Goal: Information Seeking & Learning: Check status

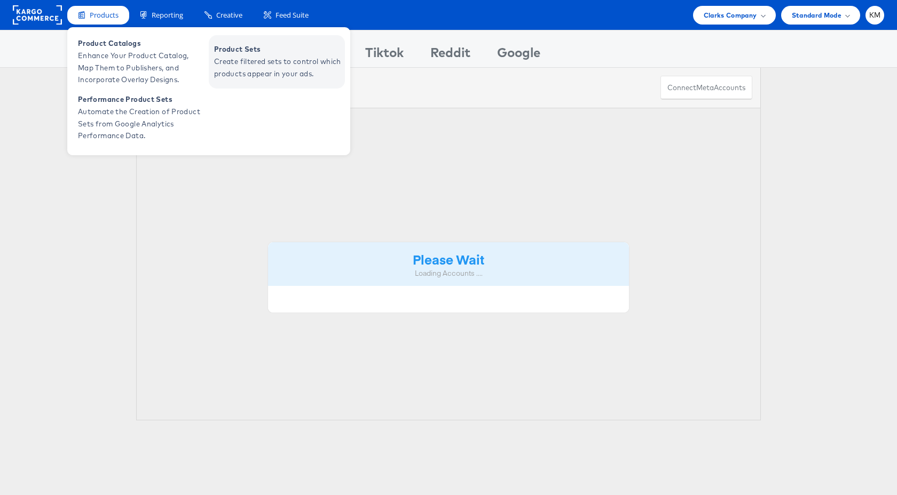
click at [248, 52] on span "Product Sets" at bounding box center [278, 49] width 128 height 12
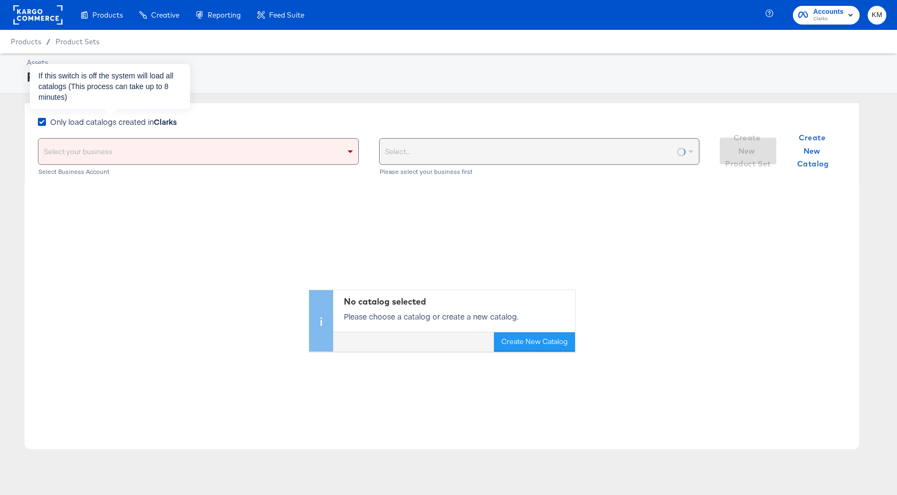
click at [165, 123] on strong "Clarks" at bounding box center [165, 121] width 23 height 11
click at [0, 0] on input "Only load catalogs created in Clarks" at bounding box center [0, 0] width 0 height 0
click at [171, 154] on div "Select your business" at bounding box center [198, 152] width 320 height 26
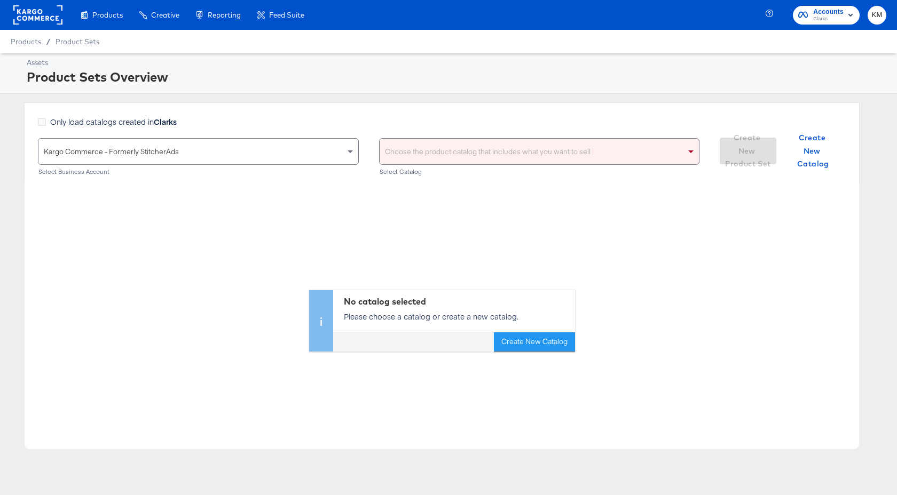
click at [447, 155] on div "Choose the product catalog that includes what you want to sell" at bounding box center [540, 152] width 320 height 26
type input "clarks"
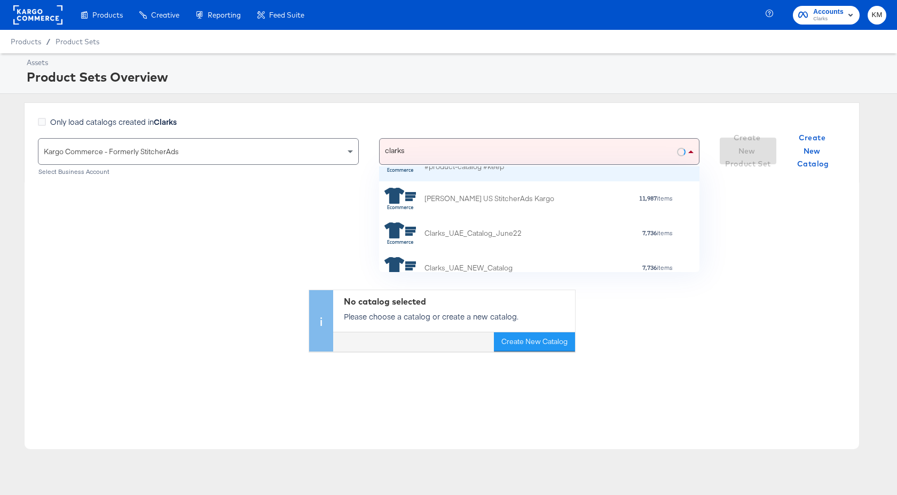
scroll to position [100, 0]
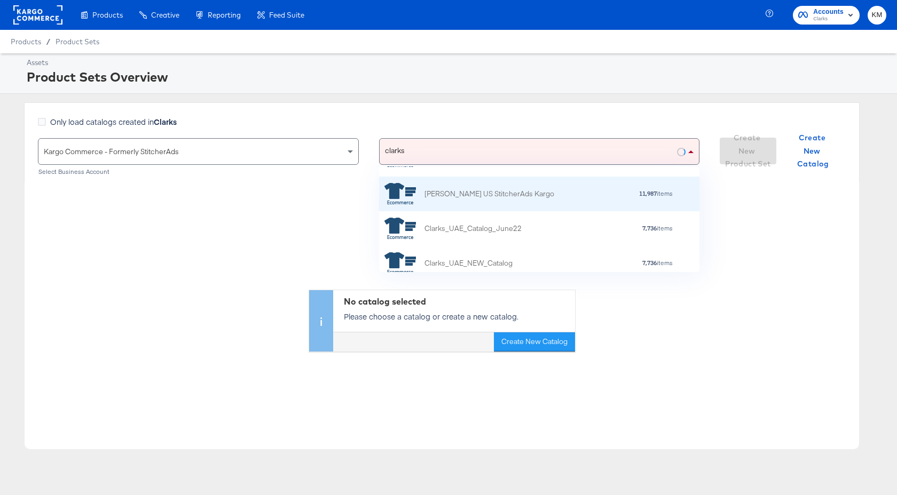
click at [479, 196] on div "Clarks US StitcherAds Kargo" at bounding box center [489, 193] width 130 height 11
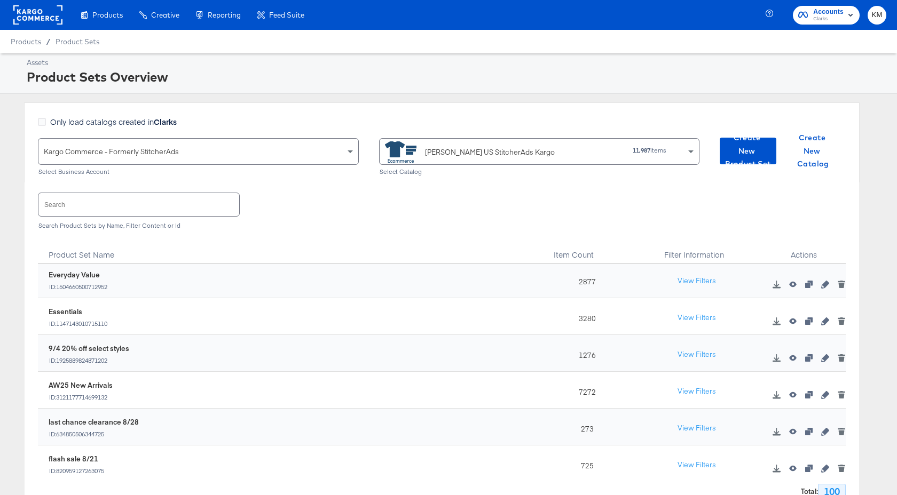
scroll to position [80, 0]
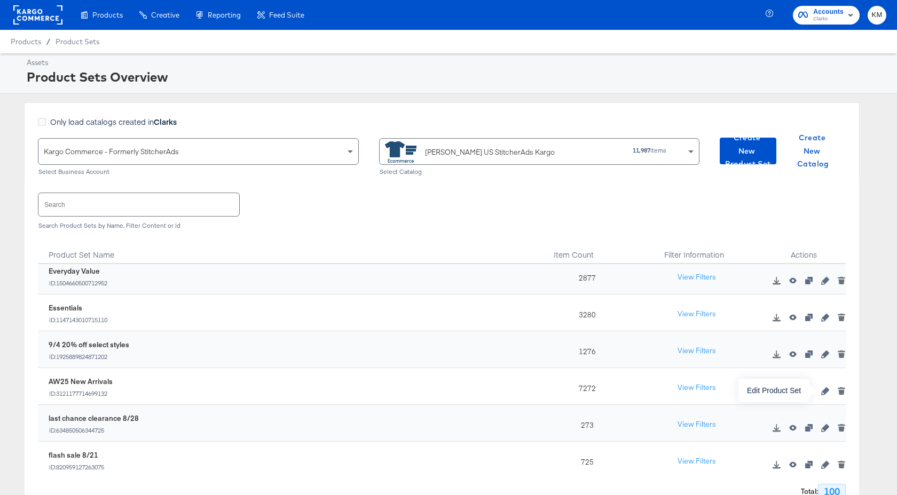
click at [826, 390] on icon "button" at bounding box center [824, 391] width 7 height 7
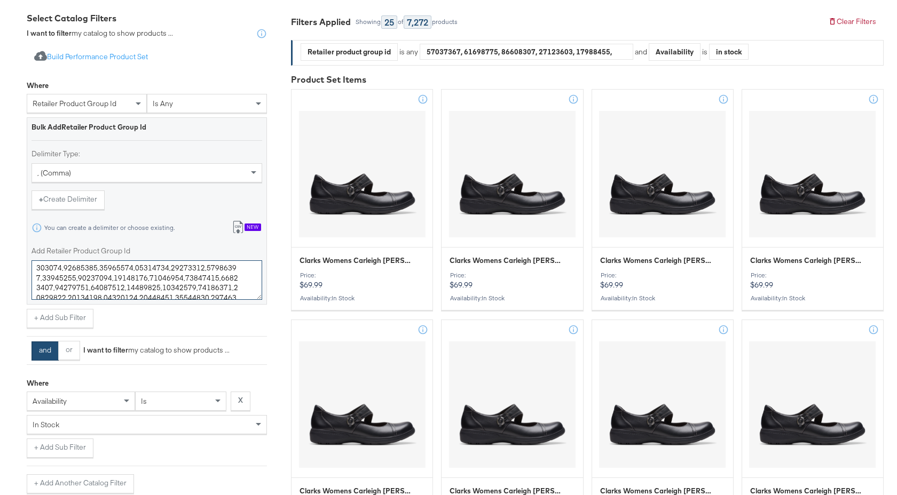
scroll to position [684, 0]
drag, startPoint x: 37, startPoint y: 271, endPoint x: 249, endPoint y: 310, distance: 215.6
click at [249, 310] on div "Where retailer product group id is any Bulk Add Retailer Product Group Id Delim…" at bounding box center [147, 201] width 240 height 252
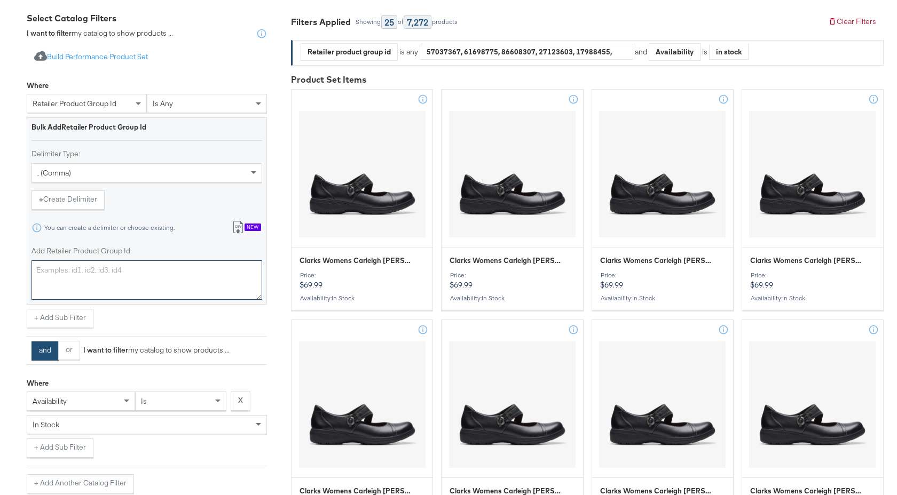
scroll to position [0, 0]
paste textarea "26184064,26184065,26184066,26184068,26184067,26184069,26184070,26183248,2618398…"
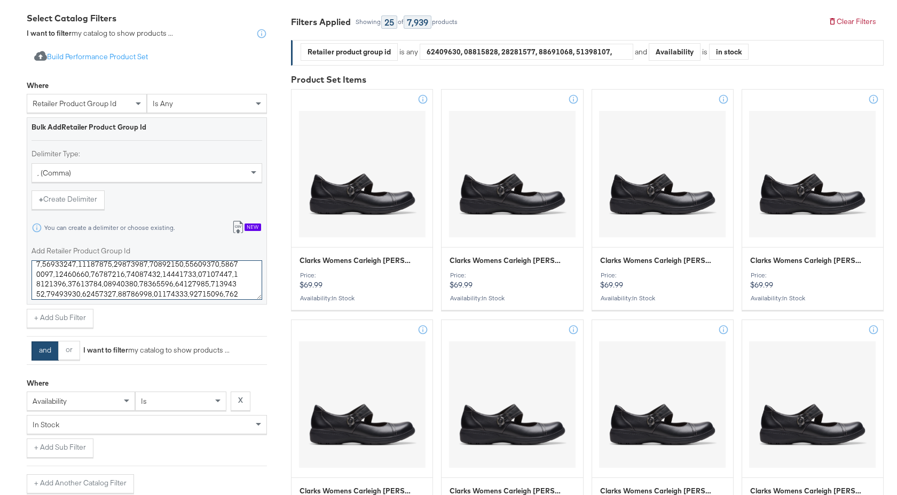
scroll to position [409, 0]
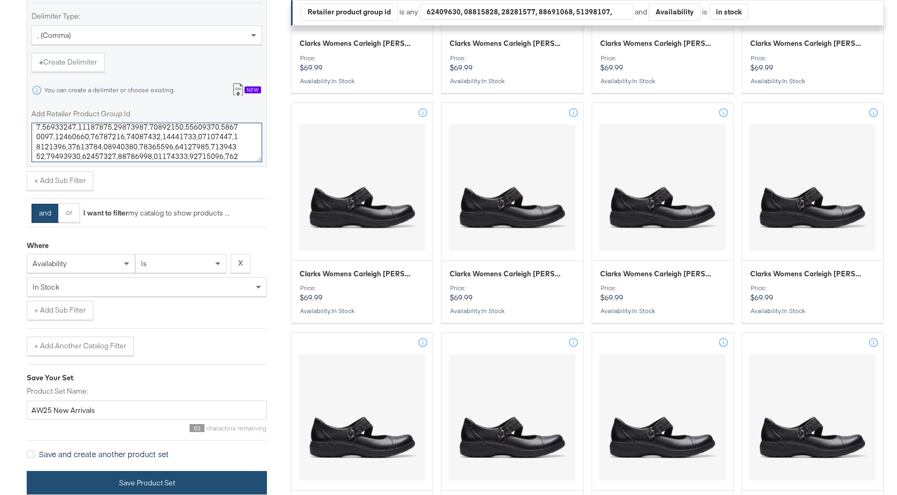
type textarea "26184064,26184065,26184066,26184068,26184067,26184069,26184070,26183248,2618398…"
click at [202, 481] on button "Save Product Set" at bounding box center [147, 483] width 240 height 24
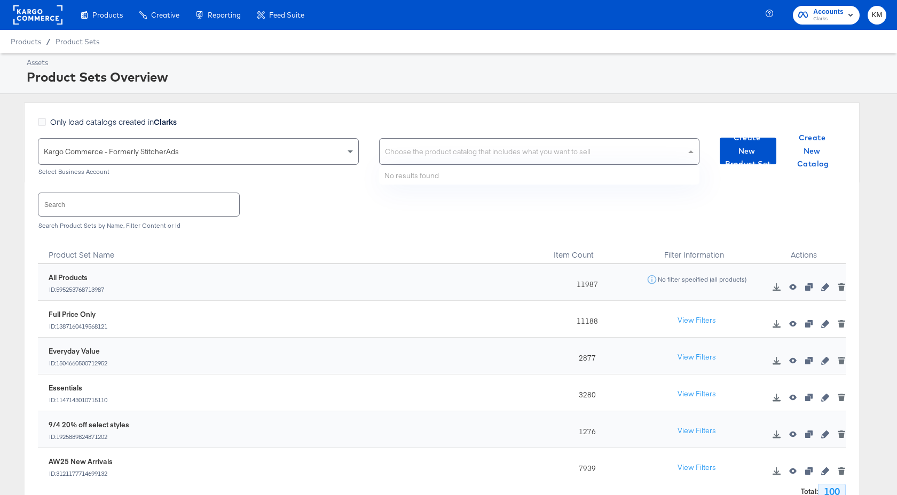
click at [456, 149] on div "Choose the product catalog that includes what you want to sell" at bounding box center [540, 152] width 320 height 26
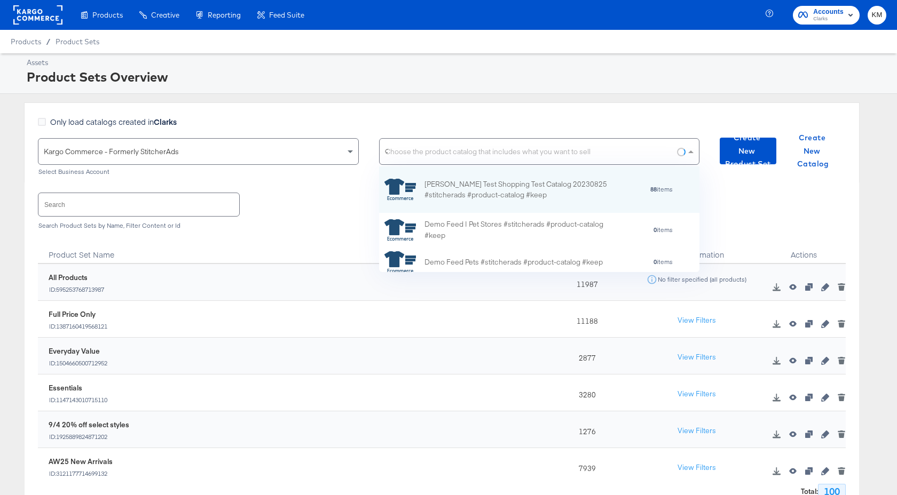
scroll to position [106, 320]
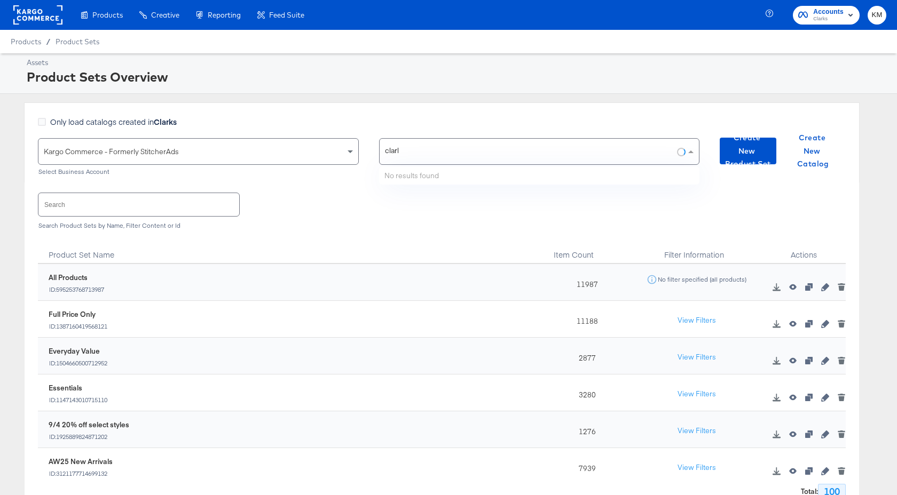
type input "clarks"
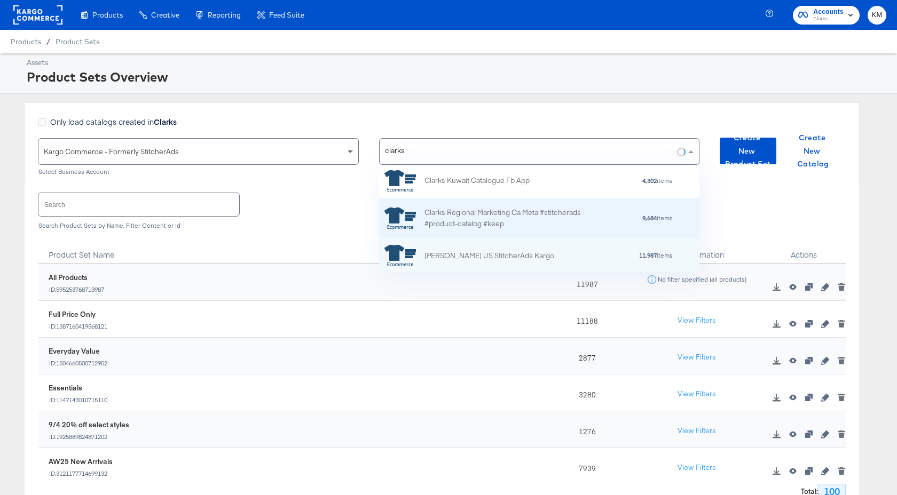
click at [494, 208] on div "Clarks Regional Marketing Ca Meta #stitcherads #product-catalog #keep" at bounding box center [517, 218] width 187 height 22
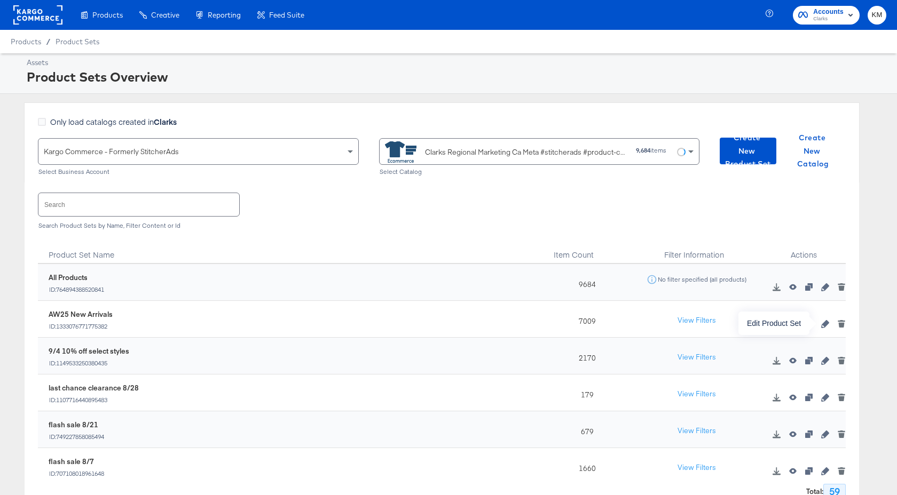
click at [827, 323] on icon "button" at bounding box center [824, 323] width 7 height 7
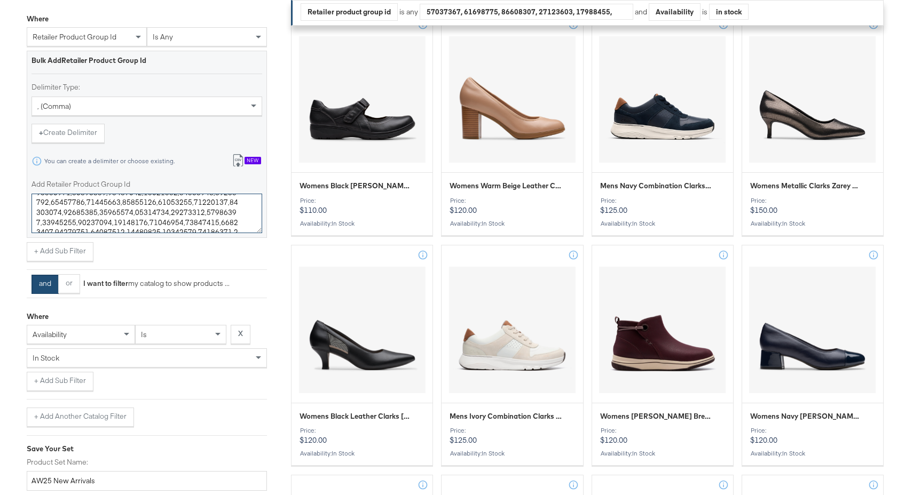
scroll to position [684, 0]
drag, startPoint x: 37, startPoint y: 205, endPoint x: 223, endPoint y: 258, distance: 193.1
click at [223, 258] on div "Where retailer product group id is any Bulk Add Retailer Product Group Id Delim…" at bounding box center [147, 135] width 240 height 252
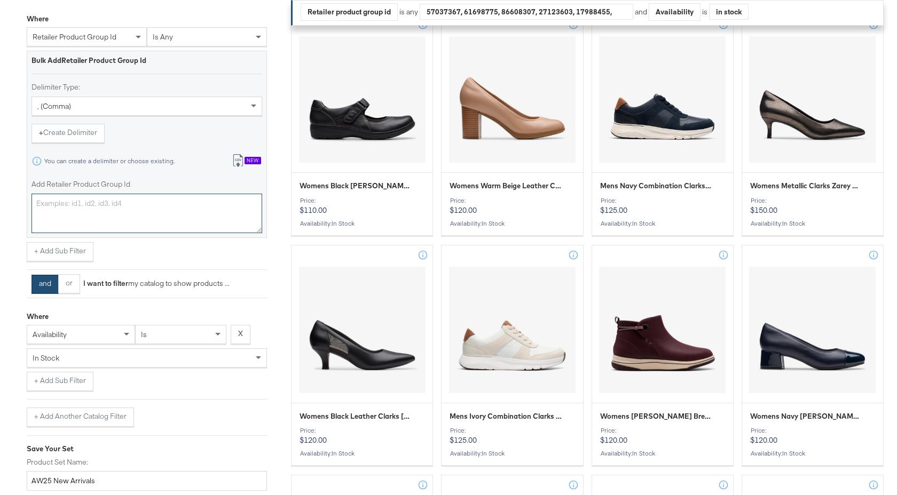
scroll to position [0, 0]
paste textarea "26184064,26184065,26184066,26184068,26184067,26184069,26184070,26183248,2618398…"
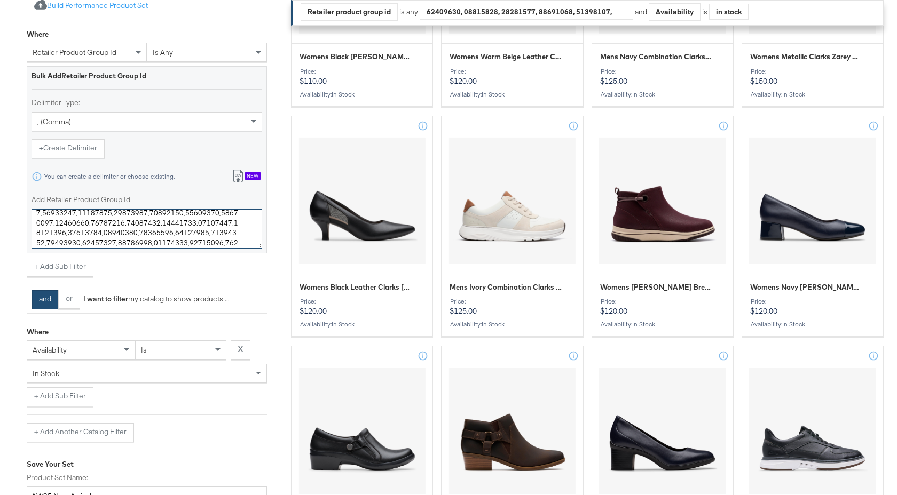
scroll to position [521, 0]
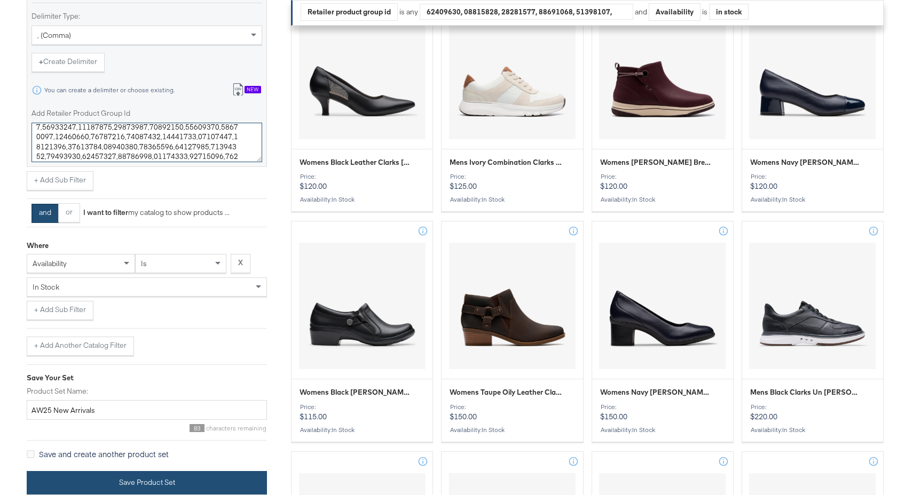
type textarea "26184064,26184065,26184066,26184068,26184067,26184069,26184070,26183248,2618398…"
click at [194, 483] on button "Save Product Set" at bounding box center [147, 483] width 240 height 24
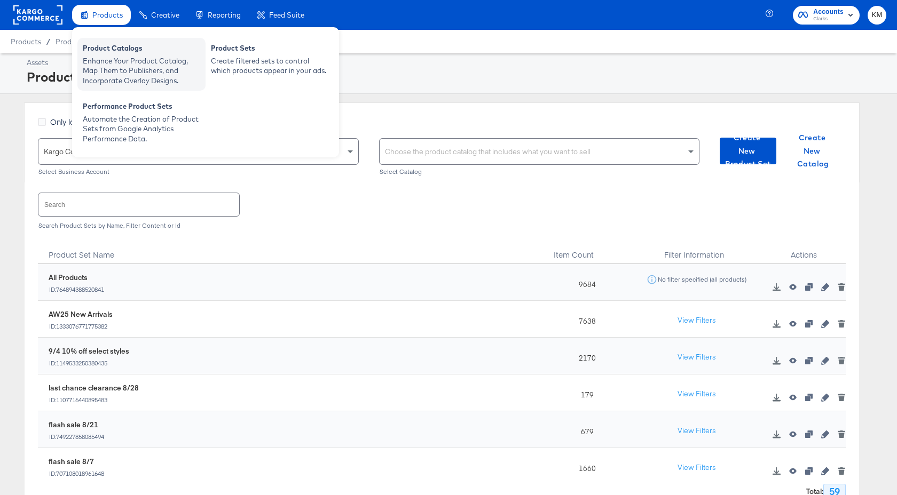
click at [116, 75] on div "Enhance Your Product Catalog, Map Them to Publishers, and Incorporate Overlay D…" at bounding box center [141, 71] width 117 height 30
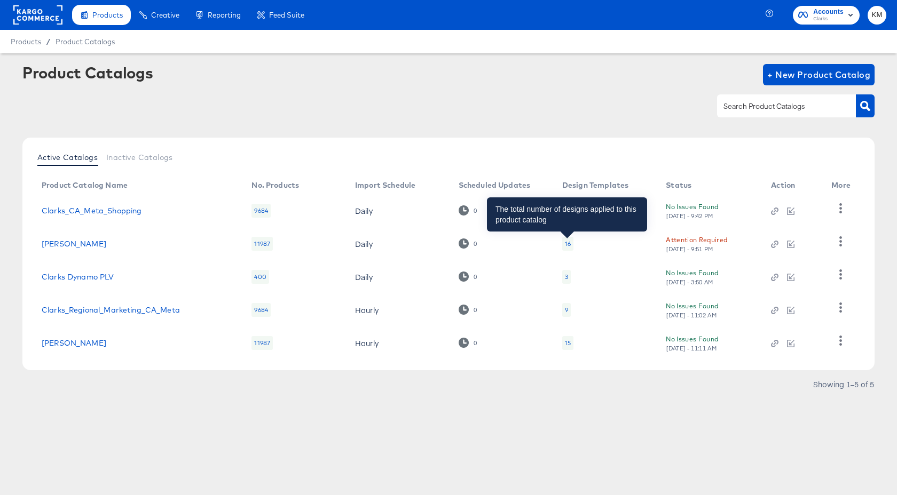
click at [566, 241] on div "16" at bounding box center [568, 244] width 6 height 9
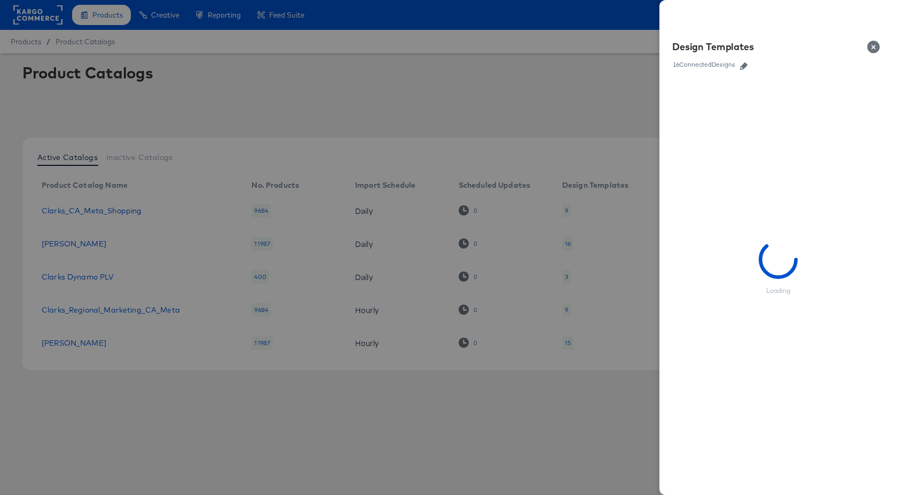
click at [746, 66] on icon "button" at bounding box center [743, 65] width 7 height 7
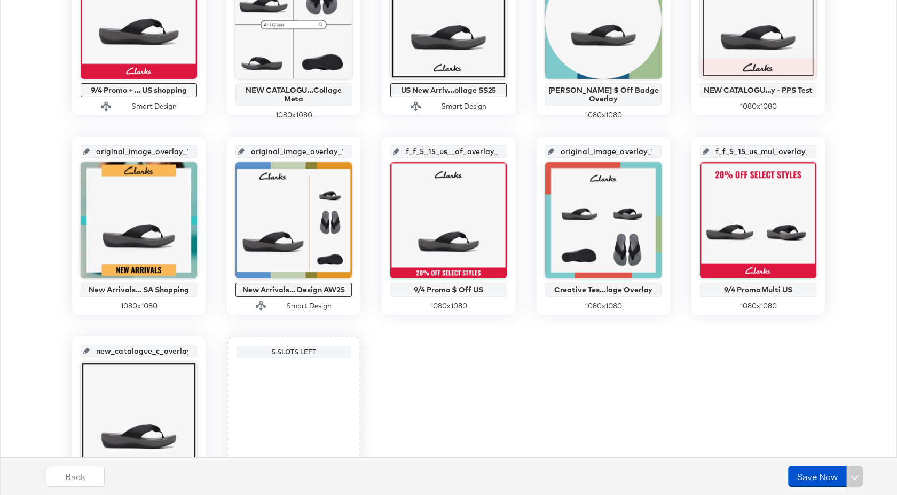
scroll to position [524, 0]
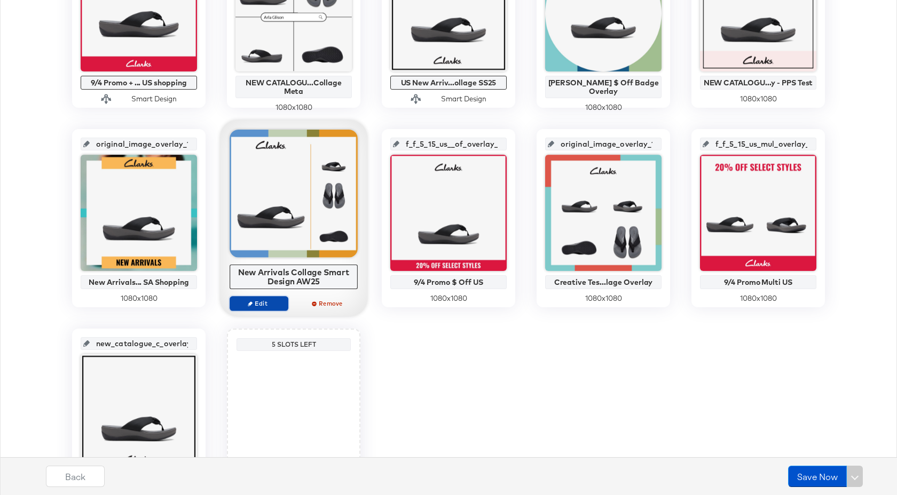
click at [272, 307] on span "Edit" at bounding box center [258, 303] width 49 height 8
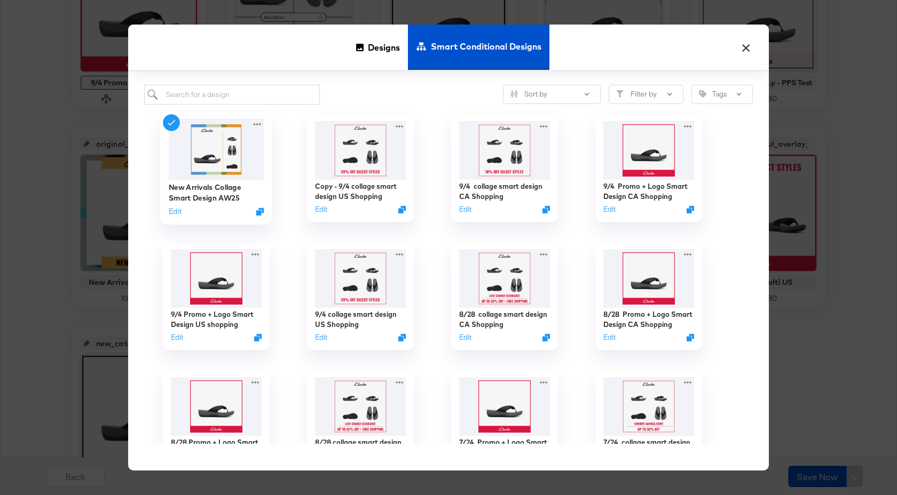
click at [181, 211] on div "Edit" at bounding box center [217, 212] width 96 height 10
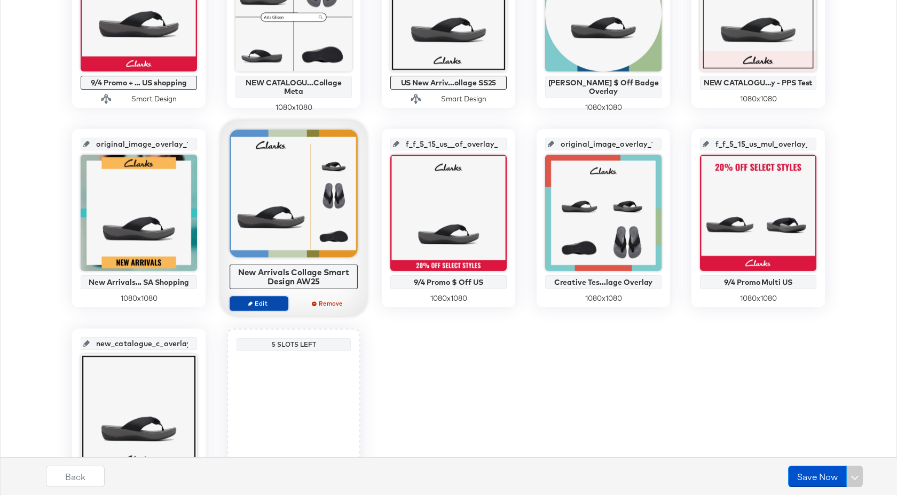
click at [274, 304] on span "Edit" at bounding box center [258, 303] width 49 height 8
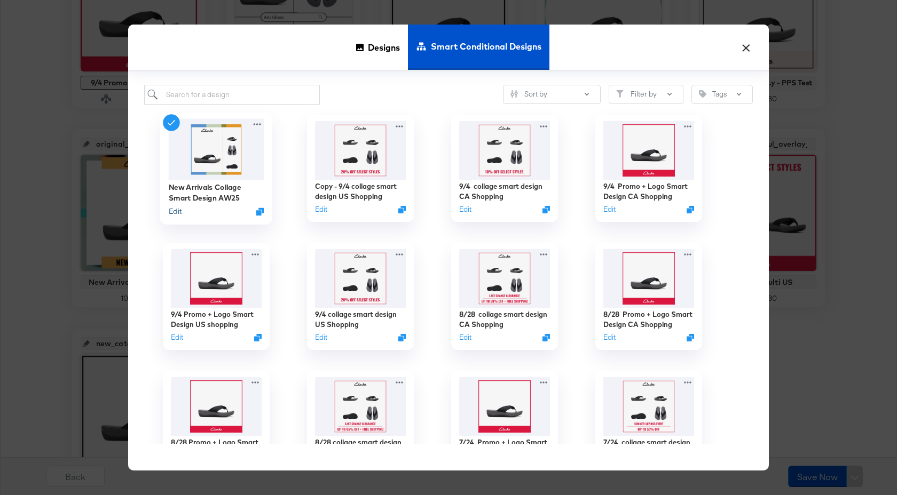
click at [179, 211] on button "Edit" at bounding box center [175, 212] width 13 height 10
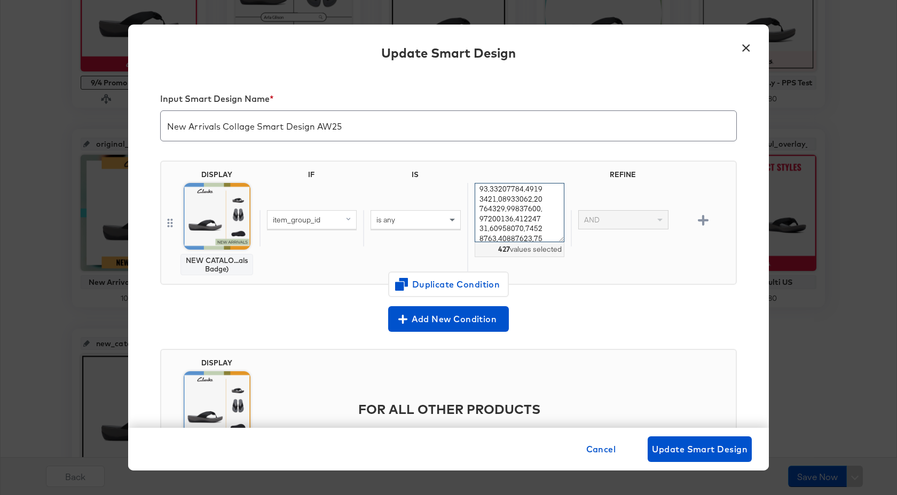
scroll to position [2339, 0]
drag, startPoint x: 479, startPoint y: 192, endPoint x: 565, endPoint y: 265, distance: 112.8
click at [565, 265] on div "427 values selected" at bounding box center [519, 228] width 104 height 91
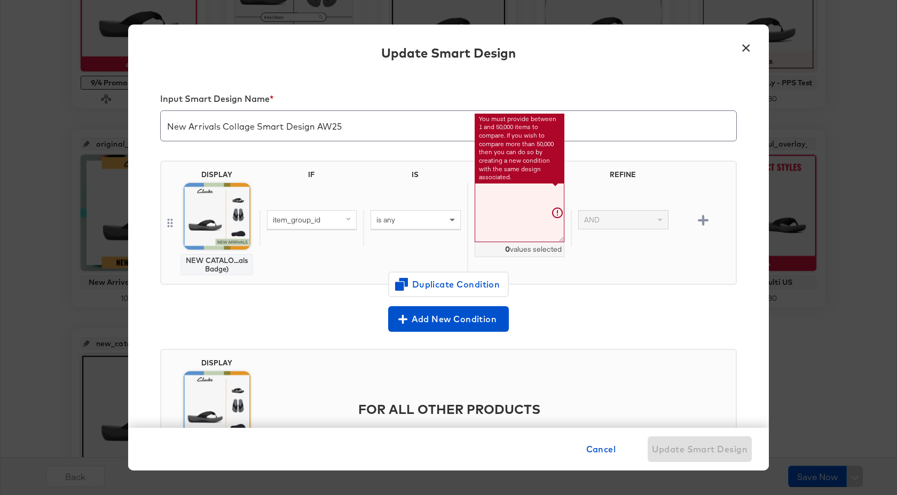
paste textarea "26184064,26184065,26184066,26184068,26184067,26184069,26184070,26183248,2618398…"
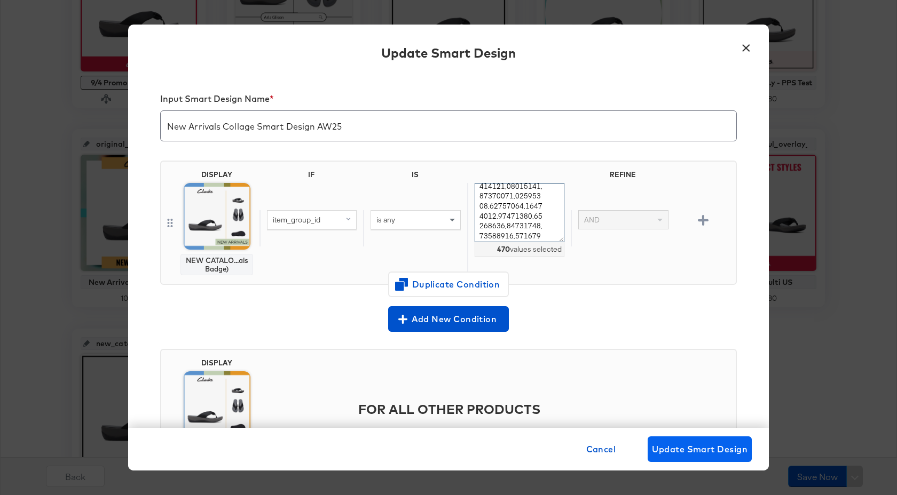
type textarea "26184064,26184065,26184066,26184068,26184067,26184069,26184070,26183248,2618398…"
click at [692, 446] on span "Update Smart Design" at bounding box center [700, 449] width 96 height 15
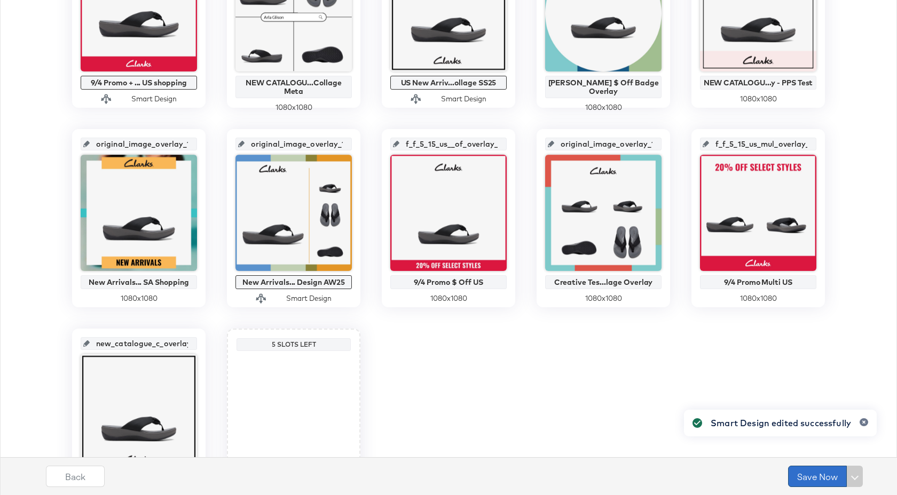
click at [813, 478] on button "Save Now" at bounding box center [817, 476] width 59 height 21
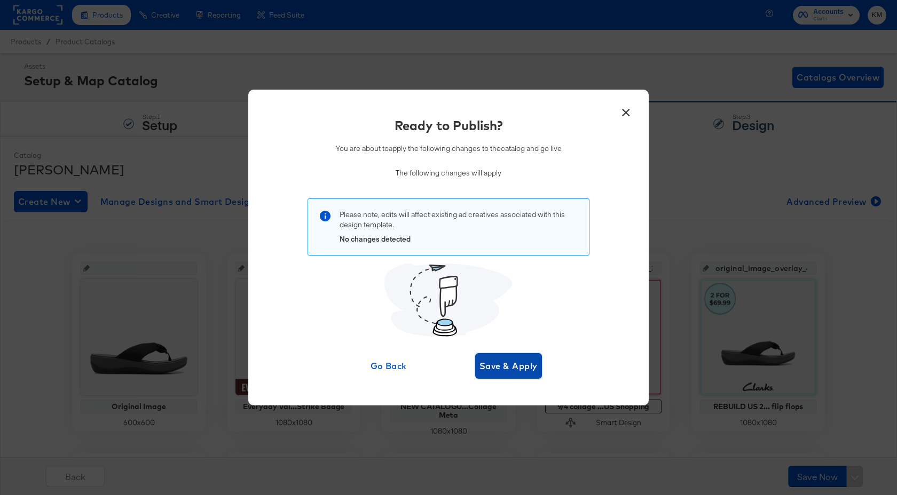
click at [526, 365] on span "Save & Apply" at bounding box center [508, 366] width 58 height 15
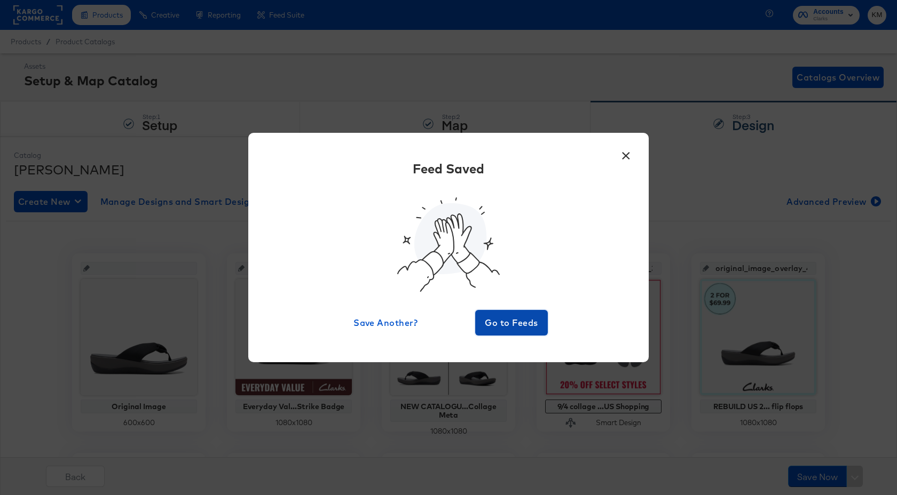
click at [525, 330] on span "Go to Feeds" at bounding box center [511, 322] width 64 height 15
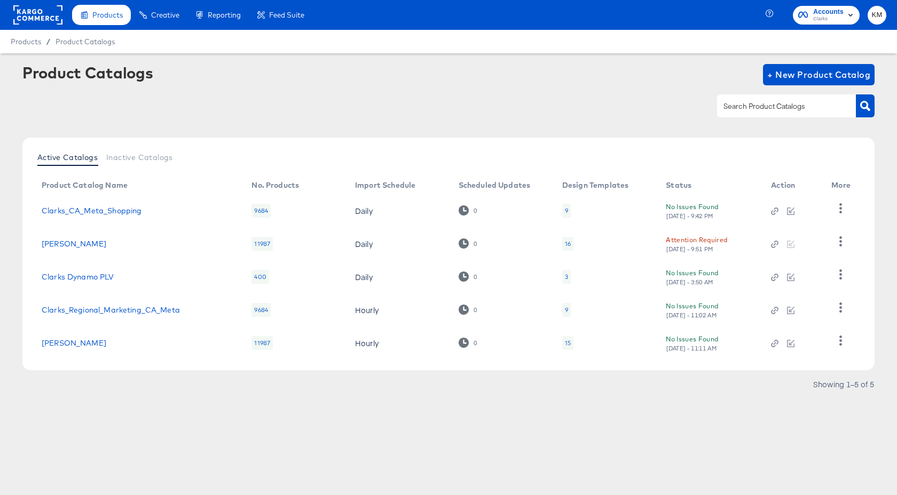
click at [564, 214] on div "9" at bounding box center [566, 211] width 9 height 14
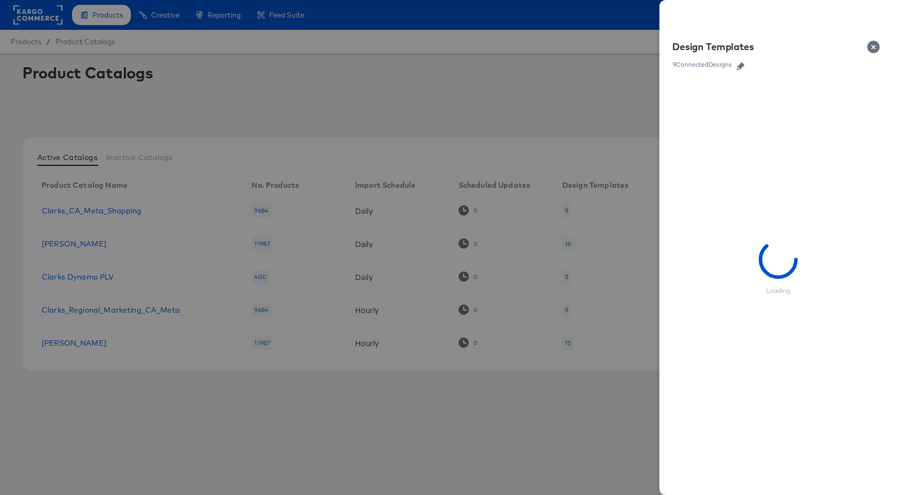
click at [739, 65] on icon "button" at bounding box center [740, 65] width 7 height 7
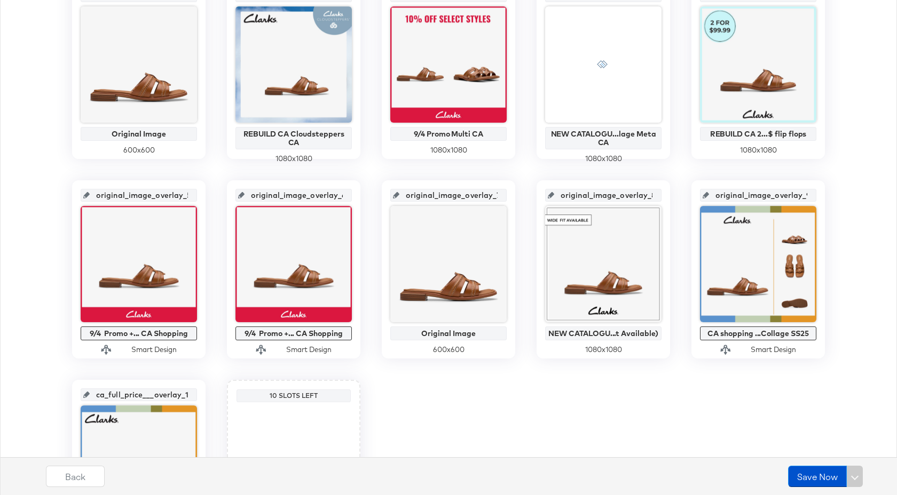
scroll to position [398, 0]
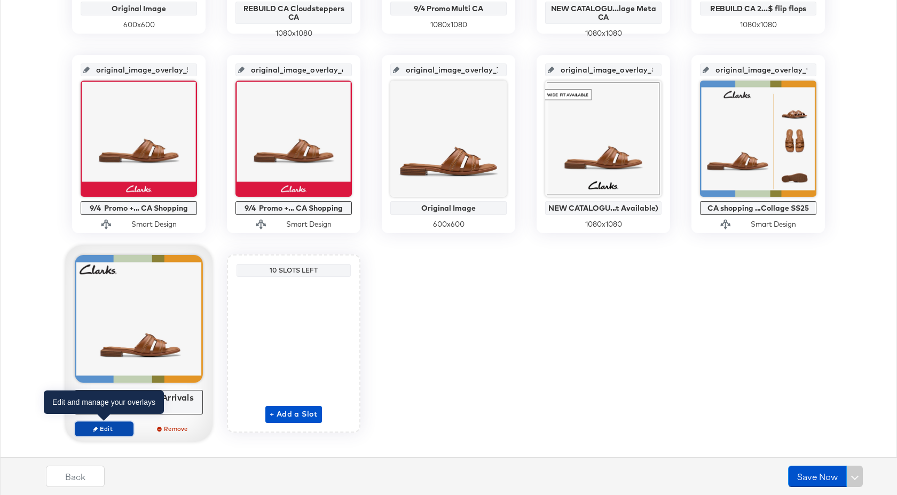
click at [118, 428] on span "Edit" at bounding box center [104, 429] width 49 height 8
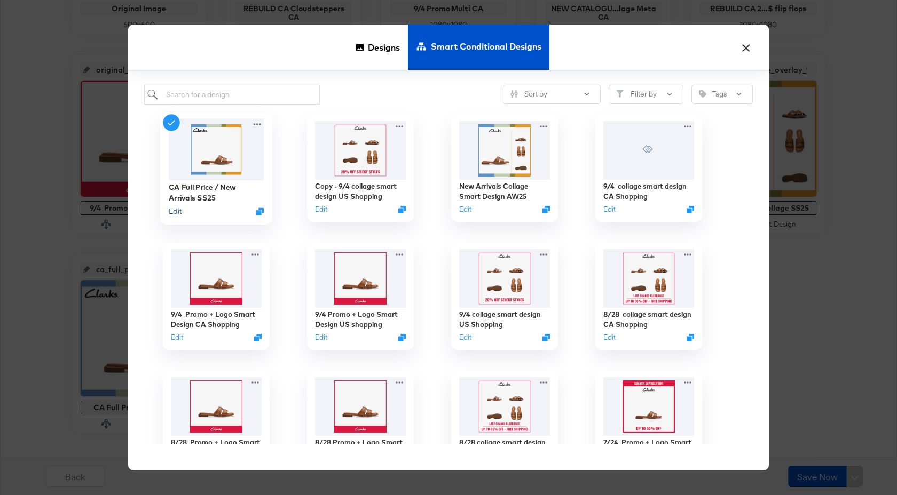
click at [179, 214] on button "Edit" at bounding box center [175, 212] width 13 height 10
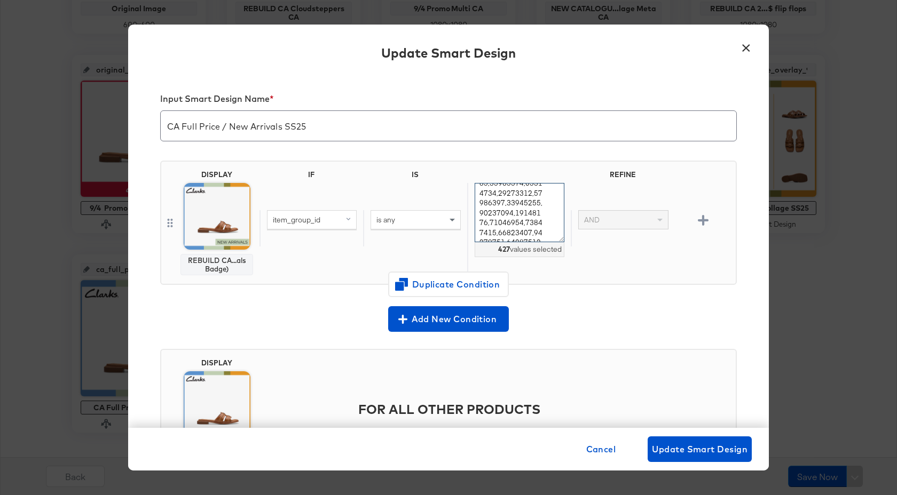
scroll to position [2339, 0]
drag, startPoint x: 480, startPoint y: 195, endPoint x: 573, endPoint y: 271, distance: 120.3
click at [573, 271] on div "item_group_id is any 427 values selected AND" at bounding box center [495, 228] width 472 height 91
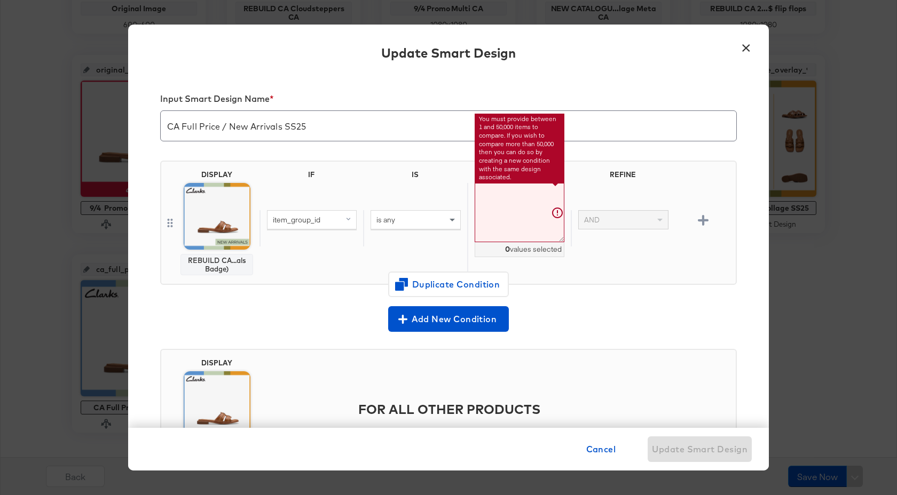
paste textarea "26184064,26184065,26184066,26184068,26184067,26184069,26184070,26183248,2618398…"
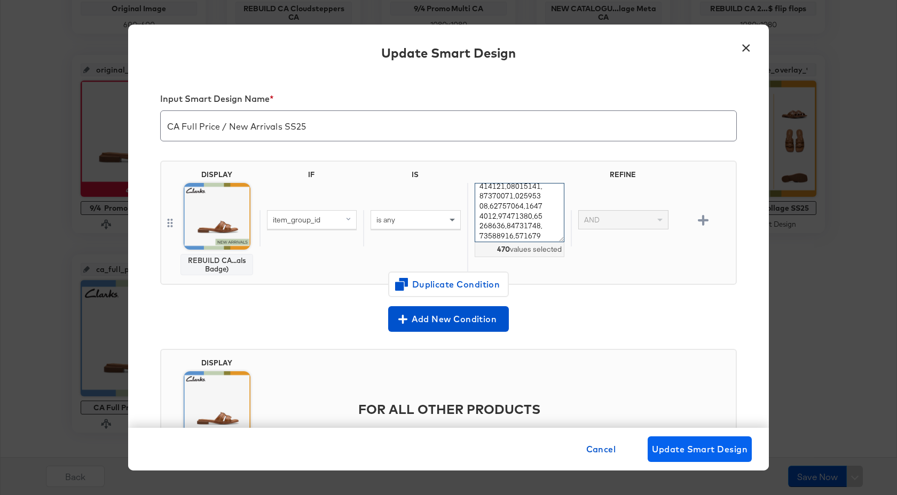
type textarea "26184064,26184065,26184066,26184068,26184067,26184069,26184070,26183248,2618398…"
click at [687, 444] on span "Update Smart Design" at bounding box center [700, 449] width 96 height 15
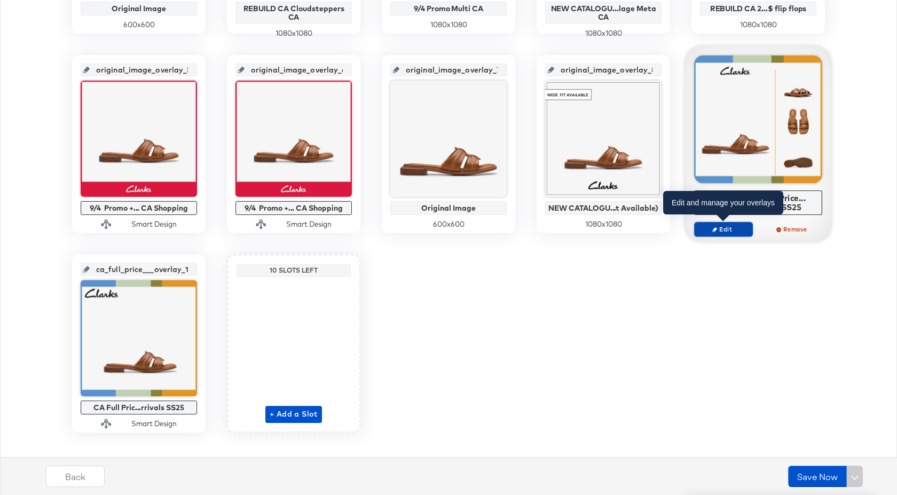
click at [732, 233] on button "Edit" at bounding box center [723, 229] width 59 height 15
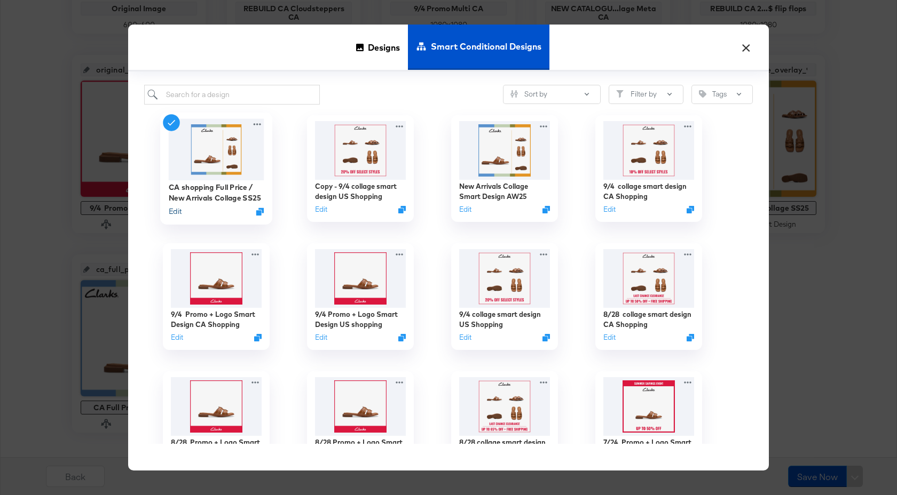
click at [180, 208] on button "Edit" at bounding box center [175, 212] width 13 height 10
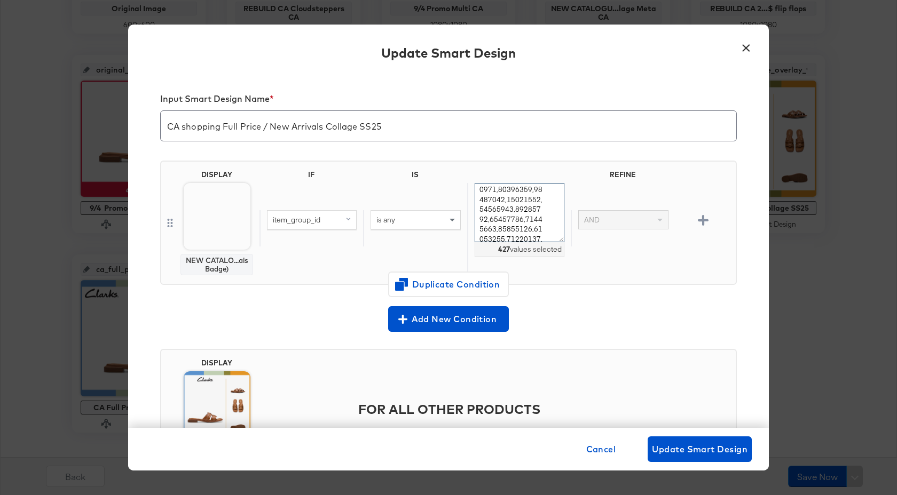
scroll to position [2339, 0]
drag, startPoint x: 479, startPoint y: 194, endPoint x: 573, endPoint y: 264, distance: 116.7
click at [573, 264] on div "item_group_id is any 427 values selected AND" at bounding box center [495, 228] width 472 height 91
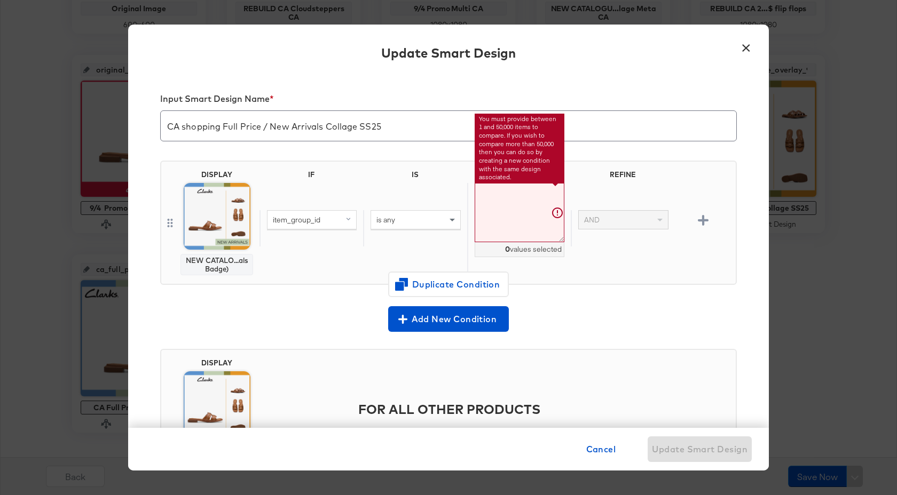
paste textarea "26184064,26184065,26184066,26184068,26184067,26184069,26184070,26183248,2618398…"
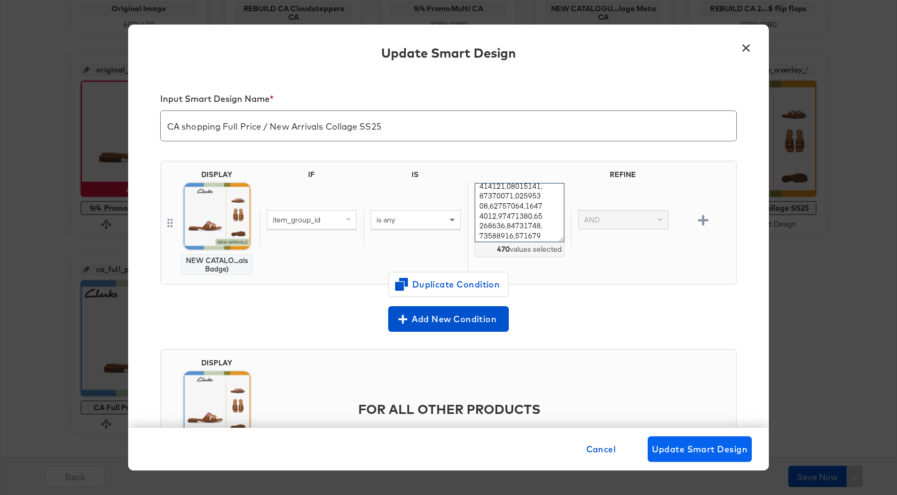
type textarea "26184064,26184065,26184066,26184068,26184067,26184069,26184070,26183248,2618398…"
click at [699, 447] on span "Update Smart Design" at bounding box center [700, 449] width 96 height 15
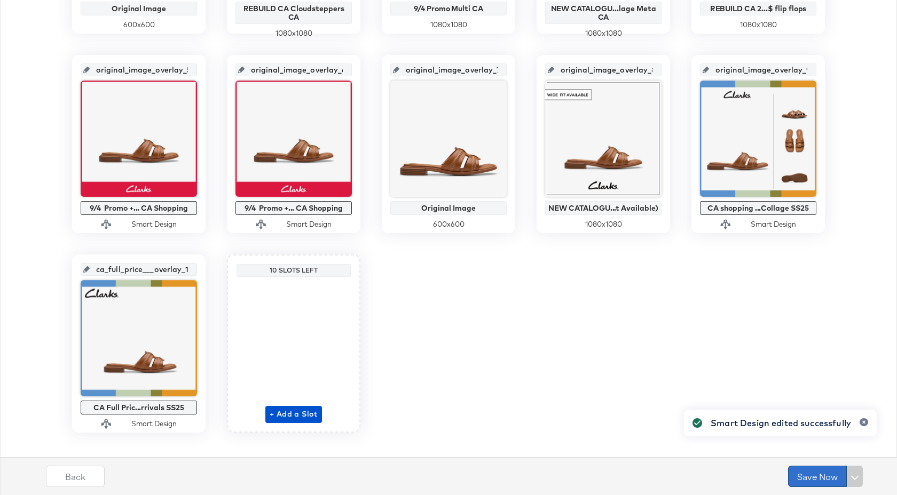
click at [813, 478] on button "Save Now" at bounding box center [817, 476] width 59 height 21
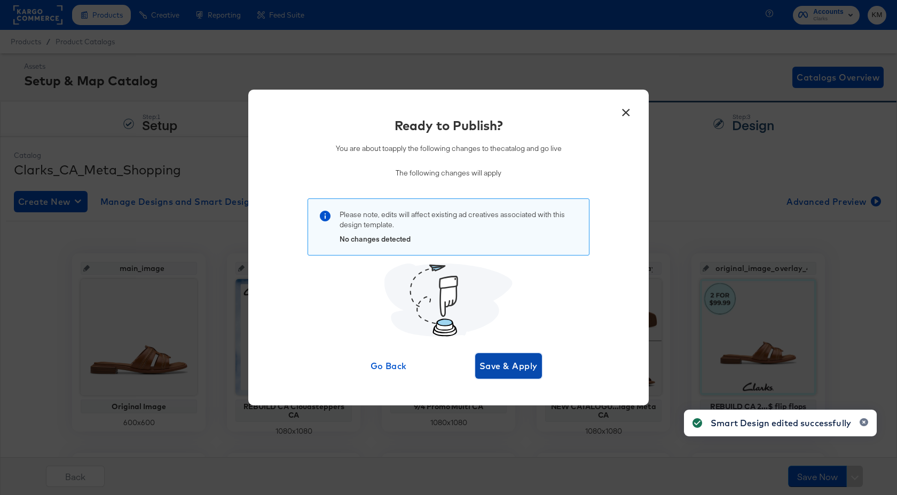
click at [532, 372] on span "Save & Apply" at bounding box center [508, 366] width 58 height 15
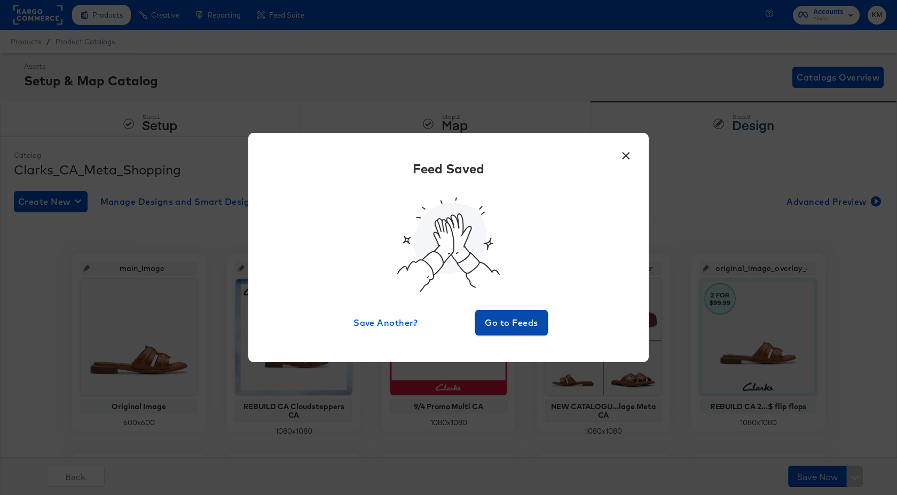
click at [516, 319] on span "Go to Feeds" at bounding box center [511, 322] width 64 height 15
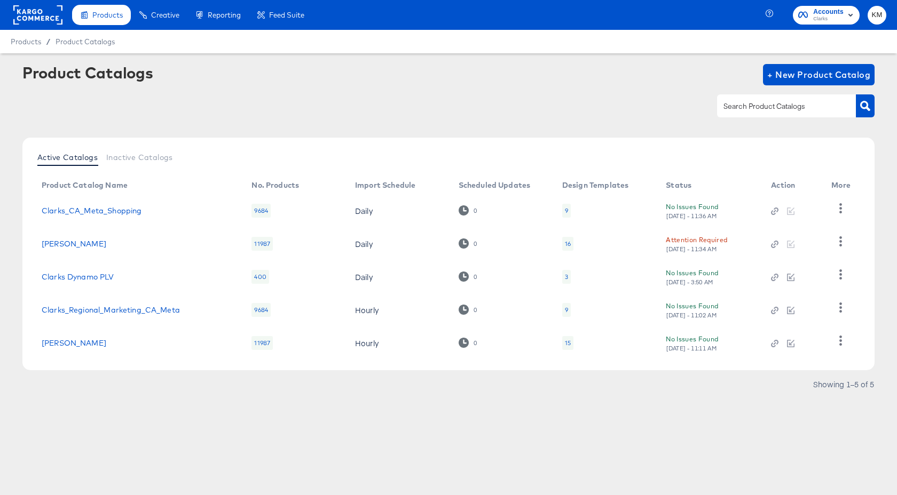
click at [815, 13] on span "Accounts" at bounding box center [828, 11] width 30 height 11
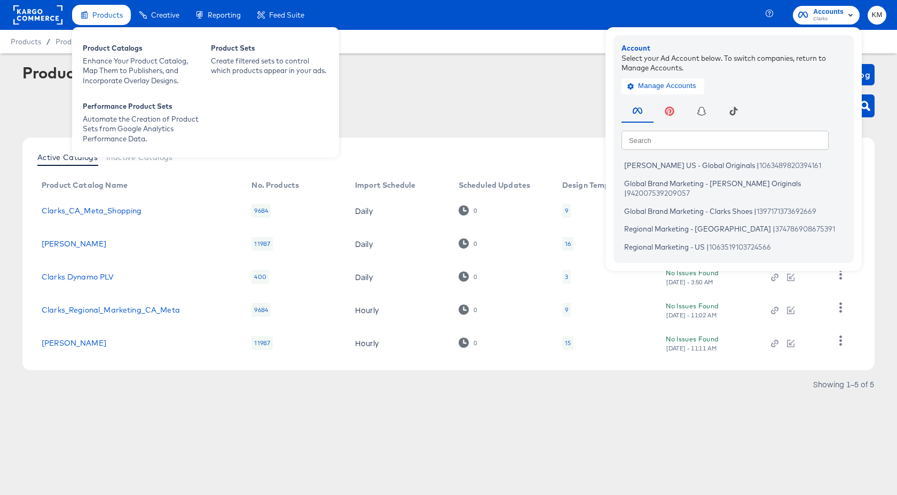
click at [101, 16] on span "Products" at bounding box center [107, 15] width 30 height 9
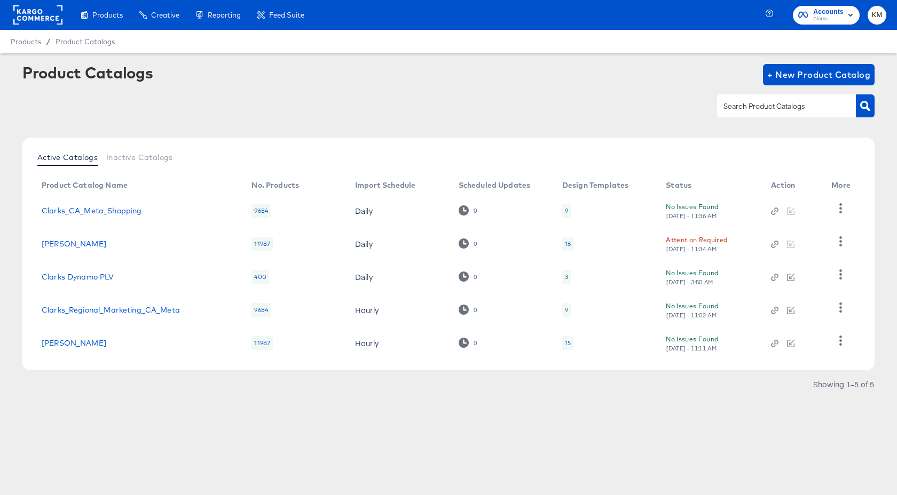
click at [39, 12] on rect at bounding box center [37, 14] width 49 height 19
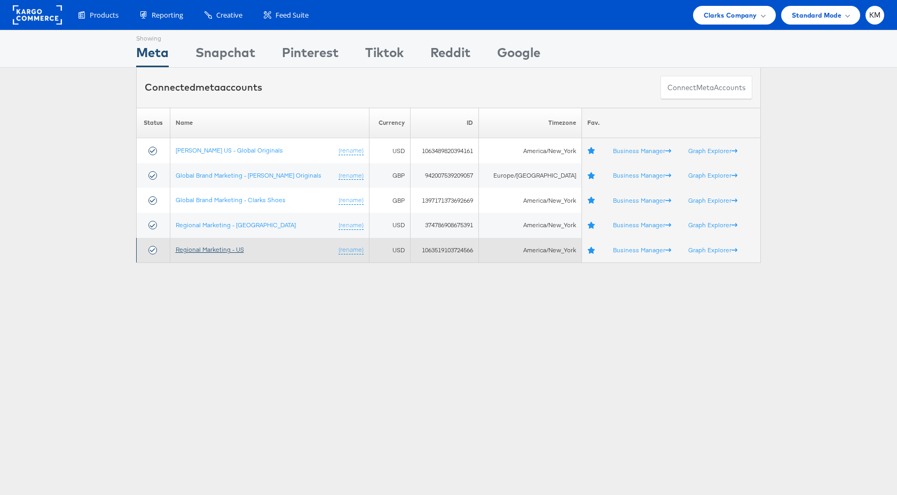
click at [215, 251] on link "Regional Marketing - US" at bounding box center [210, 250] width 68 height 8
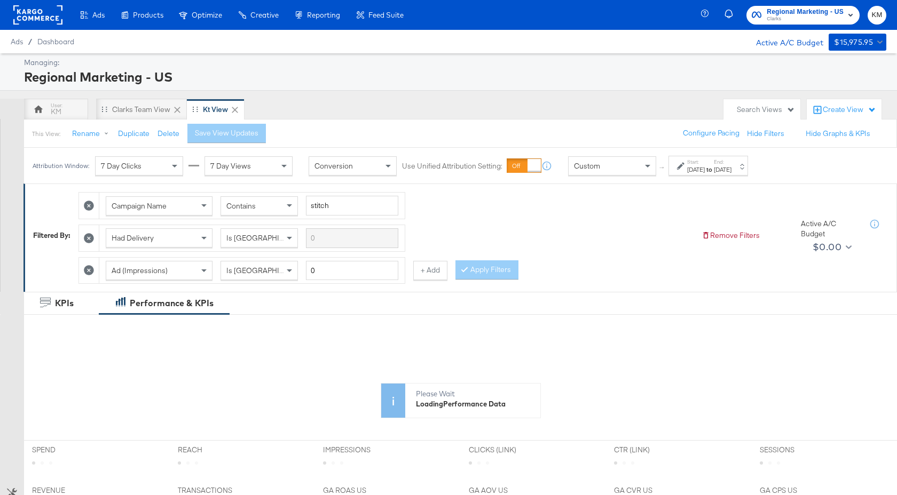
click at [714, 172] on strong "to" at bounding box center [709, 169] width 9 height 8
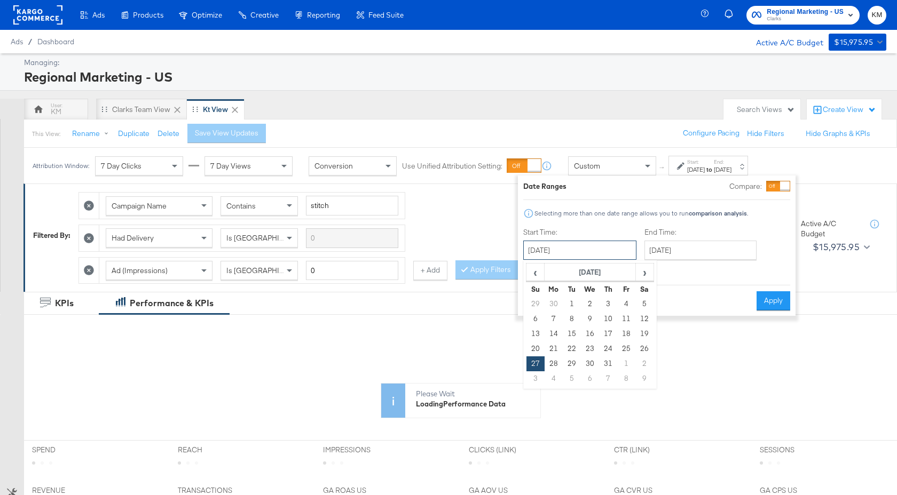
click at [619, 252] on input "[DATE]" at bounding box center [579, 250] width 113 height 19
click at [615, 274] on th "[DATE]" at bounding box center [589, 273] width 91 height 18
click at [602, 276] on th "2024" at bounding box center [589, 273] width 106 height 18
click at [613, 320] on td "2025" at bounding box center [606, 322] width 32 height 27
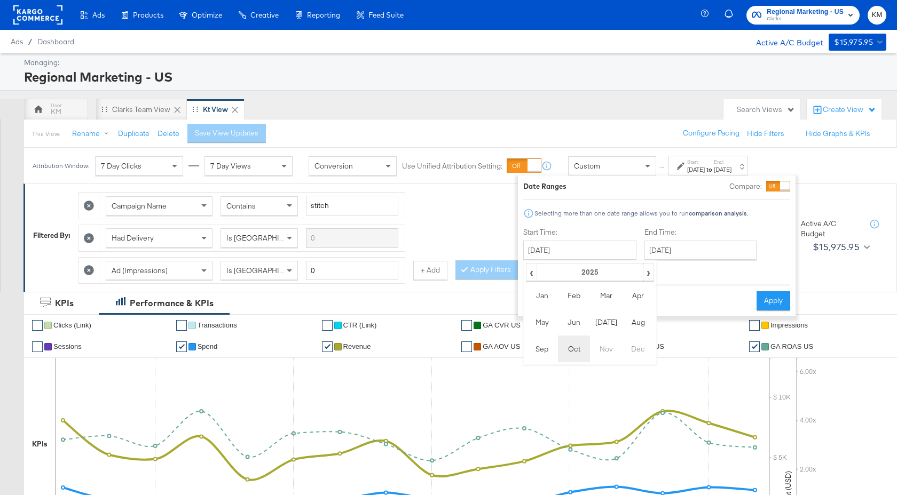
click at [570, 350] on td "Oct" at bounding box center [574, 349] width 32 height 27
click at [532, 306] on td "28" at bounding box center [535, 304] width 18 height 15
type input "[DATE]"
click at [681, 254] on input "[DATE]" at bounding box center [701, 250] width 112 height 19
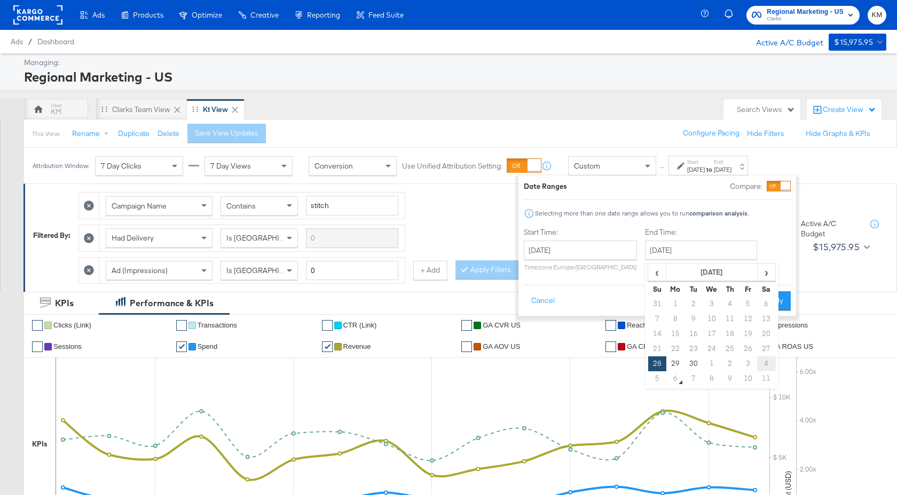
click at [759, 360] on td "4" at bounding box center [766, 364] width 18 height 15
type input "October 4th 2025"
click at [764, 302] on button "Apply" at bounding box center [770, 300] width 34 height 19
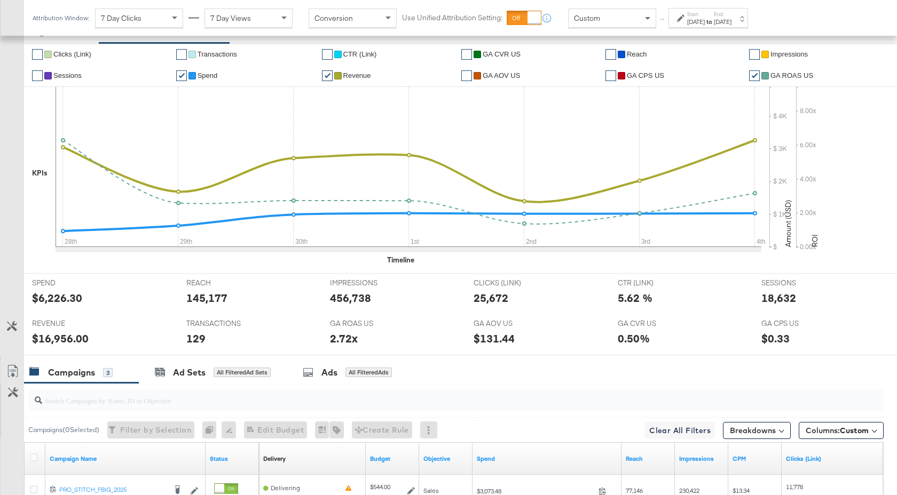
scroll to position [457, 0]
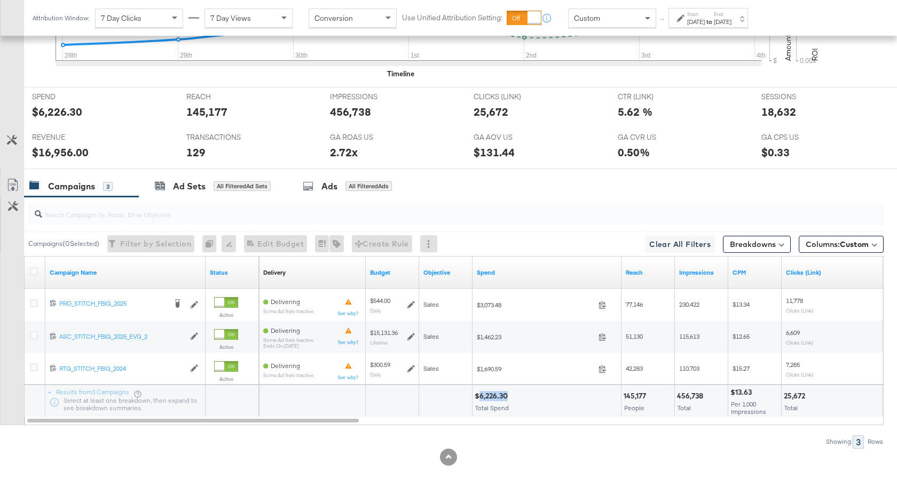
drag, startPoint x: 509, startPoint y: 397, endPoint x: 478, endPoint y: 398, distance: 30.4
click at [478, 398] on div "$6,226.30" at bounding box center [493, 396] width 36 height 10
copy div "6,226.30"
drag, startPoint x: 702, startPoint y: 399, endPoint x: 677, endPoint y: 399, distance: 25.1
click at [677, 399] on div "456,738" at bounding box center [691, 396] width 29 height 10
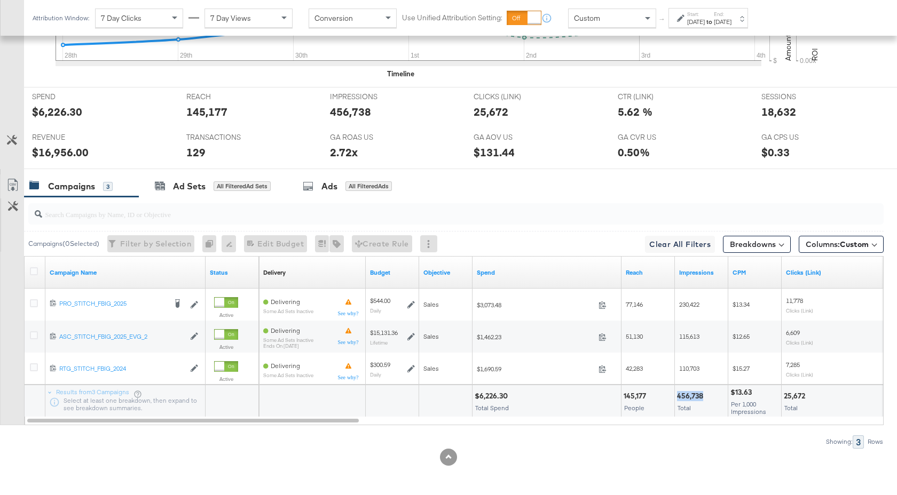
copy div "456,738"
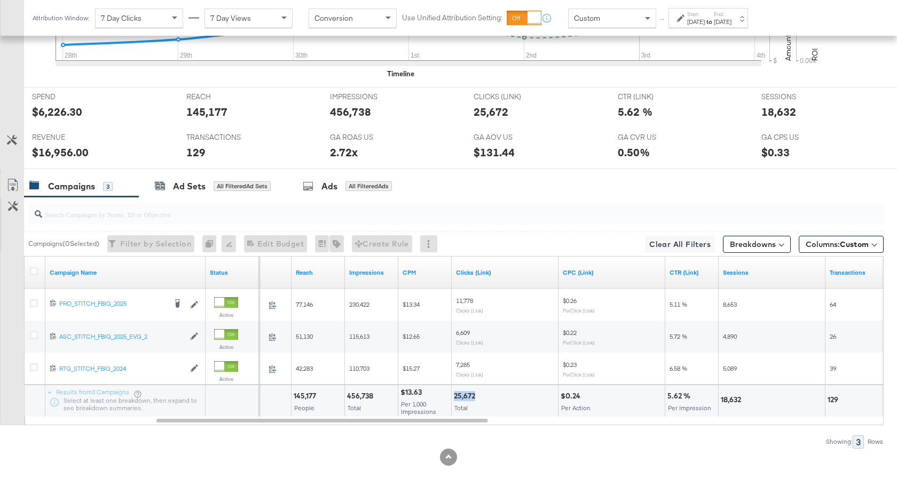
drag, startPoint x: 475, startPoint y: 396, endPoint x: 455, endPoint y: 396, distance: 20.3
click at [455, 396] on div "25,672" at bounding box center [466, 396] width 25 height 10
copy div "25,672"
drag, startPoint x: 740, startPoint y: 402, endPoint x: 720, endPoint y: 402, distance: 20.3
click at [720, 402] on div "18,632" at bounding box center [771, 401] width 106 height 32
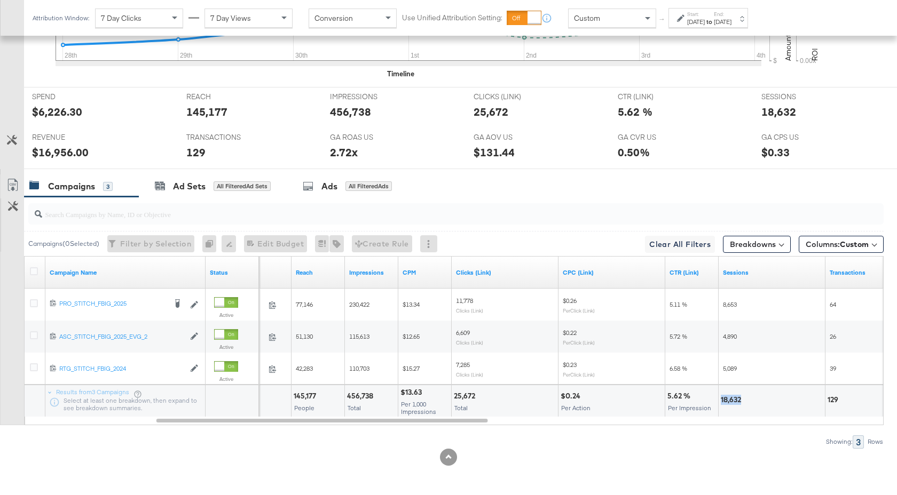
copy div "18,632"
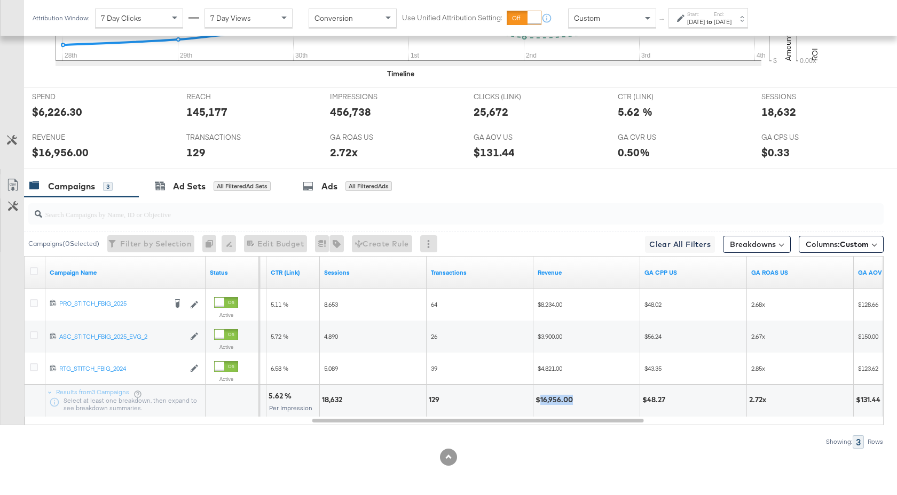
drag, startPoint x: 572, startPoint y: 401, endPoint x: 539, endPoint y: 401, distance: 33.1
click at [539, 401] on div "$16,956.00" at bounding box center [555, 400] width 41 height 10
copy div "16,956.00"
click at [731, 14] on label "End:" at bounding box center [723, 14] width 18 height 7
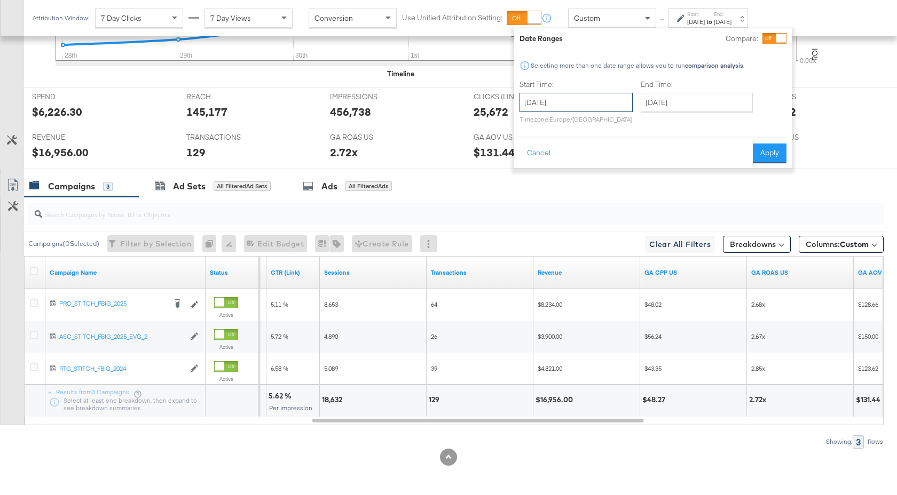
click at [609, 103] on input "[DATE]" at bounding box center [575, 102] width 113 height 19
click at [606, 215] on td "2" at bounding box center [604, 216] width 18 height 15
type input "October 2nd 2025"
click at [696, 106] on input "October 4th 2025" at bounding box center [694, 102] width 112 height 19
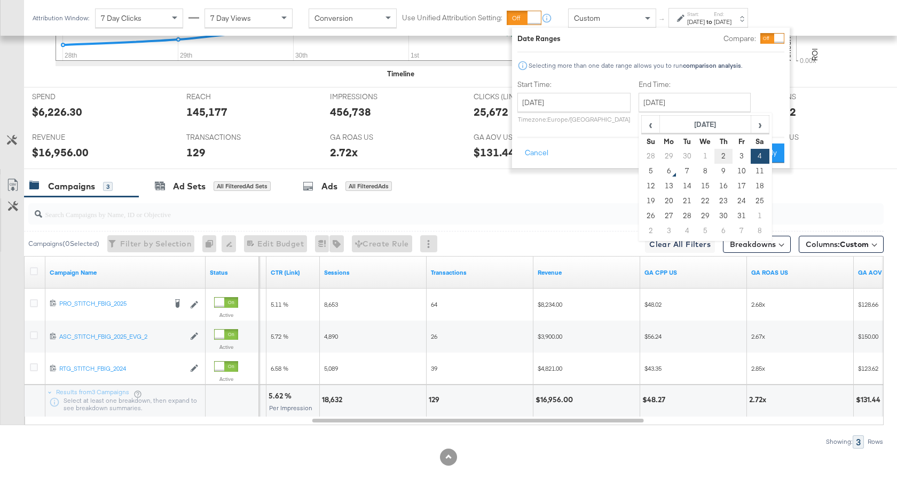
click at [722, 157] on td "2" at bounding box center [723, 156] width 18 height 15
type input "October 2nd 2025"
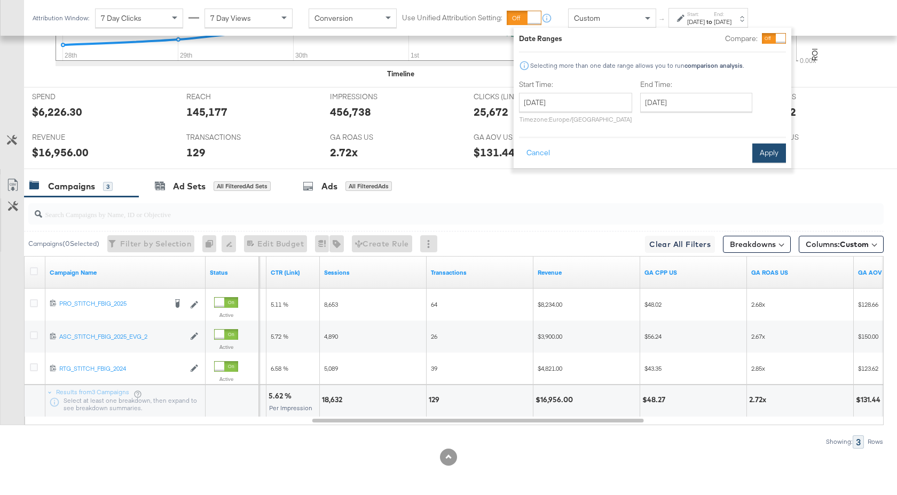
click at [768, 150] on button "Apply" at bounding box center [769, 153] width 34 height 19
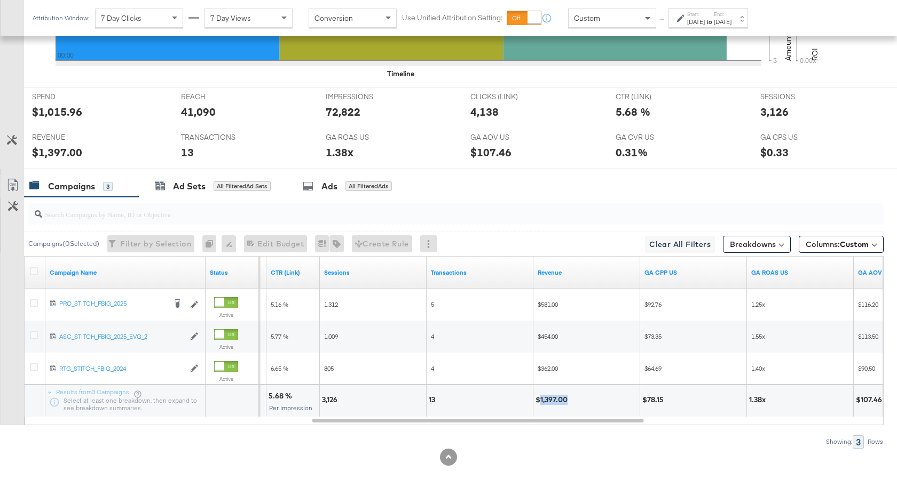
drag, startPoint x: 567, startPoint y: 401, endPoint x: 540, endPoint y: 403, distance: 26.7
click at [540, 403] on div "$1,397.00" at bounding box center [552, 400] width 35 height 10
copy div "1,397.00"
drag, startPoint x: 339, startPoint y: 402, endPoint x: 321, endPoint y: 402, distance: 17.6
click at [322, 402] on div "3,126" at bounding box center [331, 400] width 19 height 10
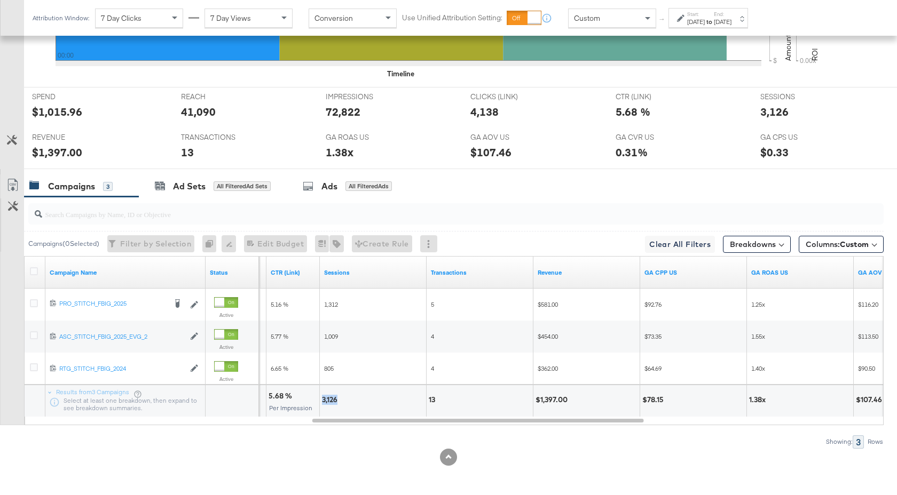
copy div "3,126"
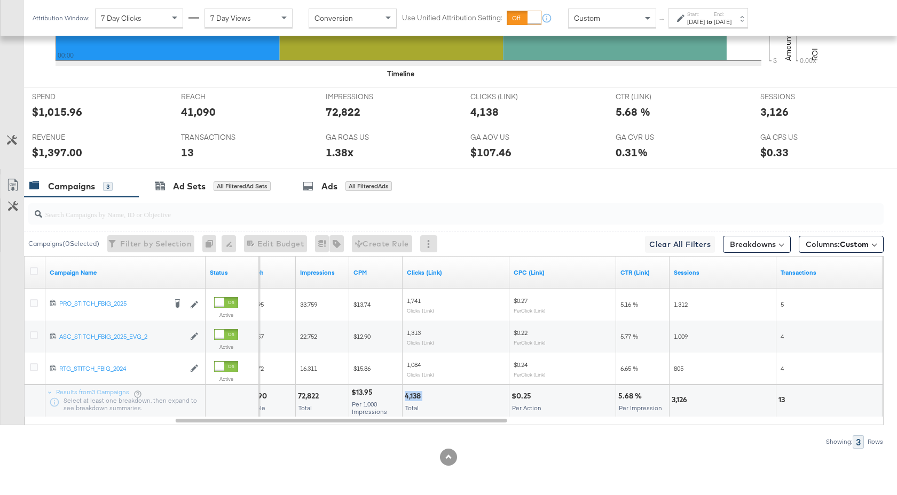
drag, startPoint x: 423, startPoint y: 394, endPoint x: 404, endPoint y: 394, distance: 18.7
click at [404, 394] on div "4,138 Total" at bounding box center [455, 401] width 106 height 32
copy div "4,138"
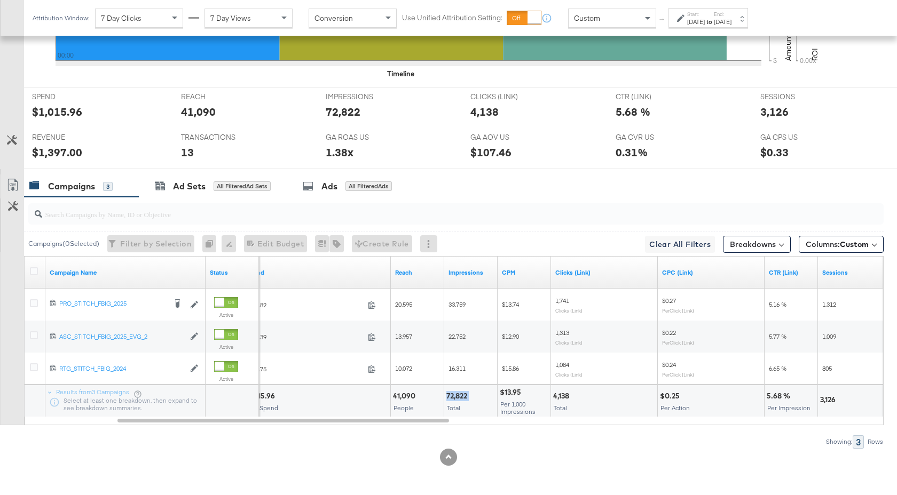
drag, startPoint x: 469, startPoint y: 399, endPoint x: 444, endPoint y: 399, distance: 25.1
click at [444, 399] on div "72,822 Total" at bounding box center [470, 401] width 53 height 32
copy div "72,822"
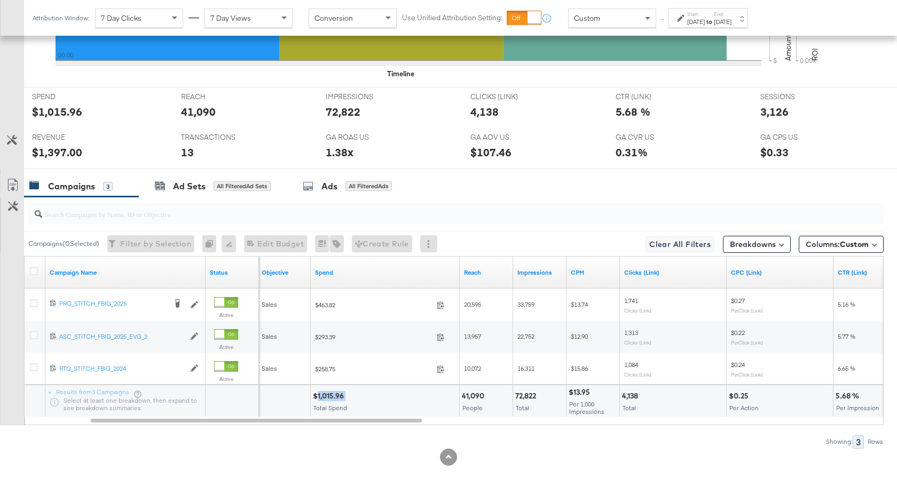
drag, startPoint x: 345, startPoint y: 396, endPoint x: 318, endPoint y: 396, distance: 27.2
click at [318, 396] on div "$1,015.96" at bounding box center [330, 396] width 34 height 10
copy div "1,015.96"
click at [731, 16] on label "End:" at bounding box center [723, 14] width 18 height 7
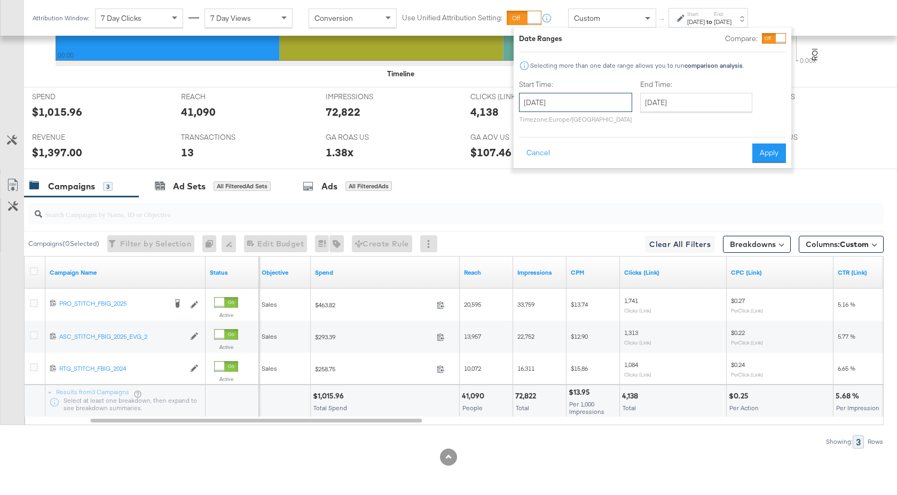
click at [616, 98] on input "October 2nd 2025" at bounding box center [575, 102] width 113 height 19
click at [587, 157] on td "1" at bounding box center [585, 156] width 18 height 15
type input "October 1st 2025"
click at [697, 94] on input "October 2nd 2025" at bounding box center [694, 102] width 112 height 19
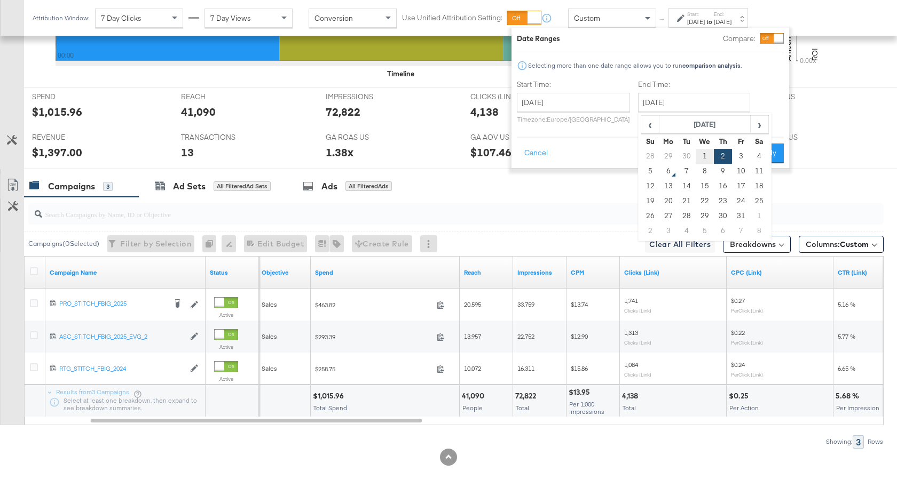
click at [702, 153] on td "1" at bounding box center [704, 156] width 18 height 15
type input "October 1st 2025"
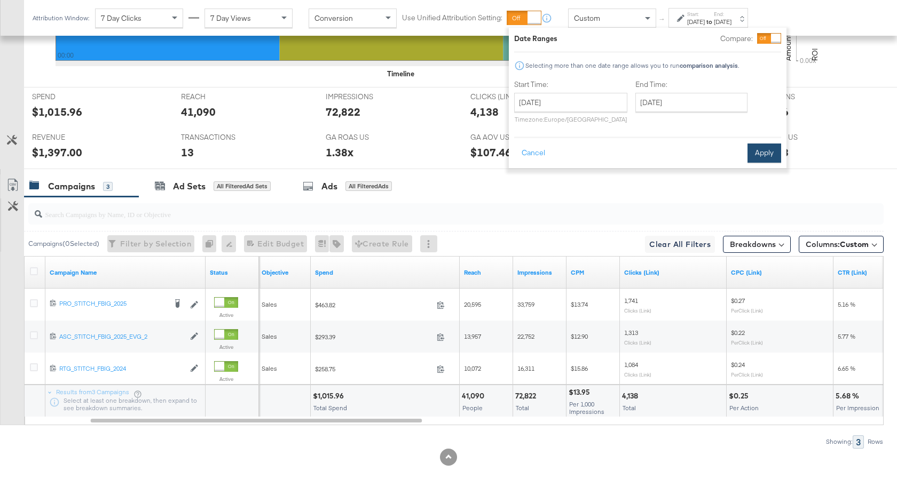
click at [771, 153] on button "Apply" at bounding box center [764, 153] width 34 height 19
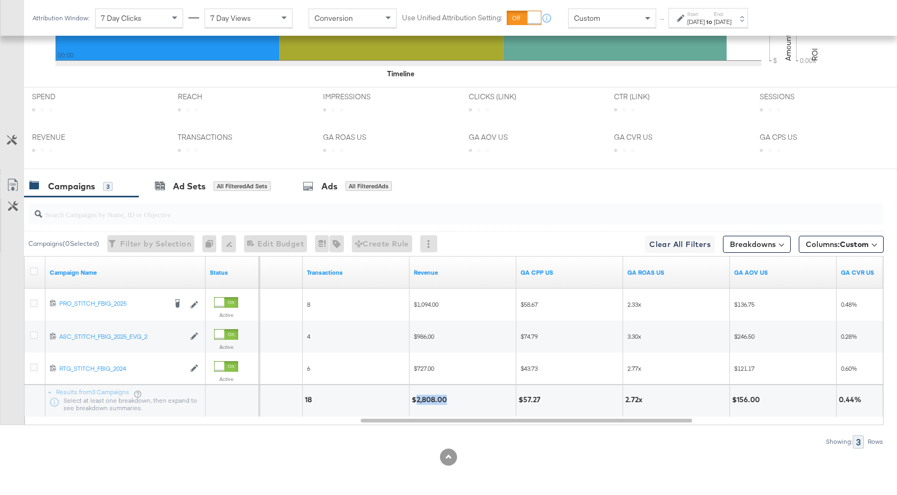
drag, startPoint x: 446, startPoint y: 401, endPoint x: 415, endPoint y: 401, distance: 30.4
click at [415, 401] on div "$2,808.00" at bounding box center [431, 400] width 38 height 10
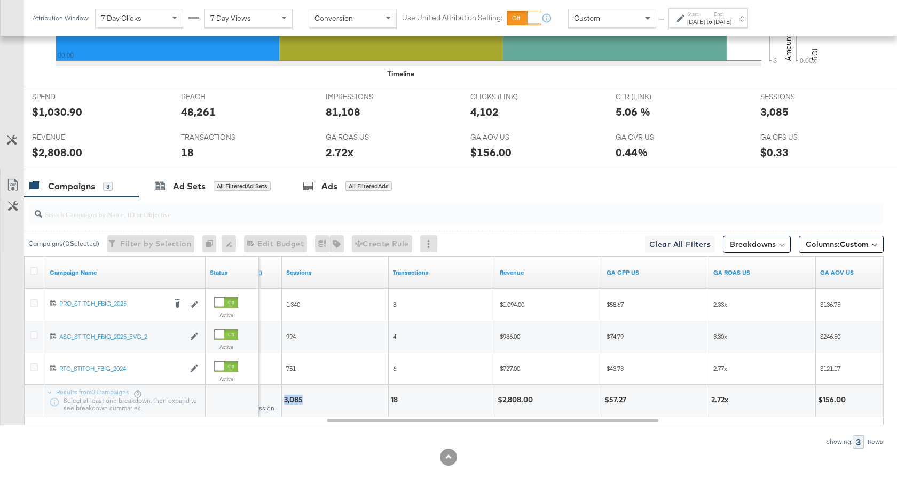
drag, startPoint x: 302, startPoint y: 402, endPoint x: 283, endPoint y: 401, distance: 18.7
click at [283, 401] on div "3,085" at bounding box center [335, 401] width 106 height 32
click at [731, 18] on div "Oct 1st 2025" at bounding box center [723, 22] width 18 height 9
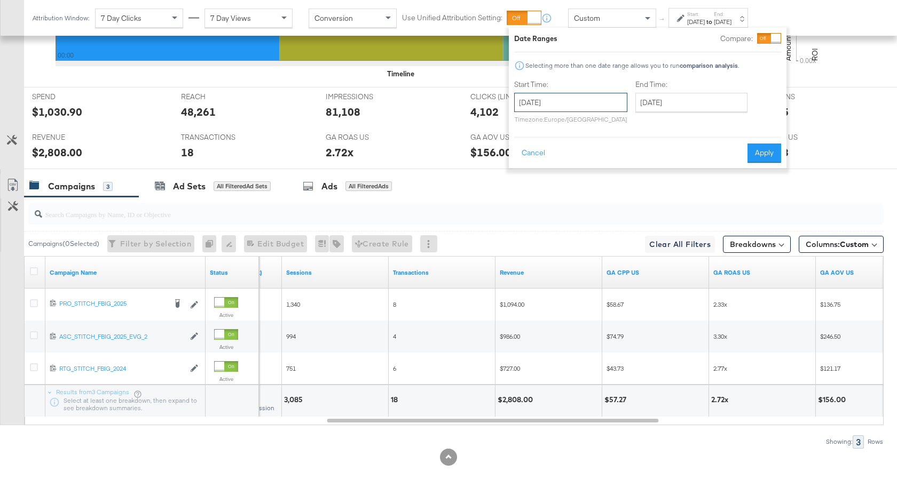
click at [581, 109] on input "October 1st 2025" at bounding box center [570, 102] width 113 height 19
click at [614, 159] on td "3" at bounding box center [617, 156] width 18 height 15
type input "October 3rd 2025"
click at [773, 148] on button "Apply" at bounding box center [766, 153] width 34 height 19
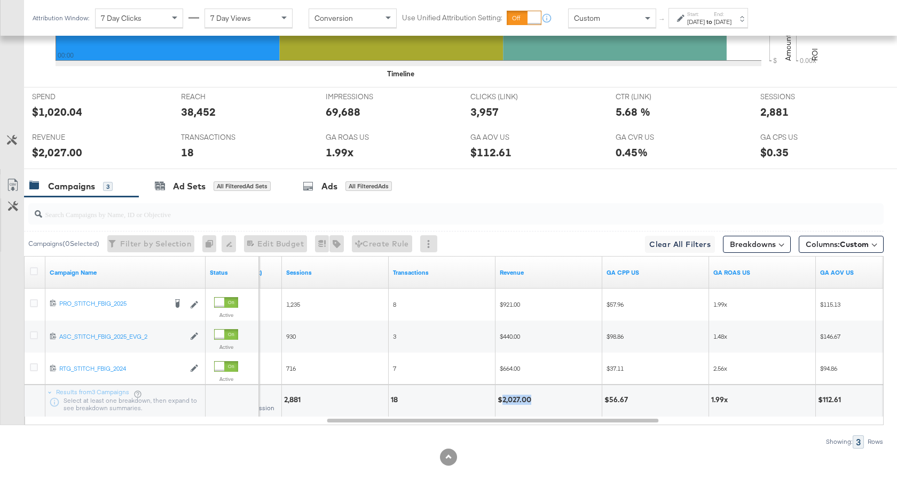
drag, startPoint x: 532, startPoint y: 401, endPoint x: 502, endPoint y: 402, distance: 29.9
click at [502, 402] on div "$2,027.00" at bounding box center [515, 400] width 37 height 10
drag, startPoint x: 301, startPoint y: 402, endPoint x: 284, endPoint y: 403, distance: 17.1
click at [284, 403] on div "2,881" at bounding box center [294, 400] width 20 height 10
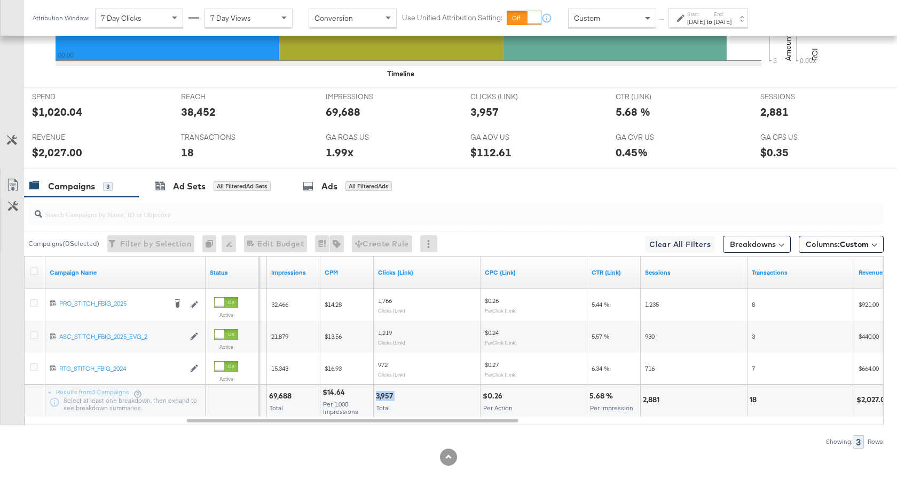
drag, startPoint x: 394, startPoint y: 394, endPoint x: 374, endPoint y: 394, distance: 19.7
click at [374, 394] on div "3,957 Total" at bounding box center [427, 401] width 106 height 32
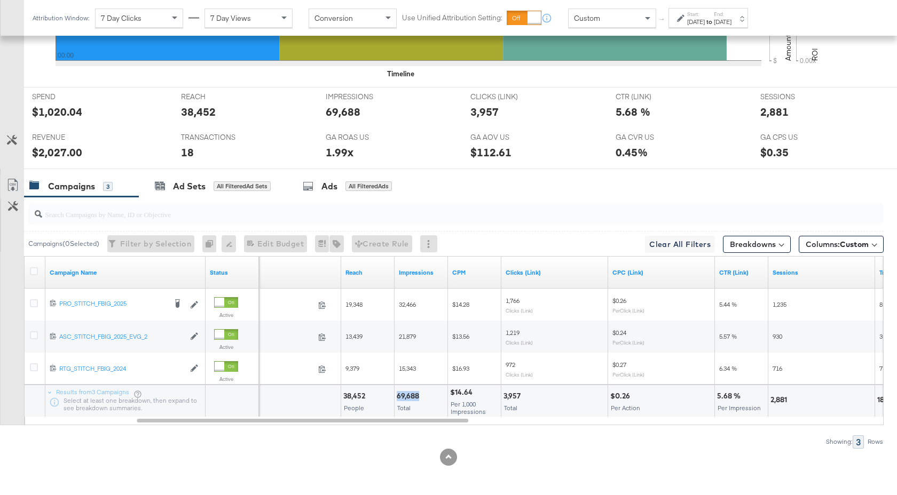
drag, startPoint x: 418, startPoint y: 397, endPoint x: 396, endPoint y: 397, distance: 23.0
click at [396, 397] on div "69,688 Total" at bounding box center [420, 401] width 53 height 32
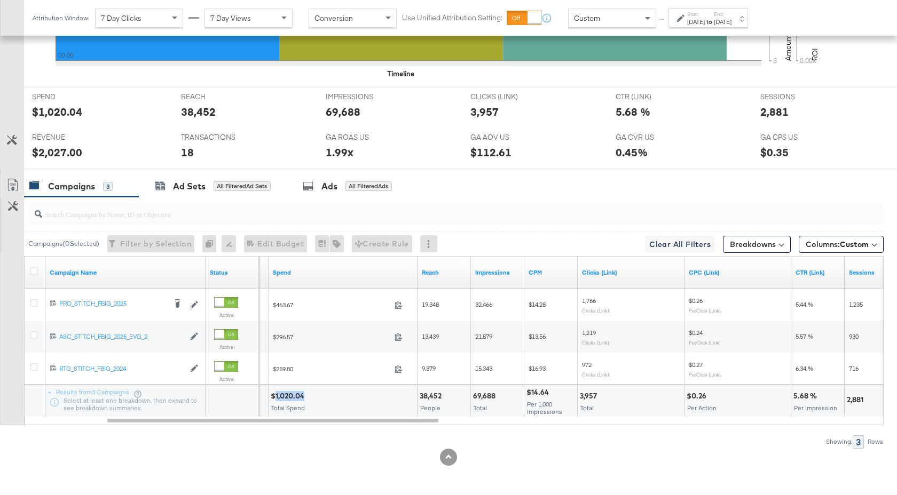
drag, startPoint x: 304, startPoint y: 397, endPoint x: 276, endPoint y: 398, distance: 27.8
click at [276, 398] on div "$1,020.04" at bounding box center [289, 396] width 37 height 10
click at [731, 21] on div "Oct 3rd 2025" at bounding box center [723, 22] width 18 height 9
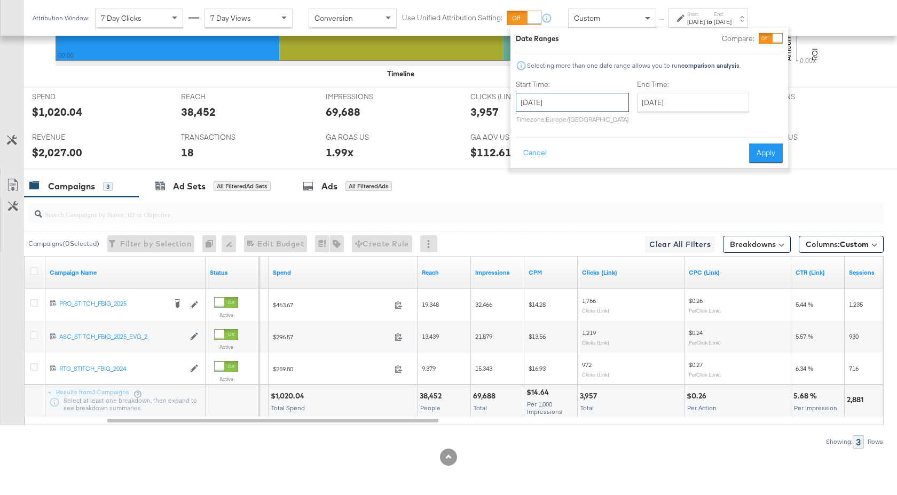
click at [604, 103] on input "October 3rd 2025" at bounding box center [572, 102] width 113 height 19
click at [635, 157] on td "4" at bounding box center [637, 156] width 18 height 15
type input "[DATE]"
click at [753, 148] on button "Apply" at bounding box center [765, 153] width 34 height 19
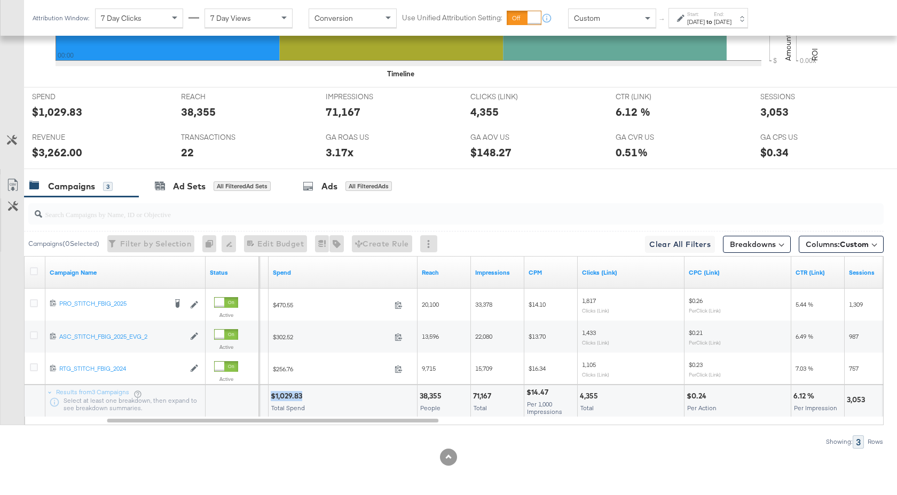
drag, startPoint x: 302, startPoint y: 397, endPoint x: 273, endPoint y: 398, distance: 29.4
click at [273, 398] on div "$1,029.83" at bounding box center [288, 396] width 35 height 10
drag, startPoint x: 492, startPoint y: 397, endPoint x: 472, endPoint y: 397, distance: 19.7
click at [472, 397] on div "71,167 Total" at bounding box center [497, 401] width 53 height 32
drag, startPoint x: 599, startPoint y: 396, endPoint x: 580, endPoint y: 396, distance: 19.2
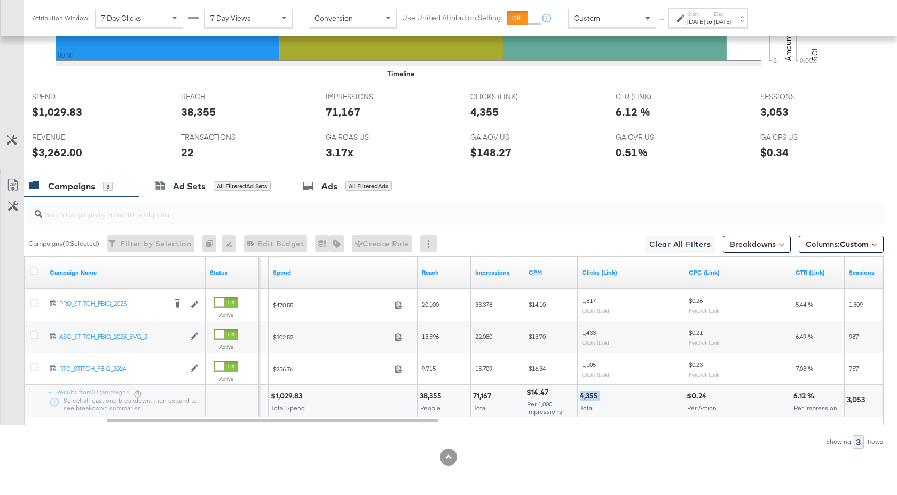
click at [580, 396] on div "4,355" at bounding box center [590, 396] width 21 height 10
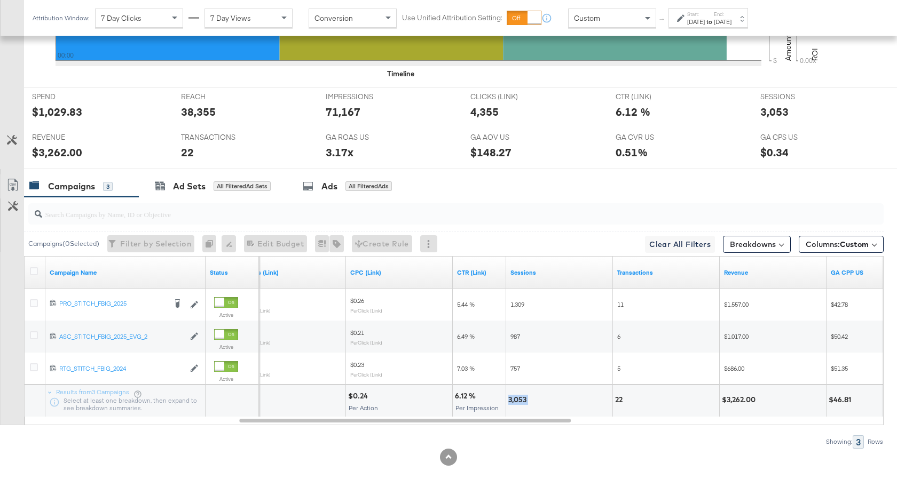
drag, startPoint x: 529, startPoint y: 401, endPoint x: 508, endPoint y: 401, distance: 21.4
click at [508, 401] on div "3,053" at bounding box center [559, 401] width 106 height 32
drag, startPoint x: 755, startPoint y: 400, endPoint x: 728, endPoint y: 400, distance: 27.8
click at [728, 400] on div "$3,262.00" at bounding box center [740, 400] width 37 height 10
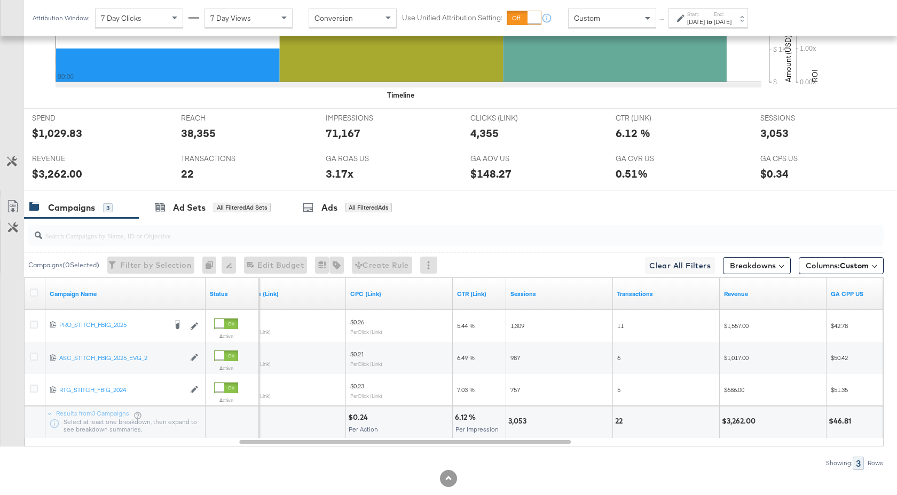
click at [731, 23] on div "[DATE]" at bounding box center [723, 22] width 18 height 9
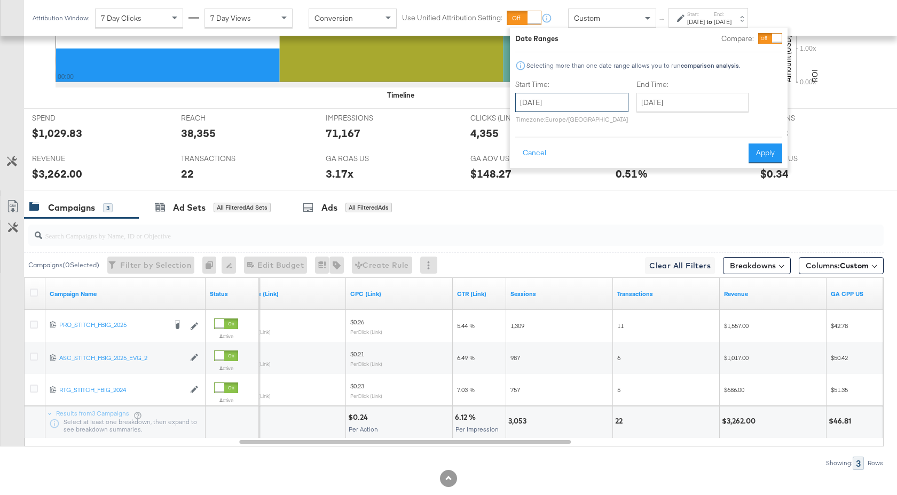
click at [565, 105] on input "[DATE]" at bounding box center [571, 102] width 113 height 19
click at [527, 149] on td "28" at bounding box center [527, 156] width 18 height 15
type input "[DATE]"
click at [768, 146] on button "Apply" at bounding box center [770, 153] width 34 height 19
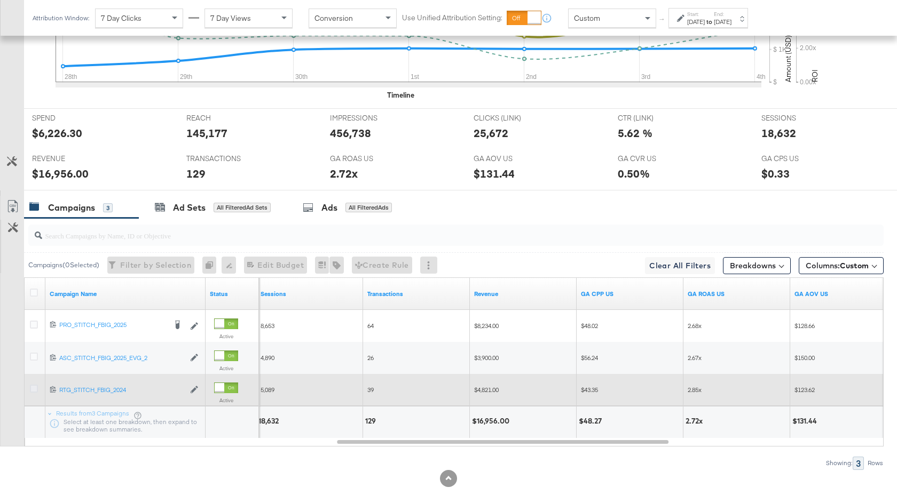
click at [34, 388] on icon at bounding box center [34, 389] width 8 height 8
click at [0, 0] on input "checkbox" at bounding box center [0, 0] width 0 height 0
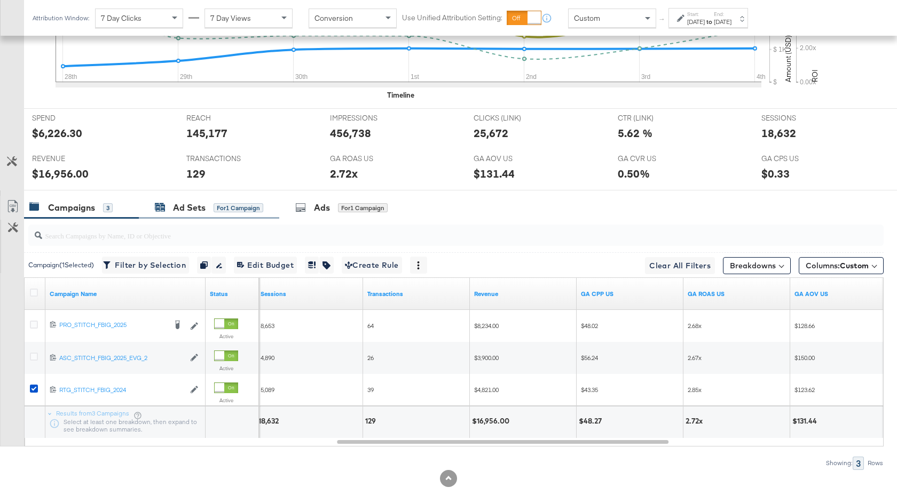
click at [196, 209] on div "Ad Sets" at bounding box center [189, 208] width 33 height 12
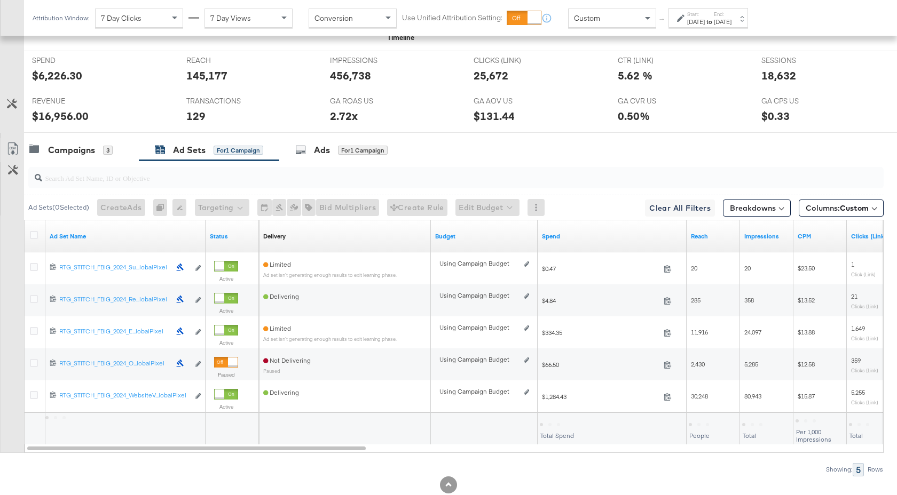
scroll to position [521, 0]
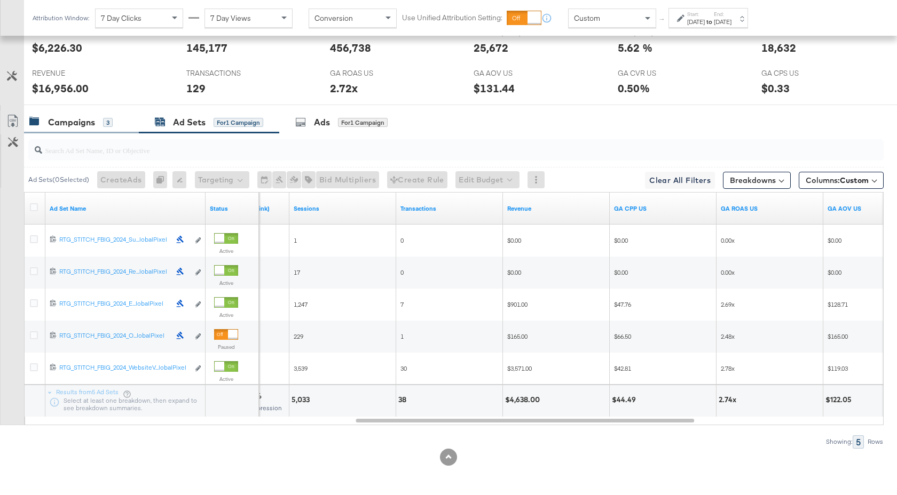
click at [83, 128] on div "Campaigns" at bounding box center [71, 122] width 47 height 12
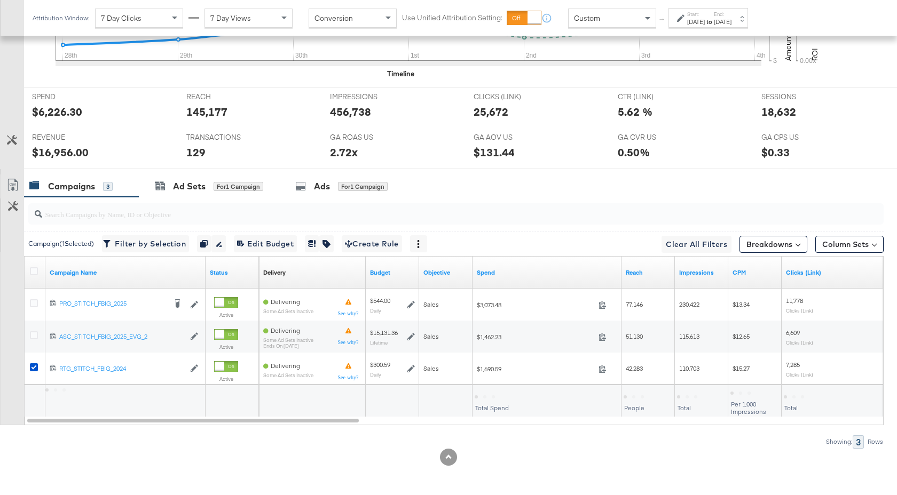
scroll to position [457, 0]
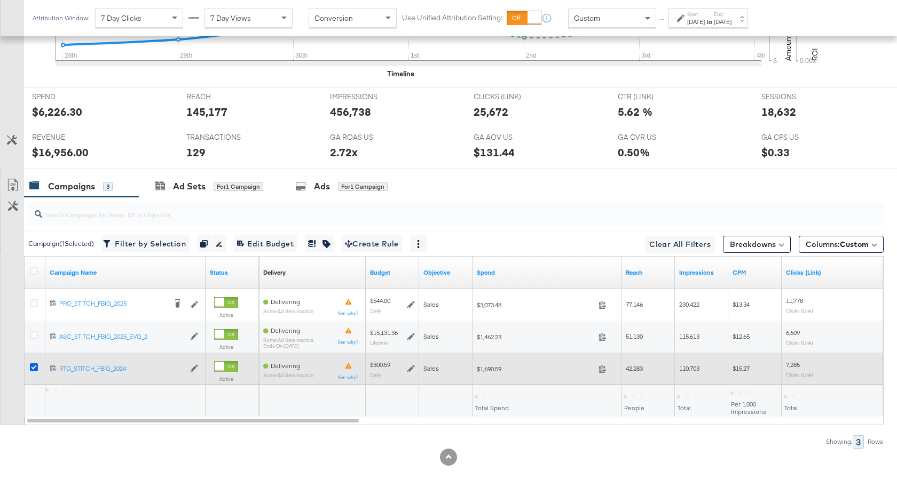
click at [31, 368] on icon at bounding box center [34, 367] width 8 height 8
click at [0, 0] on input "checkbox" at bounding box center [0, 0] width 0 height 0
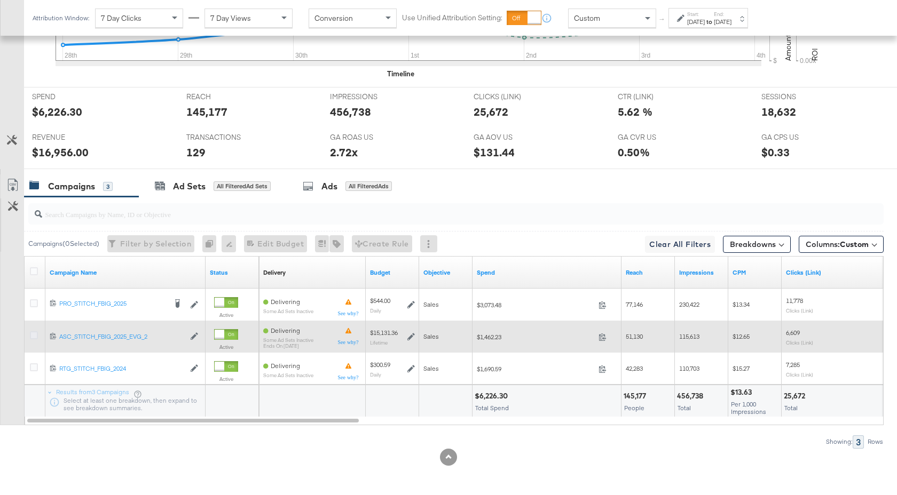
click at [35, 336] on icon at bounding box center [34, 335] width 8 height 8
click at [0, 0] on input "checkbox" at bounding box center [0, 0] width 0 height 0
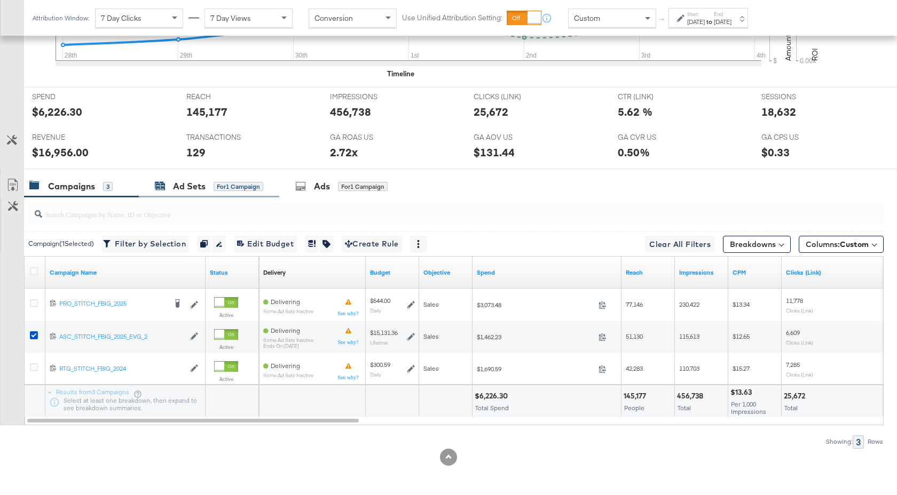
click at [182, 188] on div "Ad Sets" at bounding box center [189, 186] width 33 height 12
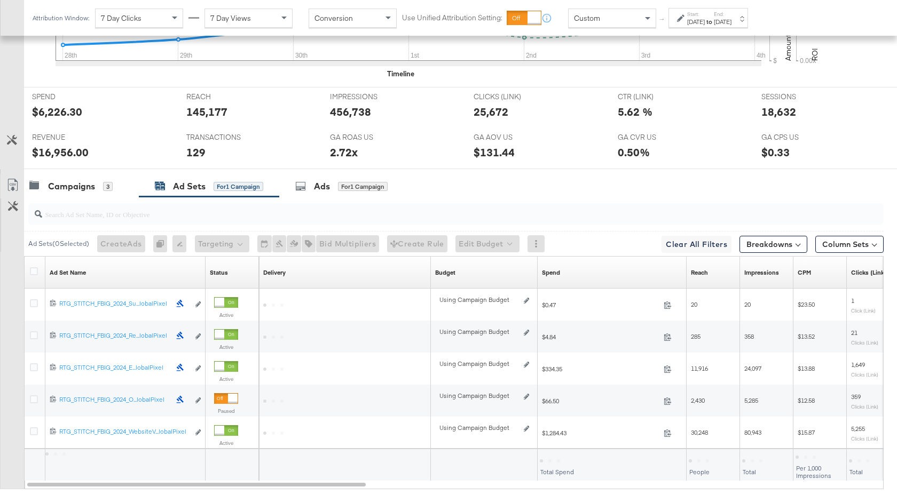
scroll to position [425, 0]
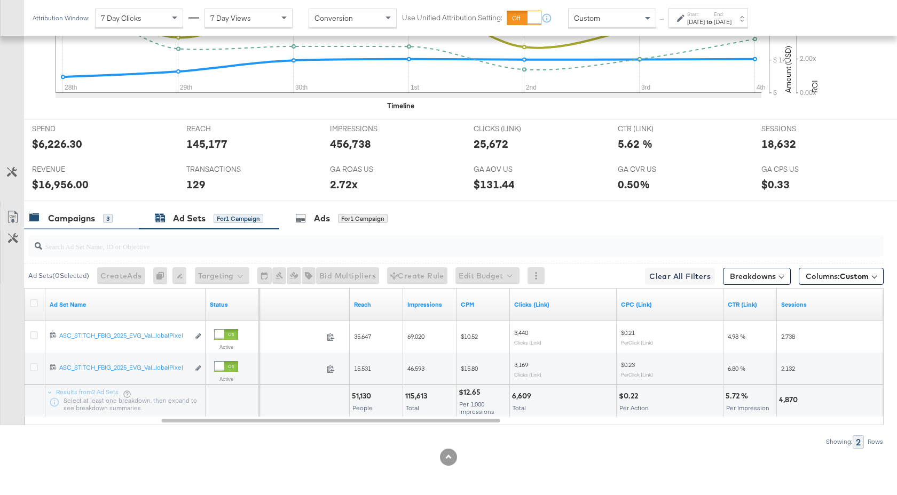
click at [82, 217] on div "Campaigns" at bounding box center [71, 218] width 47 height 12
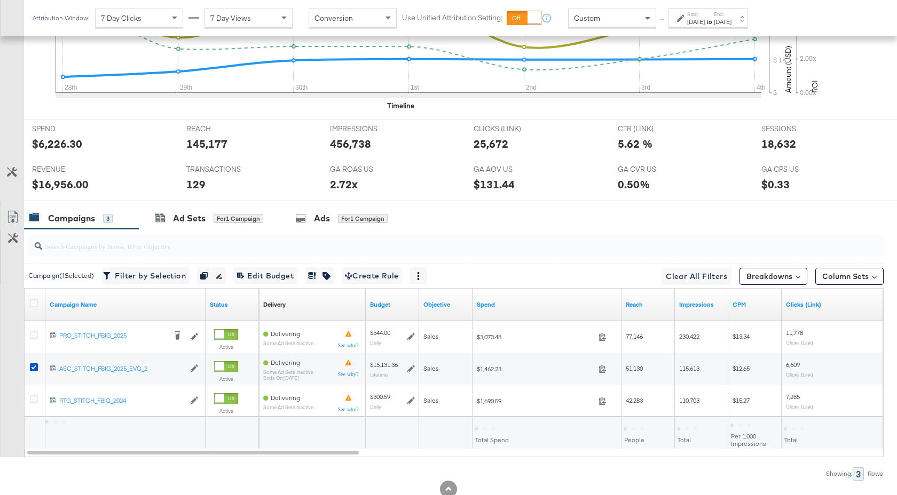
scroll to position [457, 0]
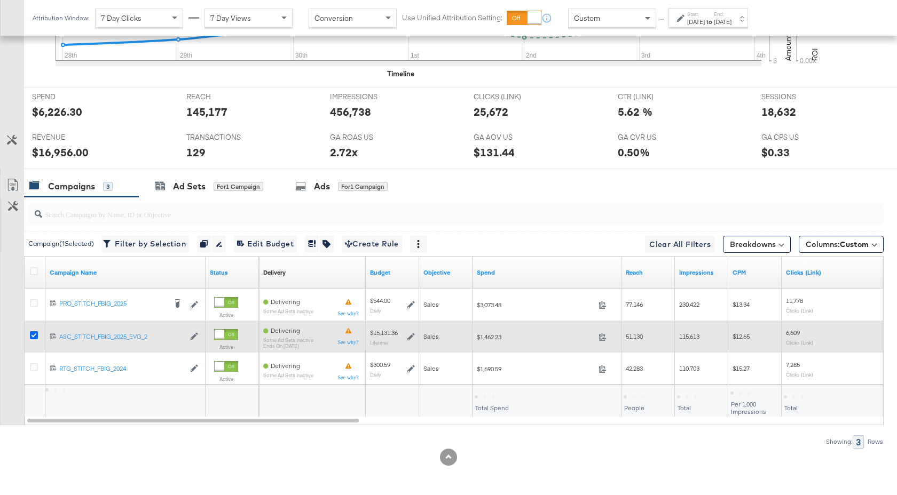
click at [34, 337] on icon at bounding box center [34, 335] width 8 height 8
click at [0, 0] on input "checkbox" at bounding box center [0, 0] width 0 height 0
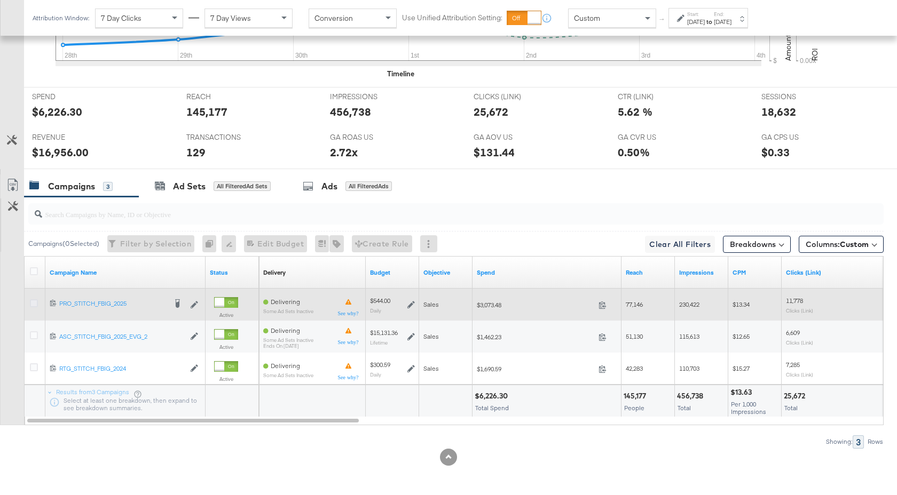
click at [37, 302] on icon at bounding box center [34, 303] width 8 height 8
click at [0, 0] on input "checkbox" at bounding box center [0, 0] width 0 height 0
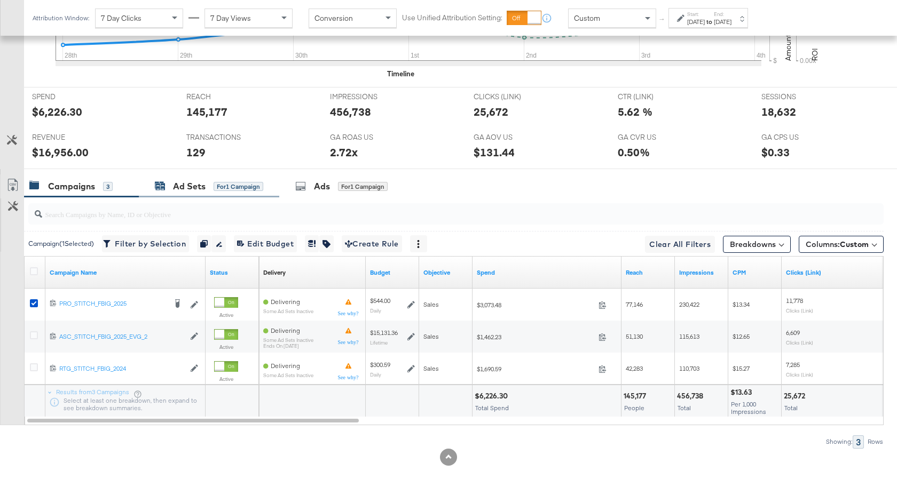
click at [194, 185] on div "Ad Sets" at bounding box center [189, 186] width 33 height 12
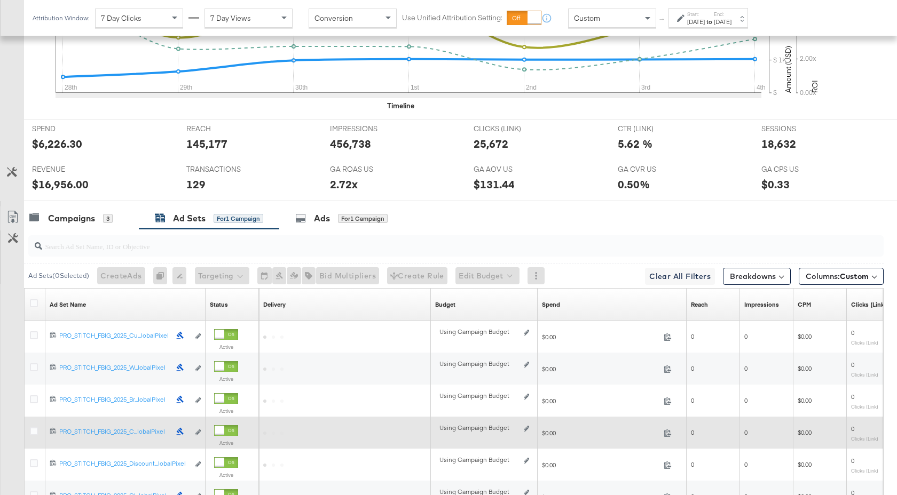
scroll to position [521, 0]
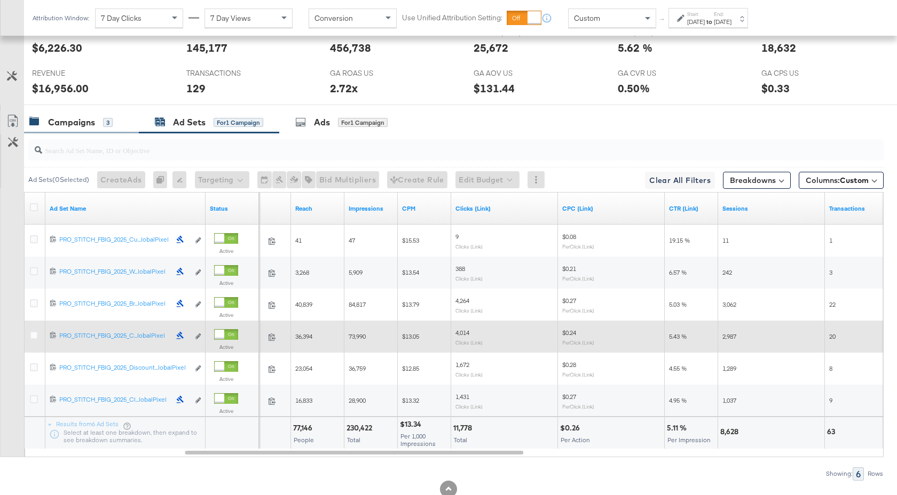
click at [50, 125] on div "Campaigns" at bounding box center [71, 122] width 47 height 12
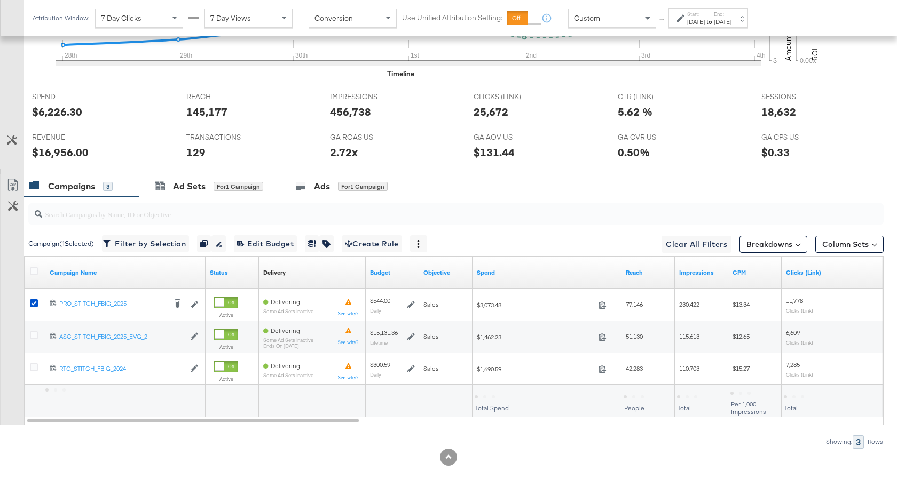
scroll to position [457, 0]
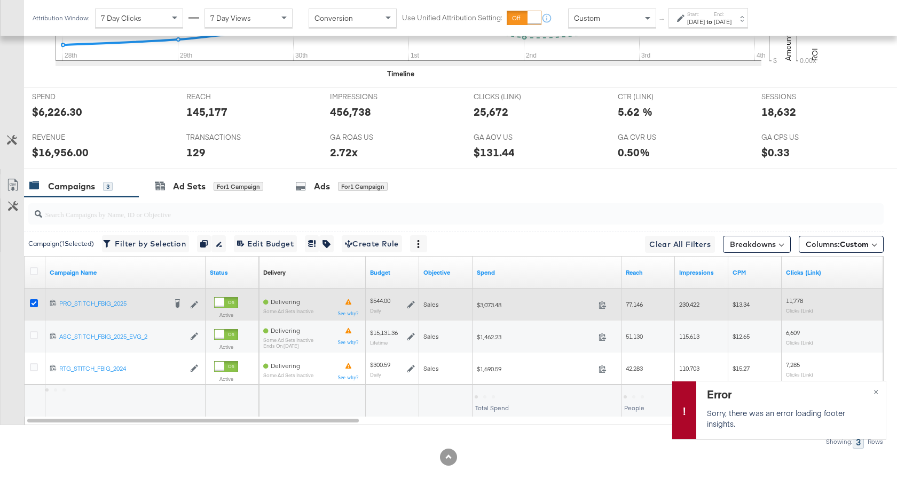
click at [32, 304] on icon at bounding box center [34, 303] width 8 height 8
click at [0, 0] on input "checkbox" at bounding box center [0, 0] width 0 height 0
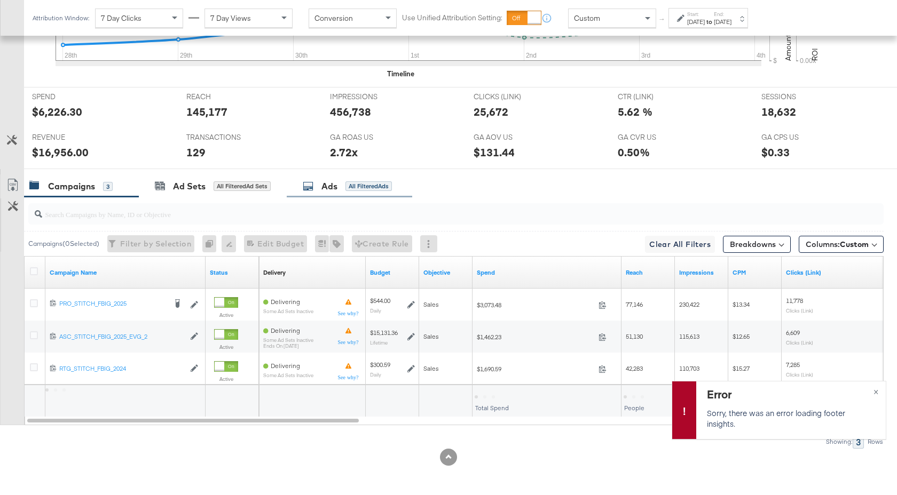
click at [332, 185] on div "Ads" at bounding box center [329, 186] width 16 height 12
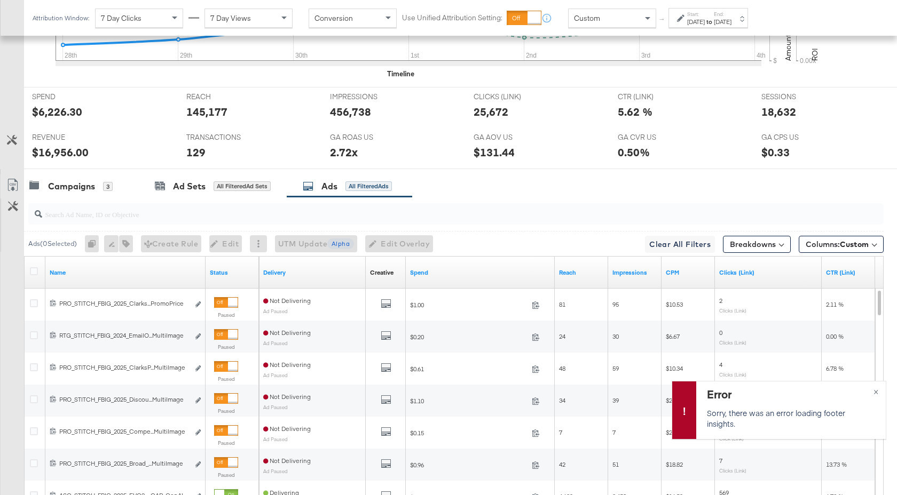
scroll to position [586, 0]
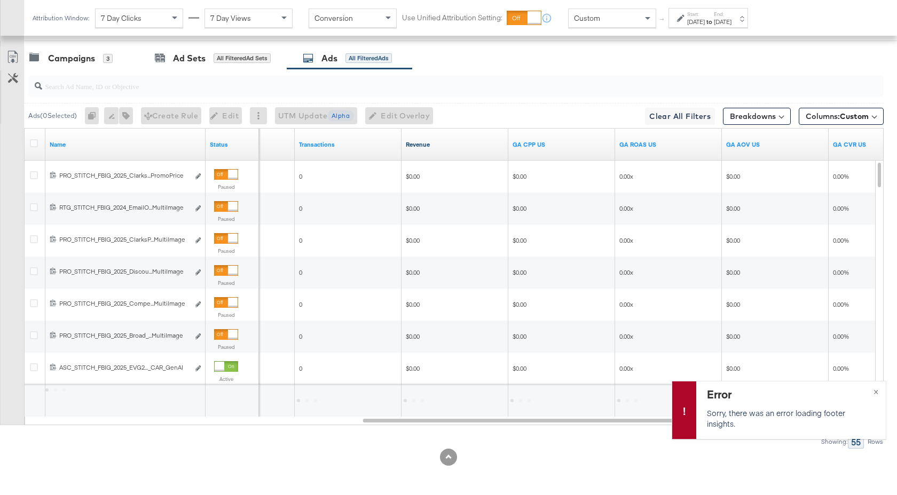
click at [463, 147] on link "Revenue" at bounding box center [455, 144] width 98 height 9
click at [878, 393] on button "×" at bounding box center [876, 391] width 20 height 19
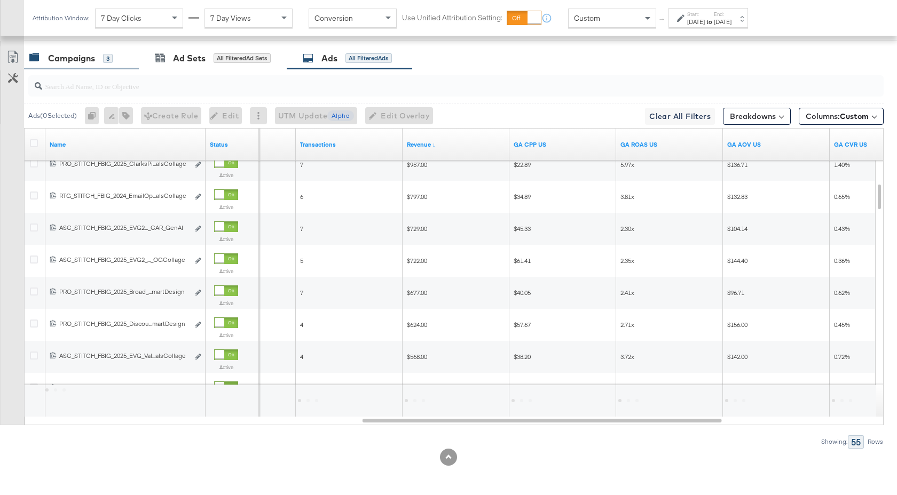
click at [83, 58] on div "Campaigns" at bounding box center [71, 58] width 47 height 12
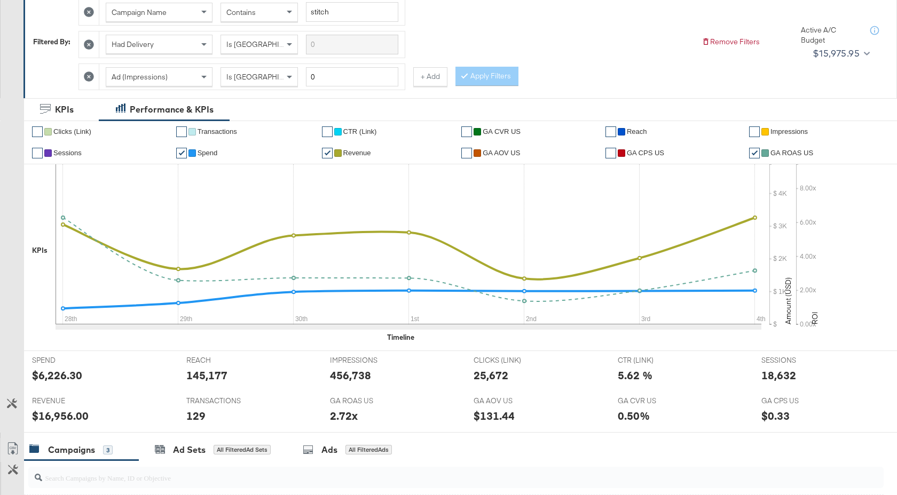
scroll to position [0, 0]
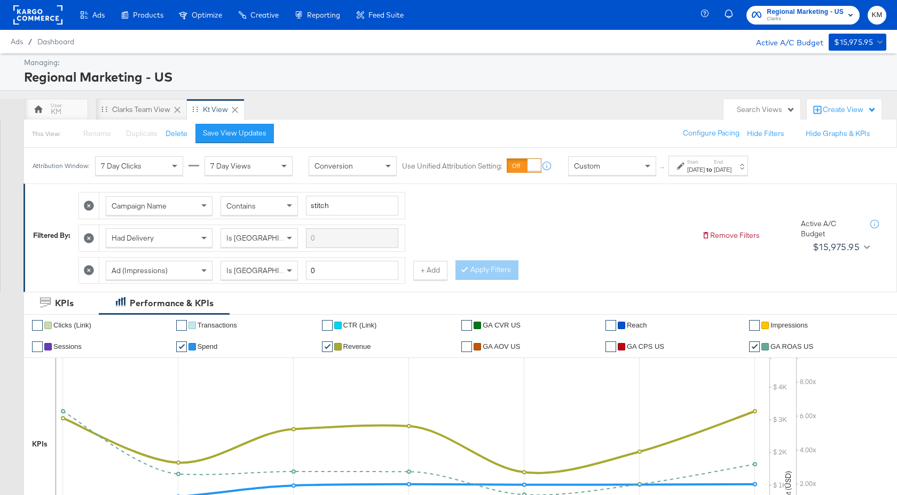
click at [791, 16] on span "Clarks" at bounding box center [804, 19] width 77 height 9
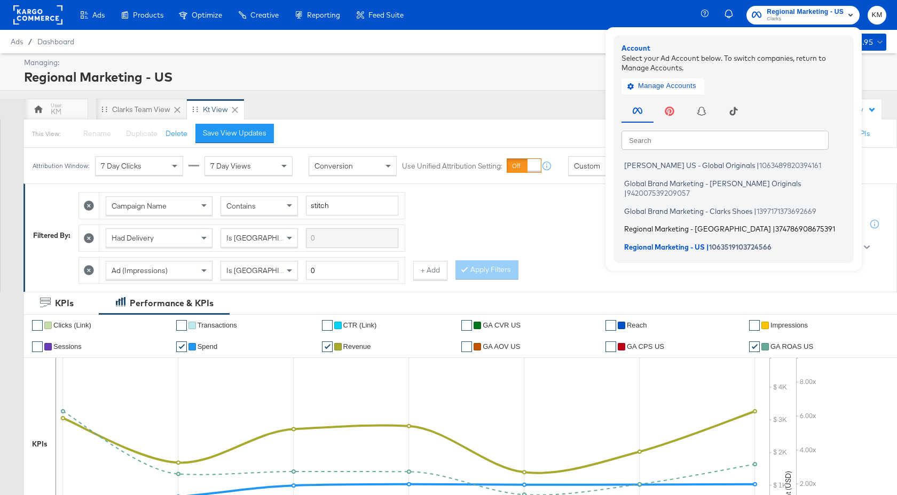
click at [690, 225] on span "Regional Marketing - CA" at bounding box center [697, 229] width 147 height 9
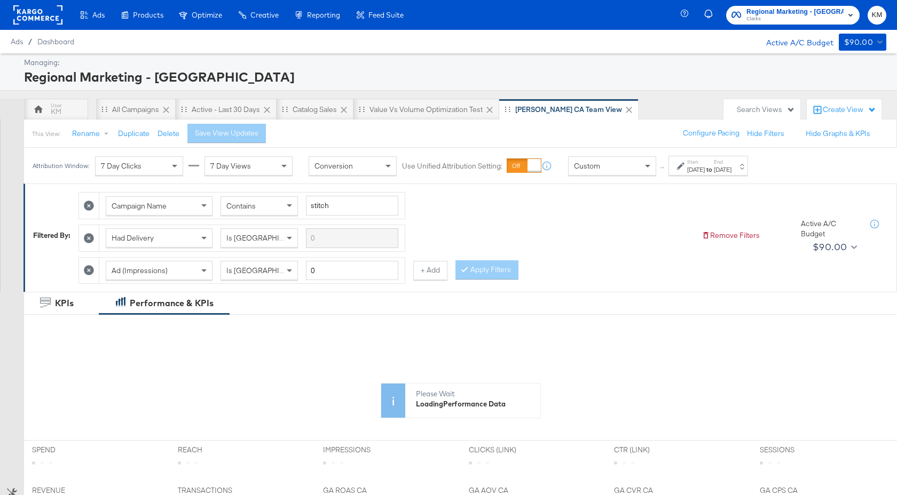
click at [714, 168] on strong "to" at bounding box center [709, 169] width 9 height 8
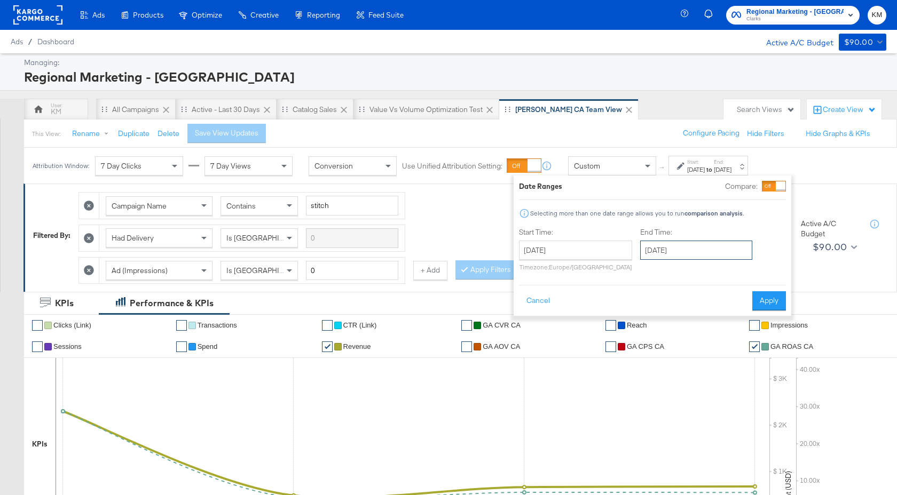
click at [683, 258] on input "October 1st 2025" at bounding box center [696, 250] width 112 height 19
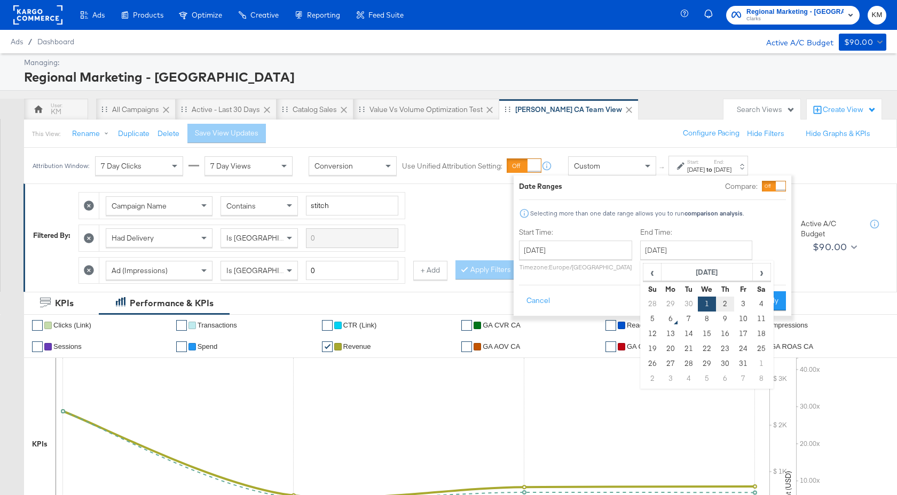
click at [725, 301] on td "2" at bounding box center [725, 304] width 18 height 15
type input "October 2nd 2025"
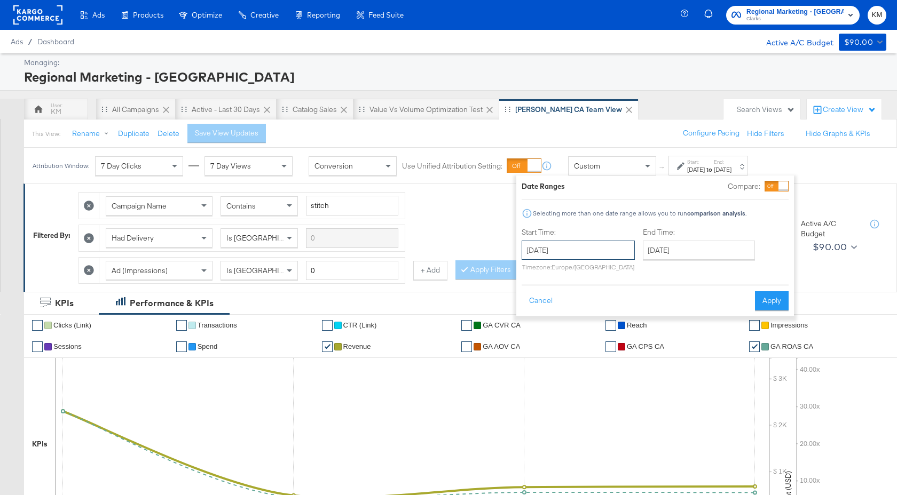
click at [592, 255] on input "[DATE]" at bounding box center [577, 250] width 113 height 19
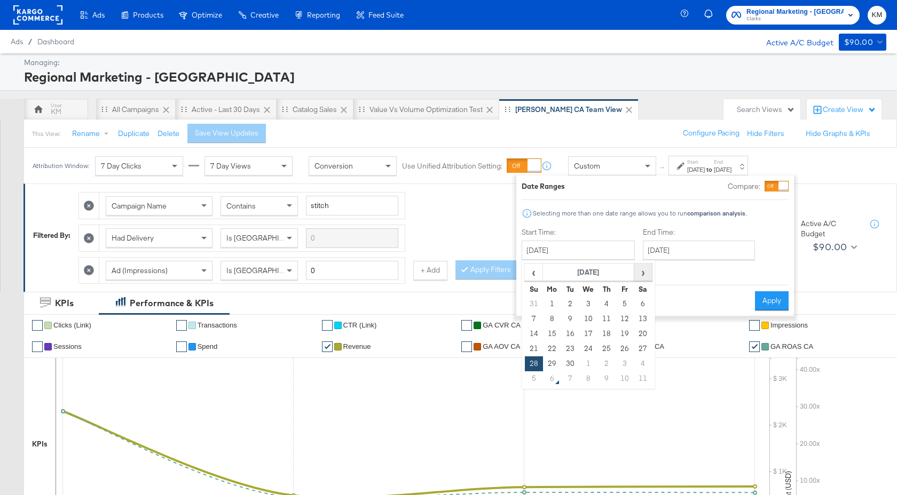
click at [640, 276] on span "›" at bounding box center [643, 272] width 17 height 16
click at [604, 308] on td "2" at bounding box center [606, 304] width 18 height 15
type input "October 2nd 2025"
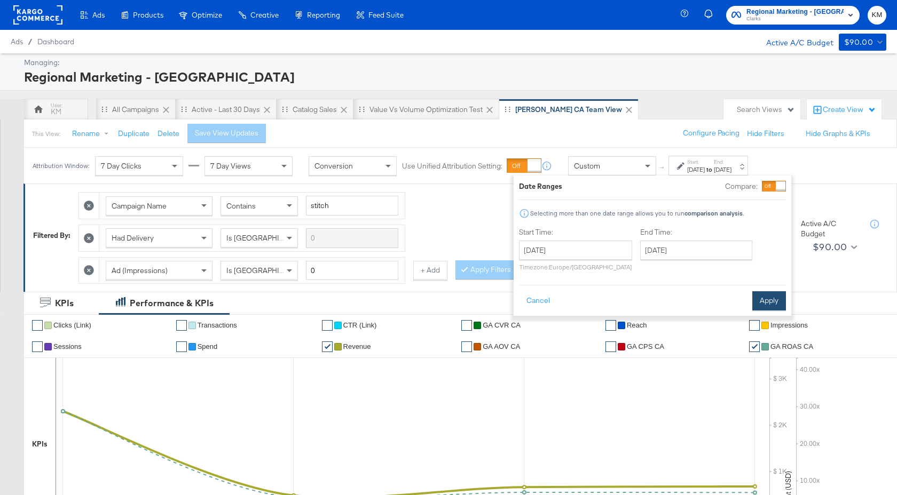
click at [768, 302] on button "Apply" at bounding box center [769, 300] width 34 height 19
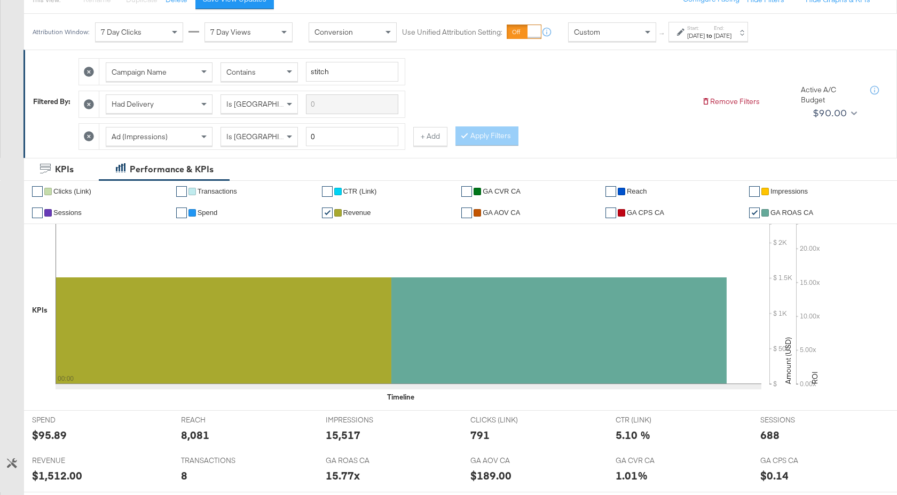
scroll to position [425, 0]
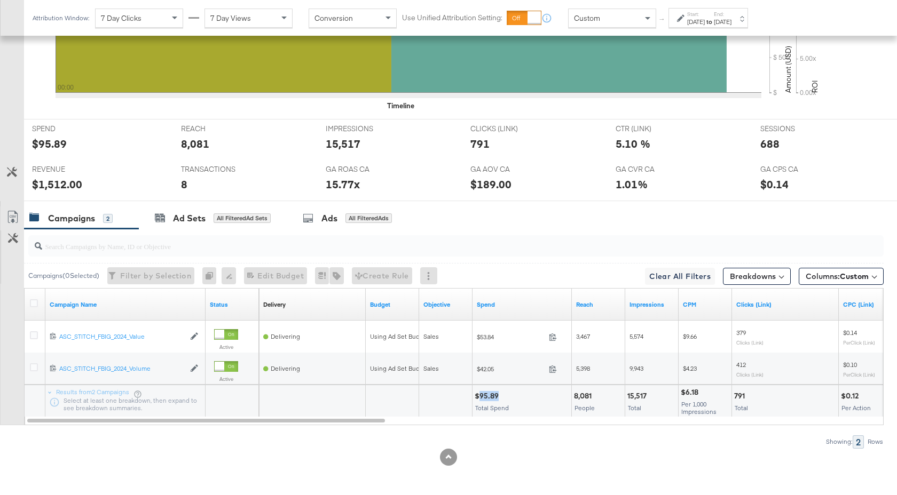
drag, startPoint x: 496, startPoint y: 396, endPoint x: 480, endPoint y: 396, distance: 16.6
click at [480, 396] on div "$95.89" at bounding box center [488, 396] width 27 height 10
copy div "95.89"
drag, startPoint x: 646, startPoint y: 396, endPoint x: 626, endPoint y: 396, distance: 20.3
click at [626, 396] on div "15,517 Total" at bounding box center [651, 401] width 53 height 32
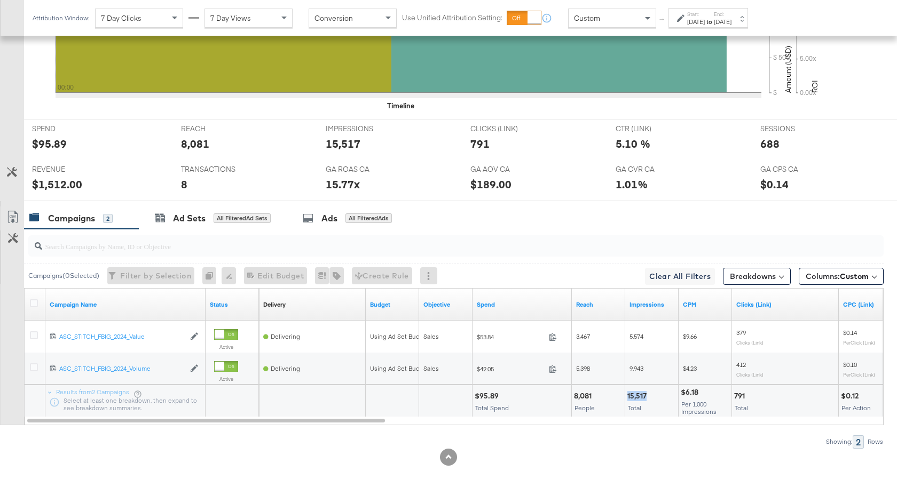
copy div "15,517"
drag, startPoint x: 745, startPoint y: 394, endPoint x: 735, endPoint y: 394, distance: 9.6
click at [735, 394] on div "791" at bounding box center [741, 396] width 14 height 10
copy div "791"
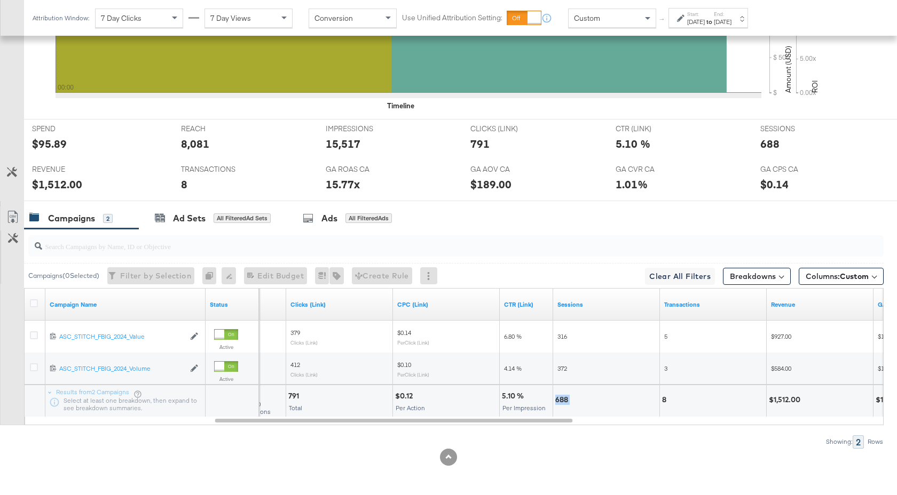
drag, startPoint x: 569, startPoint y: 400, endPoint x: 556, endPoint y: 400, distance: 12.8
click at [556, 400] on div "688" at bounding box center [563, 400] width 16 height 10
copy div "688"
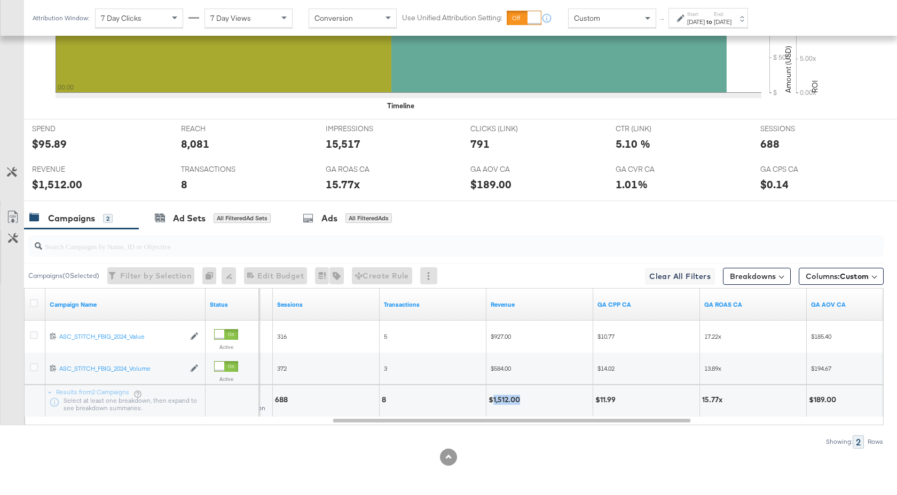
drag, startPoint x: 520, startPoint y: 400, endPoint x: 493, endPoint y: 401, distance: 27.2
click at [493, 401] on div "$1,512.00" at bounding box center [505, 400] width 35 height 10
copy div "1,512.00"
click at [731, 21] on div "Oct 2nd 2025" at bounding box center [723, 22] width 18 height 9
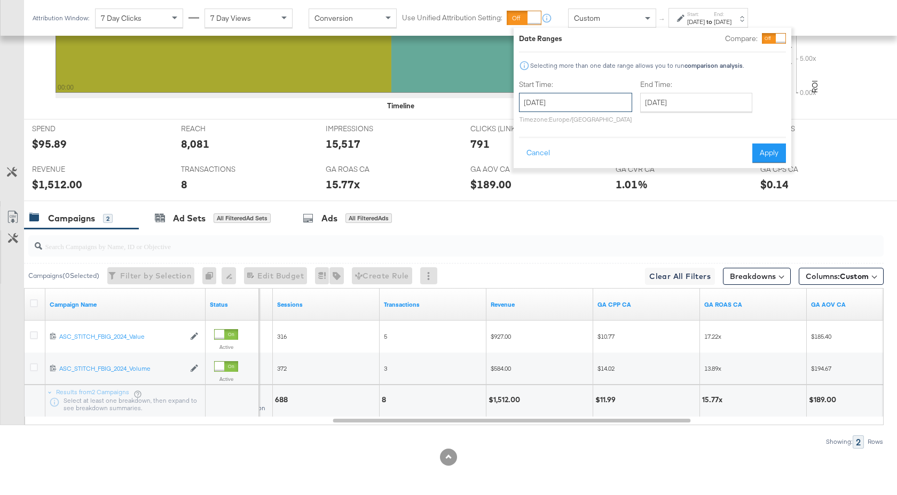
click at [608, 102] on input "October 2nd 2025" at bounding box center [575, 102] width 113 height 19
click at [621, 157] on td "3" at bounding box center [622, 156] width 18 height 15
type input "October 3rd 2025"
click at [763, 150] on button "Apply" at bounding box center [766, 153] width 34 height 19
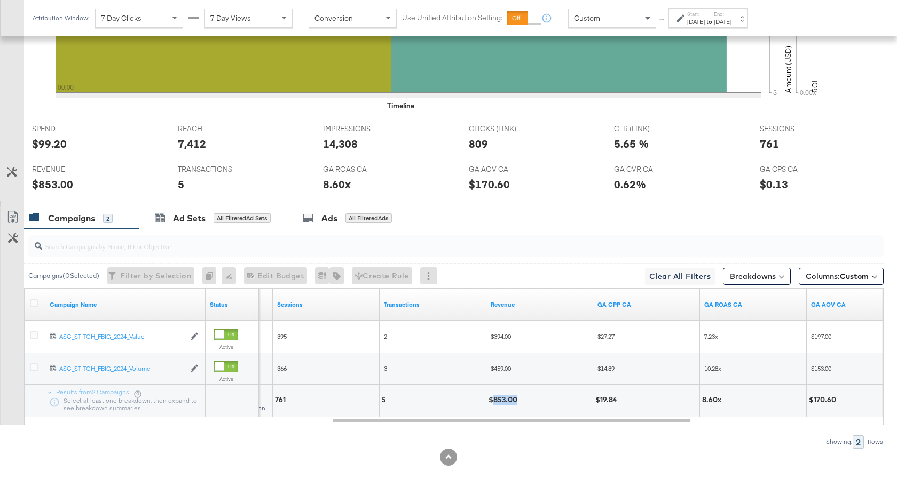
drag, startPoint x: 517, startPoint y: 400, endPoint x: 492, endPoint y: 401, distance: 25.1
click at [492, 401] on div "$853.00" at bounding box center [504, 400] width 32 height 10
copy div "853.00"
drag, startPoint x: 286, startPoint y: 400, endPoint x: 274, endPoint y: 401, distance: 12.3
click at [274, 401] on div "761" at bounding box center [326, 401] width 106 height 32
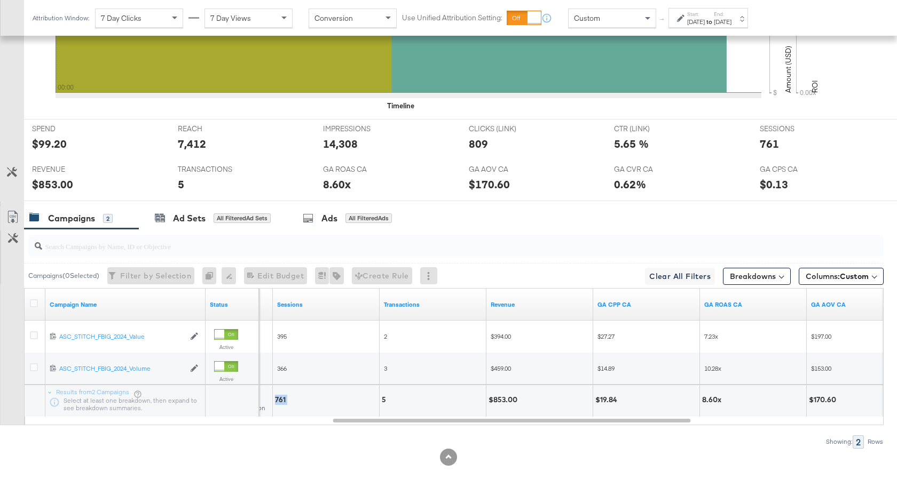
copy div "761"
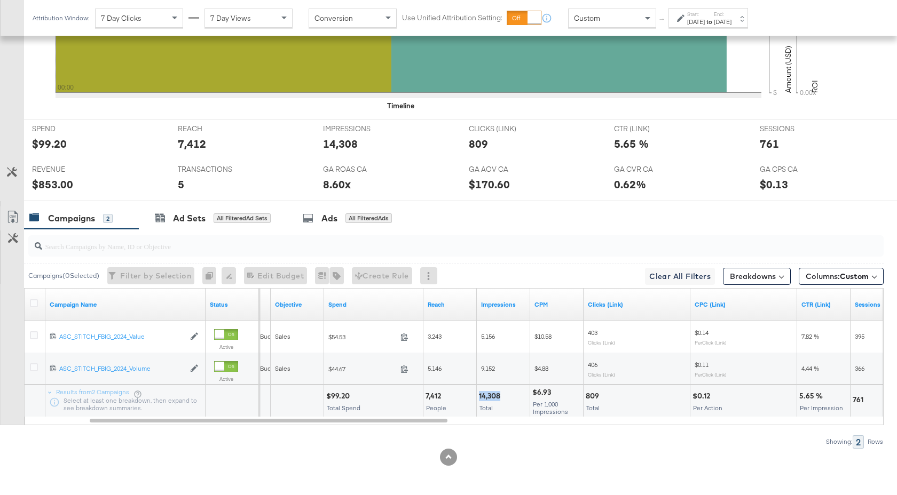
drag, startPoint x: 501, startPoint y: 397, endPoint x: 478, endPoint y: 397, distance: 22.4
click at [478, 397] on div "14,308 Total" at bounding box center [503, 401] width 53 height 32
copy div "14,308"
drag, startPoint x: 349, startPoint y: 396, endPoint x: 331, endPoint y: 396, distance: 17.6
click at [331, 396] on div "$99.20" at bounding box center [339, 396] width 27 height 10
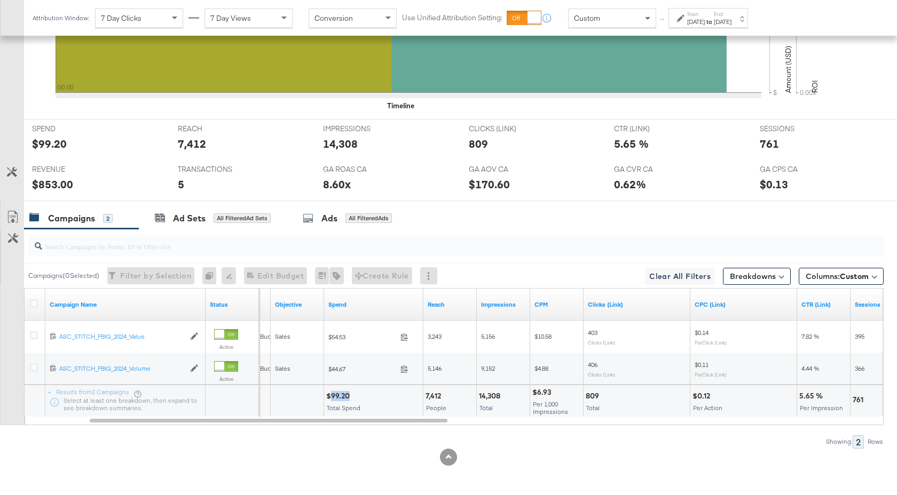
copy div "99.20"
click at [705, 19] on div "Oct 3rd 2025" at bounding box center [696, 22] width 18 height 9
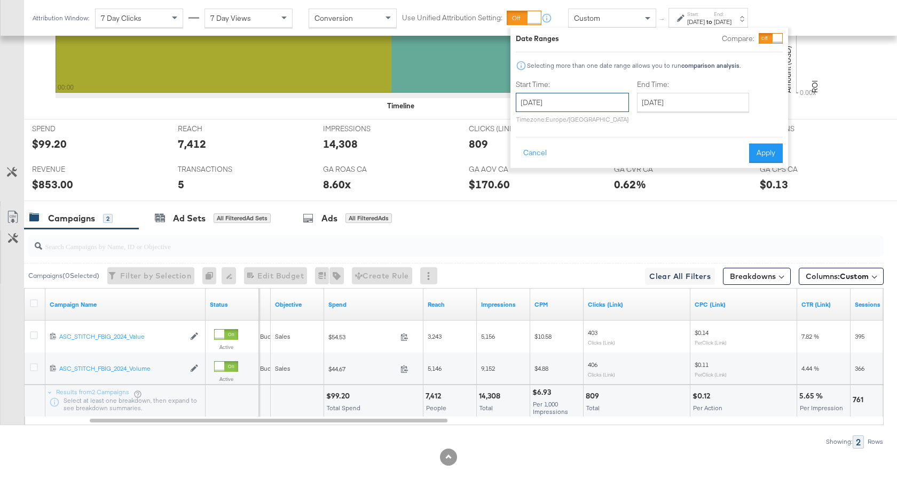
click at [596, 107] on input "October 3rd 2025" at bounding box center [572, 102] width 113 height 19
click at [636, 157] on td "4" at bounding box center [637, 156] width 18 height 15
type input "[DATE]"
click at [757, 147] on button "Apply" at bounding box center [765, 153] width 34 height 19
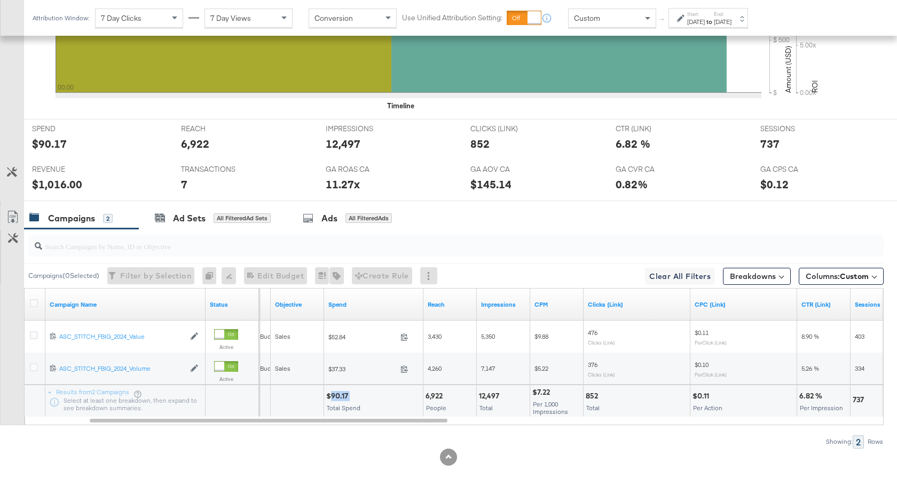
drag, startPoint x: 349, startPoint y: 397, endPoint x: 329, endPoint y: 398, distance: 19.8
click at [329, 398] on div "$90.17" at bounding box center [338, 396] width 25 height 10
copy div "90.17"
drag, startPoint x: 501, startPoint y: 397, endPoint x: 479, endPoint y: 396, distance: 21.9
click at [479, 396] on div "12,497" at bounding box center [490, 396] width 23 height 10
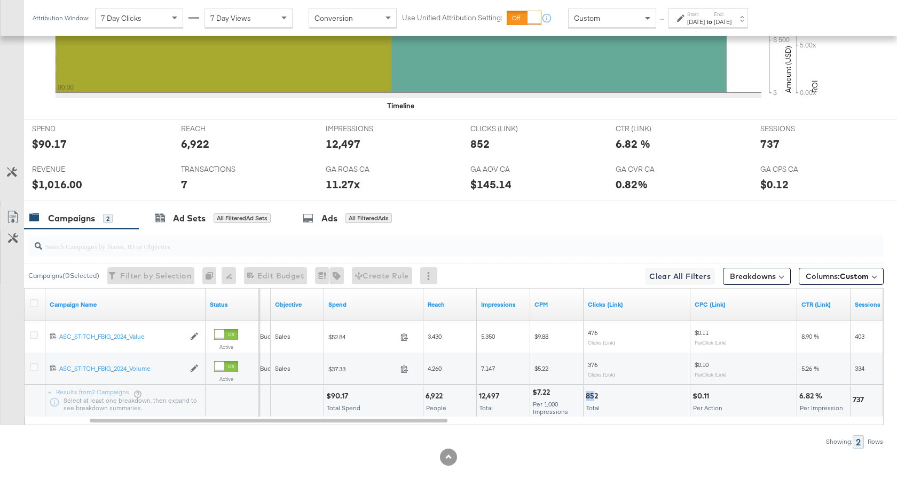
drag, startPoint x: 596, startPoint y: 397, endPoint x: 584, endPoint y: 397, distance: 11.7
click at [584, 397] on div "852 Total" at bounding box center [636, 401] width 106 height 32
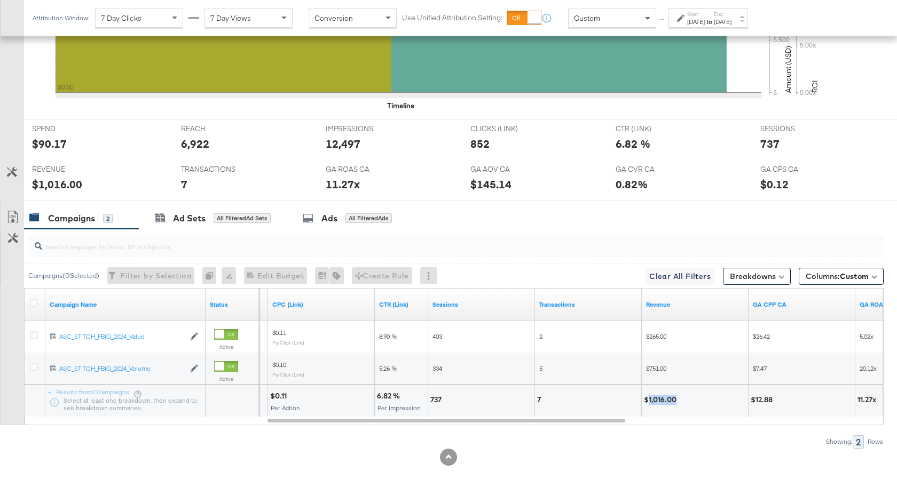
drag, startPoint x: 676, startPoint y: 401, endPoint x: 646, endPoint y: 401, distance: 29.4
click at [646, 401] on div "$1,016.00" at bounding box center [662, 400] width 36 height 10
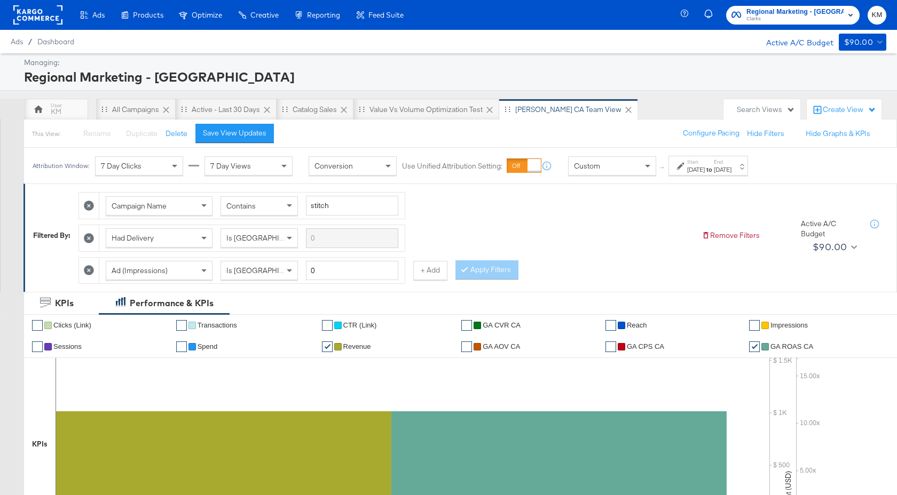
click at [705, 165] on label "Start:" at bounding box center [696, 162] width 18 height 7
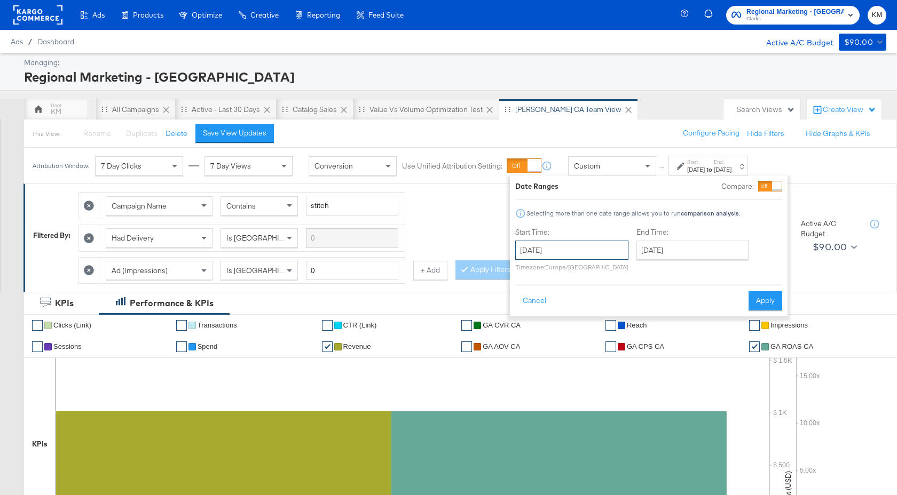
click at [597, 249] on input "[DATE]" at bounding box center [571, 250] width 113 height 19
click at [589, 271] on th "[DATE]" at bounding box center [581, 273] width 91 height 18
click at [588, 274] on th "2025" at bounding box center [581, 273] width 106 height 18
click at [575, 328] on td "2024" at bounding box center [566, 322] width 32 height 27
click at [565, 347] on td "Oct" at bounding box center [566, 349] width 32 height 27
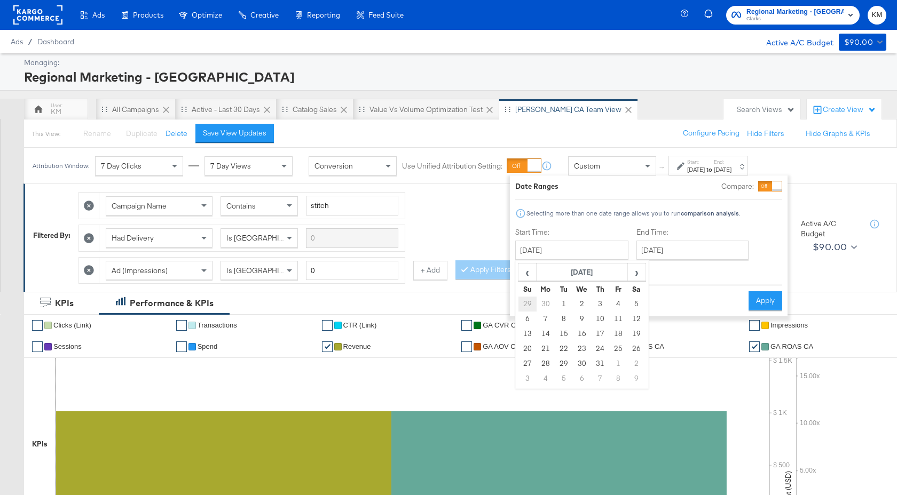
click at [527, 306] on td "29" at bounding box center [527, 304] width 18 height 15
type input "September 29th 2024"
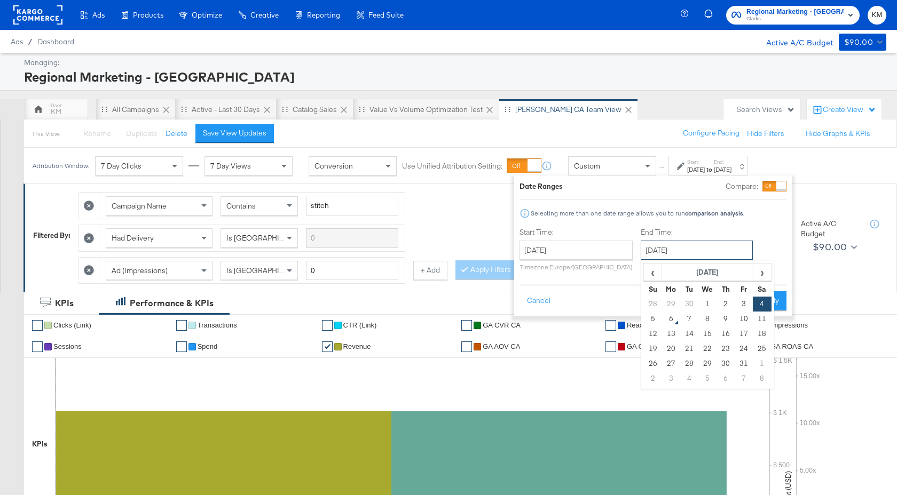
click at [701, 249] on input "[DATE]" at bounding box center [697, 250] width 112 height 19
click at [720, 271] on th "[DATE]" at bounding box center [707, 273] width 91 height 18
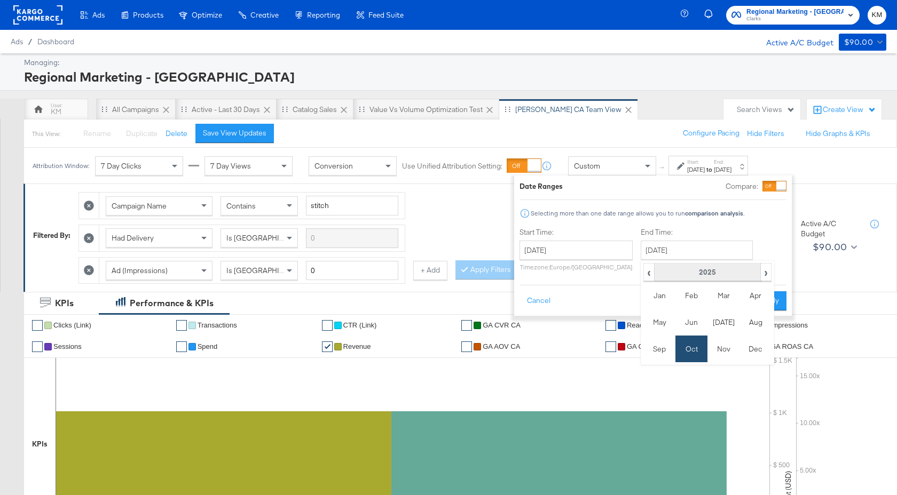
click at [717, 278] on th "2025" at bounding box center [707, 273] width 106 height 18
click at [697, 320] on td "2024" at bounding box center [691, 322] width 32 height 27
click at [683, 352] on td "Oct" at bounding box center [691, 349] width 32 height 27
click at [764, 303] on td "5" at bounding box center [762, 304] width 18 height 15
type input "October 5th 2024"
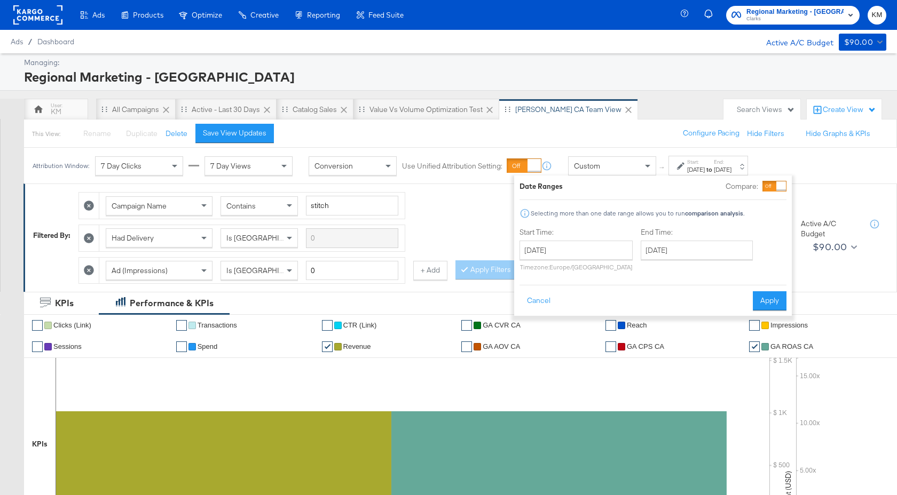
click at [764, 303] on button "Apply" at bounding box center [770, 300] width 34 height 19
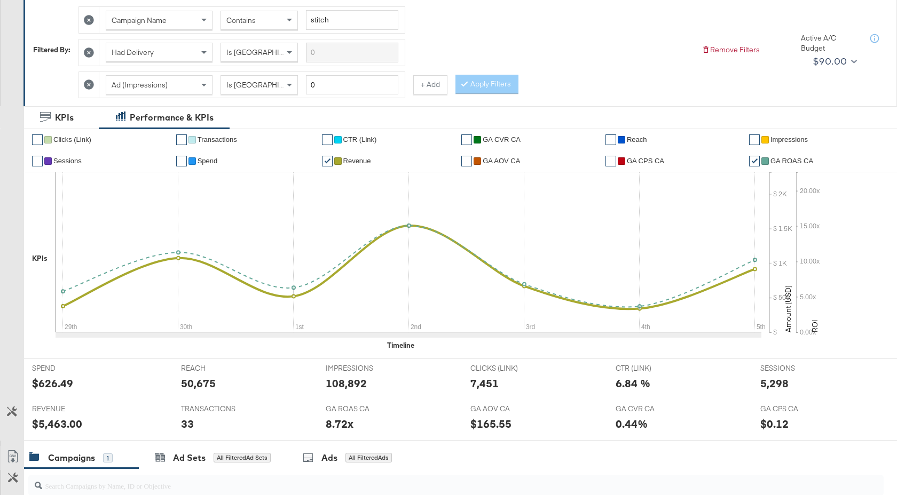
scroll to position [393, 0]
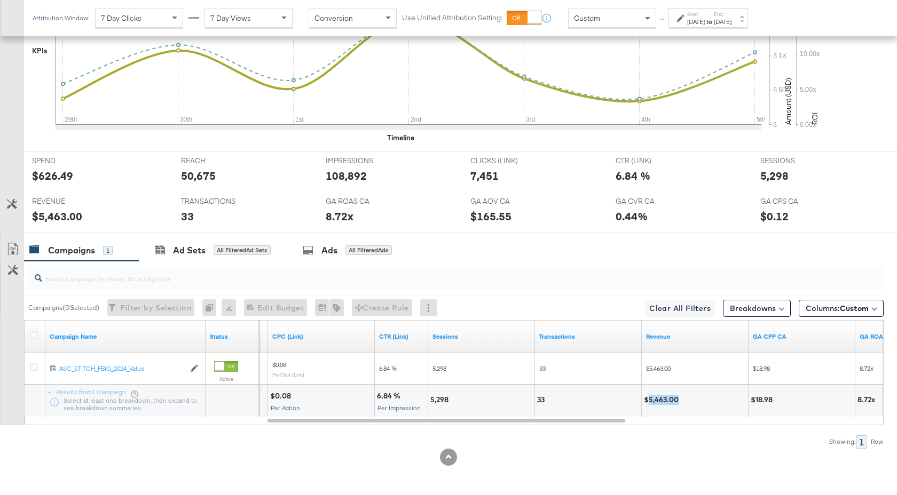
drag, startPoint x: 677, startPoint y: 401, endPoint x: 647, endPoint y: 401, distance: 30.4
click at [647, 401] on div "$5,463.00" at bounding box center [663, 400] width 38 height 10
drag, startPoint x: 448, startPoint y: 400, endPoint x: 429, endPoint y: 400, distance: 18.7
click at [429, 400] on div "5,298" at bounding box center [481, 401] width 106 height 32
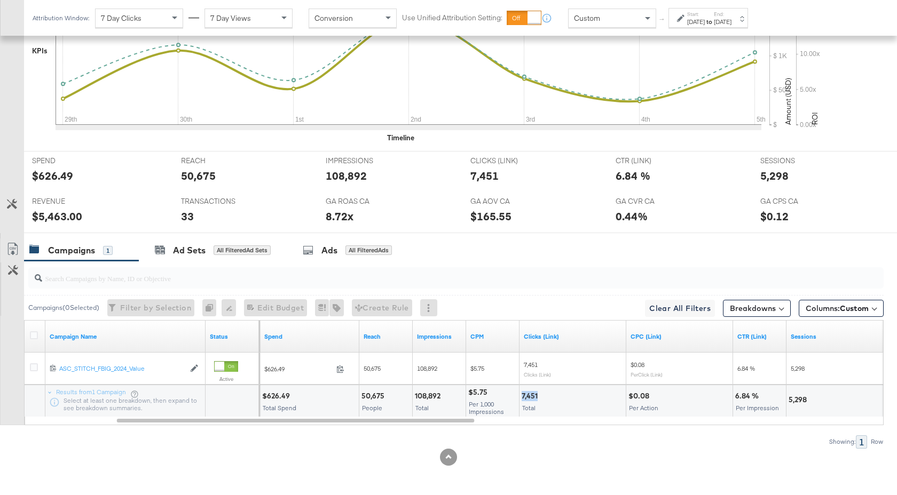
drag, startPoint x: 537, startPoint y: 396, endPoint x: 520, endPoint y: 396, distance: 17.1
click at [520, 396] on div "7,451 Total" at bounding box center [572, 401] width 106 height 32
drag, startPoint x: 441, startPoint y: 396, endPoint x: 414, endPoint y: 397, distance: 26.7
click at [415, 397] on div "108,892" at bounding box center [429, 396] width 29 height 10
drag, startPoint x: 288, startPoint y: 396, endPoint x: 266, endPoint y: 397, distance: 22.4
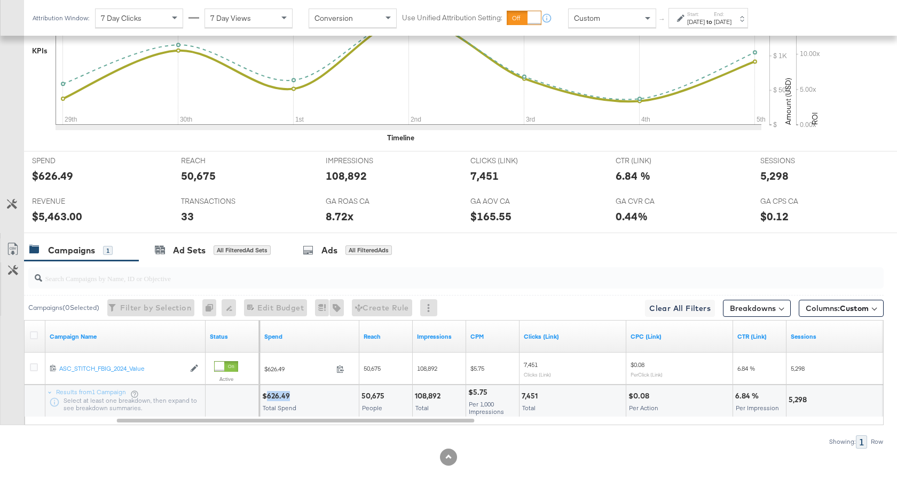
click at [266, 397] on div "$626.49" at bounding box center [277, 396] width 31 height 10
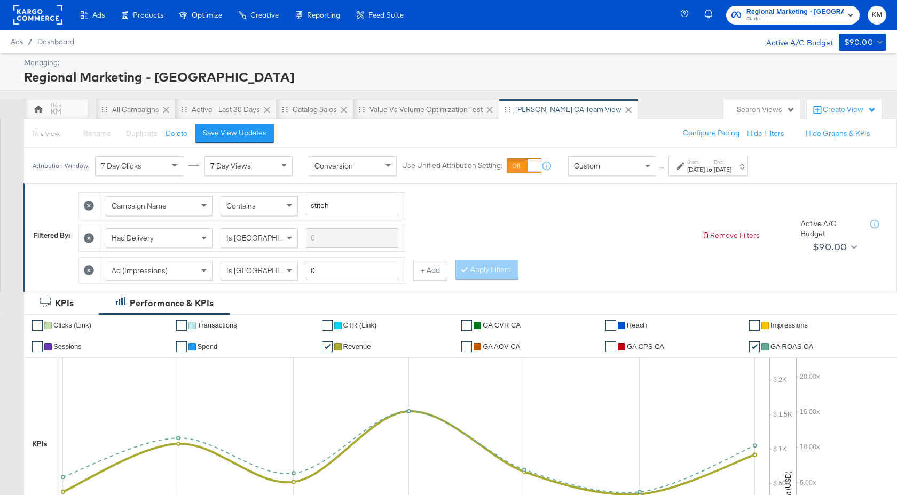
click at [796, 15] on span "Clarks" at bounding box center [794, 19] width 97 height 9
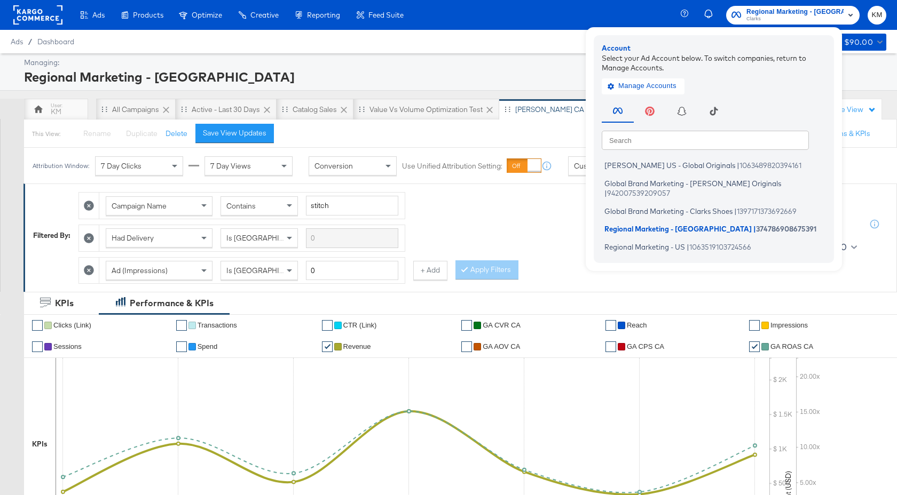
click at [567, 229] on div "Campaign Name Contains stitch Had Delivery Is Greater Than Ad (Impressions) Is …" at bounding box center [385, 235] width 614 height 97
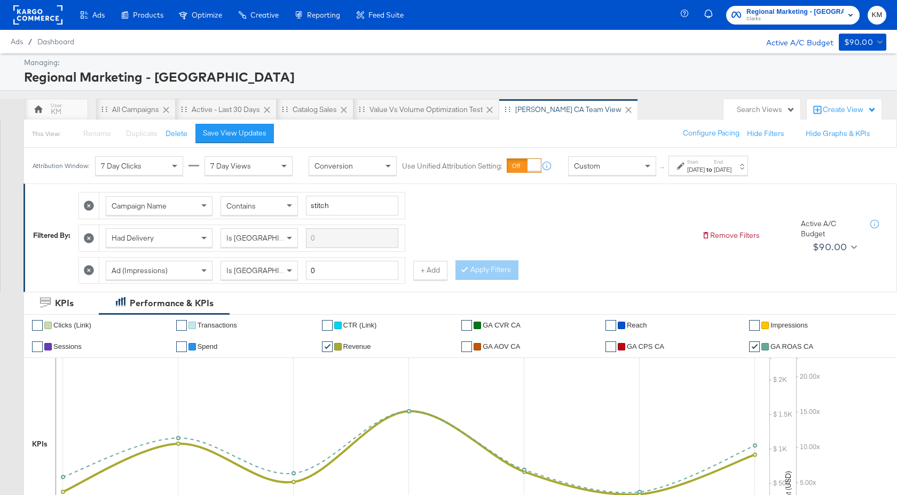
click at [723, 177] on div "Attribution Window: 7 Day Clicks 7 Day Views Conversion Use Unified Attribution…" at bounding box center [392, 166] width 737 height 36
click at [705, 173] on div "Sep 29th 2024" at bounding box center [696, 169] width 18 height 9
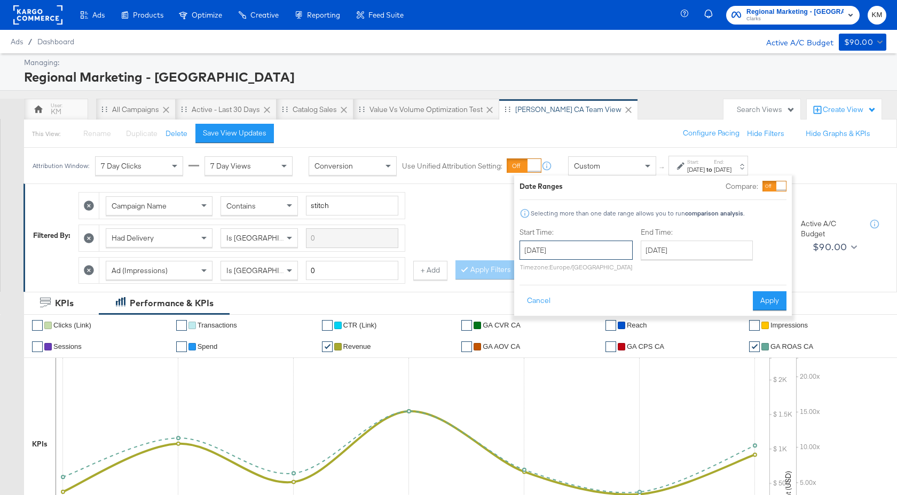
click at [602, 250] on input "September 29th 2024" at bounding box center [575, 250] width 113 height 19
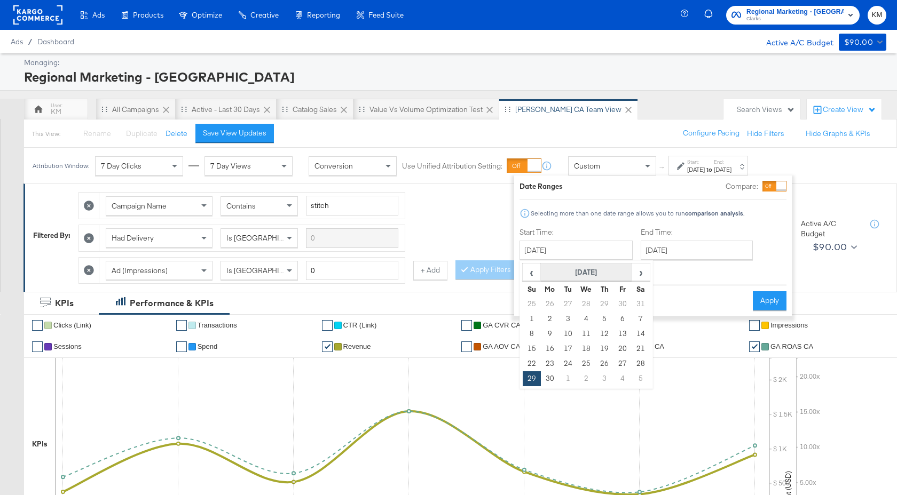
click at [608, 275] on th "September 2024" at bounding box center [586, 273] width 91 height 18
click at [601, 268] on th "2024" at bounding box center [586, 273] width 106 height 18
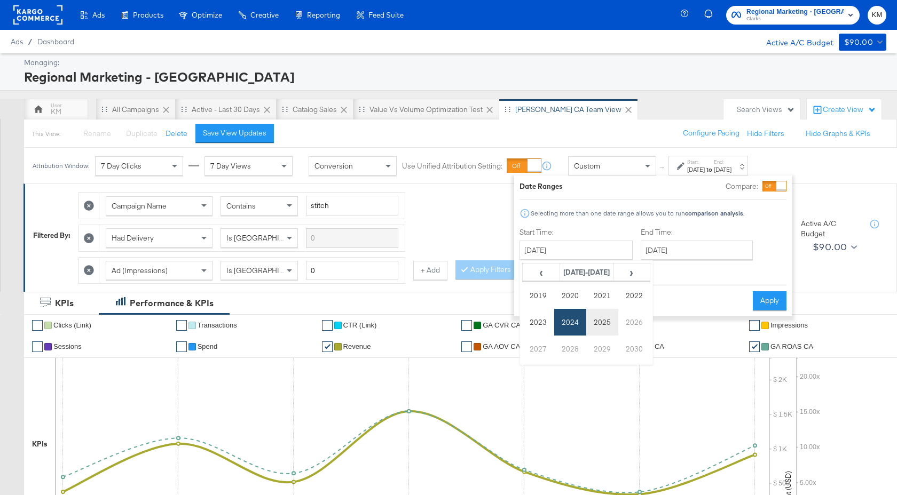
click at [607, 321] on td "2025" at bounding box center [602, 322] width 32 height 27
click at [537, 353] on td "Sep" at bounding box center [538, 349] width 32 height 27
click at [532, 363] on td "28" at bounding box center [532, 364] width 18 height 15
type input "September 28th 2025"
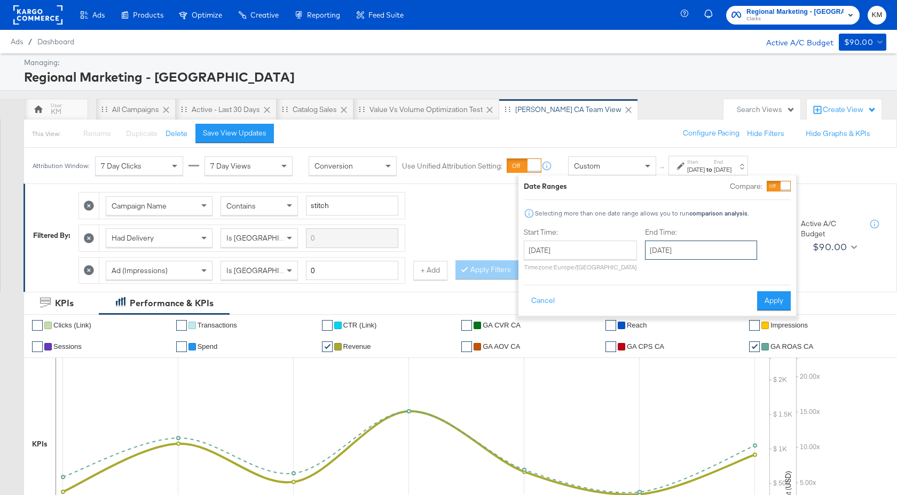
click at [676, 251] on input "September 28th 2025" at bounding box center [701, 250] width 112 height 19
click at [765, 359] on td "4" at bounding box center [766, 364] width 18 height 15
type input "October 4th 2025"
click at [770, 307] on button "Apply" at bounding box center [770, 300] width 34 height 19
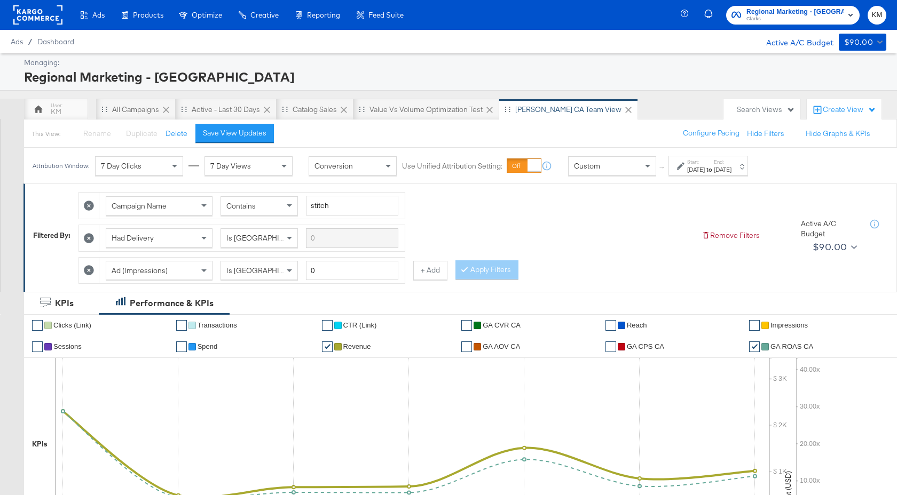
scroll to position [425, 0]
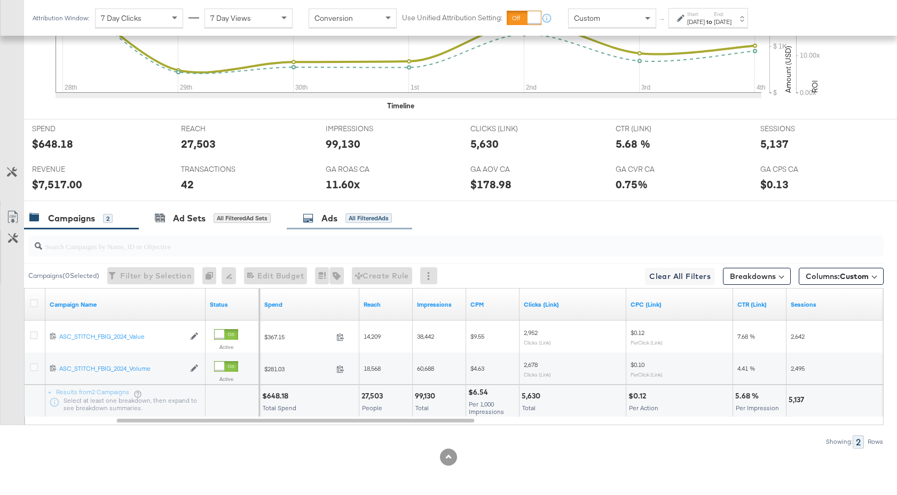
click at [332, 222] on div "Ads" at bounding box center [329, 218] width 16 height 12
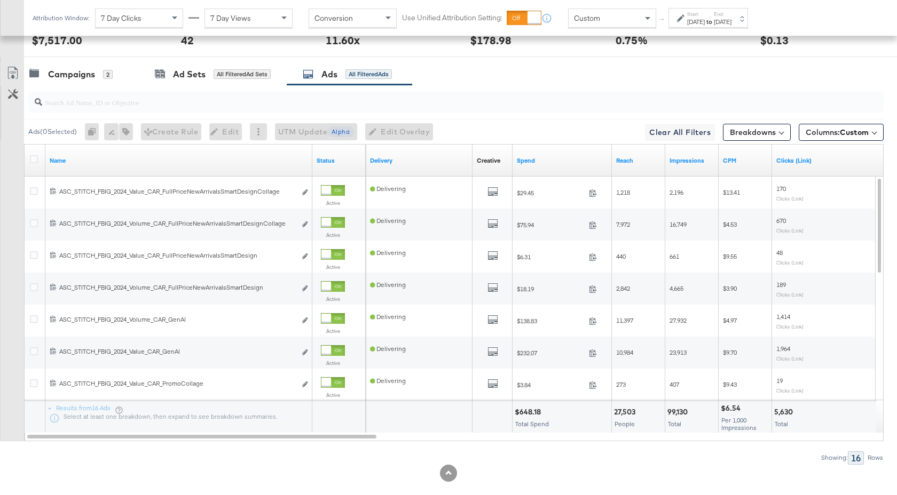
scroll to position [586, 0]
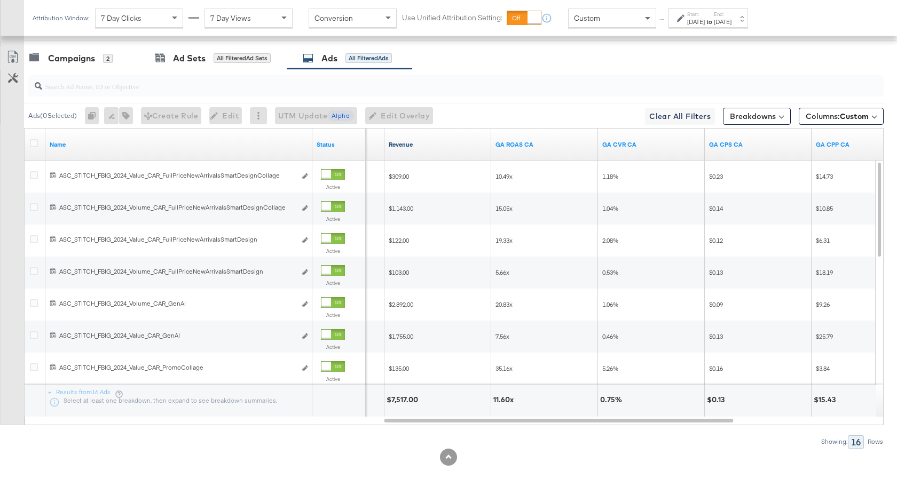
click at [434, 146] on link "Revenue" at bounding box center [438, 144] width 98 height 9
click at [714, 18] on strong "to" at bounding box center [709, 22] width 9 height 8
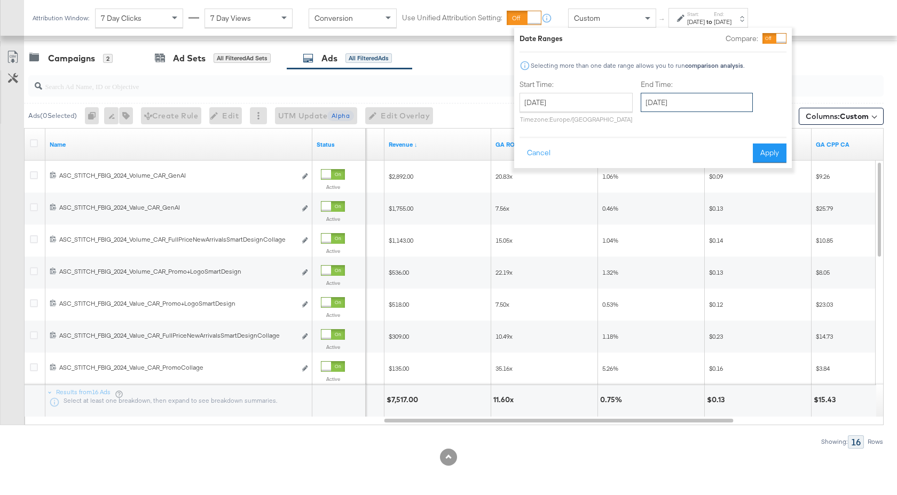
click at [703, 97] on input "October 4th 2025" at bounding box center [697, 102] width 112 height 19
click at [651, 170] on td "5" at bounding box center [653, 171] width 18 height 15
type input "October 5th 2025"
click at [763, 151] on button "Apply" at bounding box center [770, 153] width 34 height 19
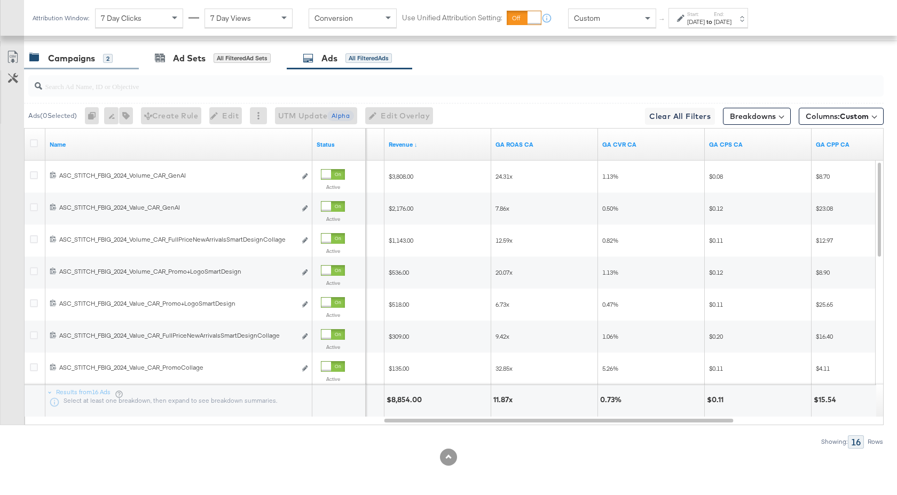
click at [90, 62] on div "Campaigns" at bounding box center [71, 58] width 47 height 12
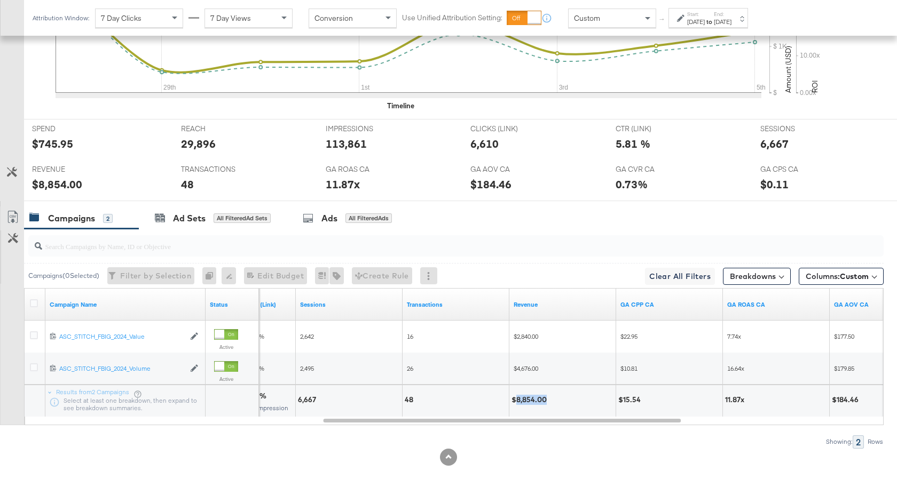
drag, startPoint x: 545, startPoint y: 401, endPoint x: 516, endPoint y: 402, distance: 28.8
click at [516, 402] on div "$8,854.00" at bounding box center [530, 400] width 38 height 10
drag, startPoint x: 316, startPoint y: 401, endPoint x: 299, endPoint y: 402, distance: 17.1
click at [299, 402] on div "6,667" at bounding box center [308, 400] width 21 height 10
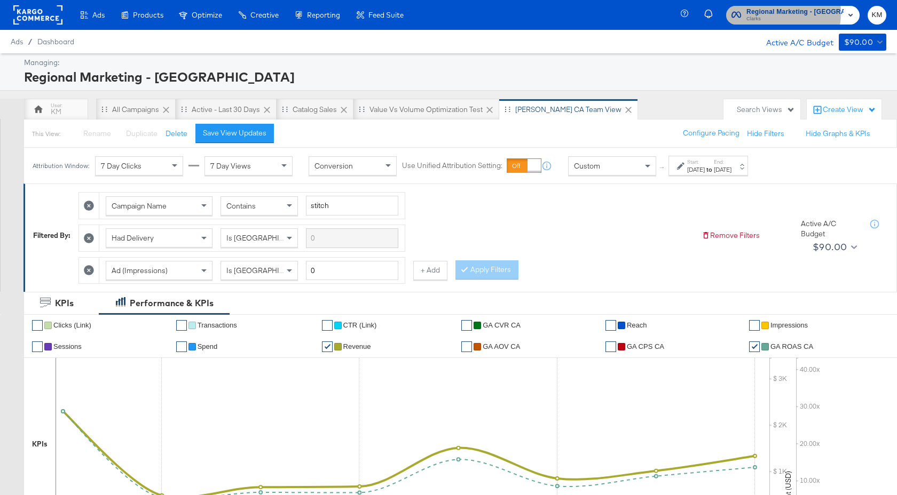
click at [781, 12] on span "Regional Marketing - CA" at bounding box center [794, 11] width 97 height 11
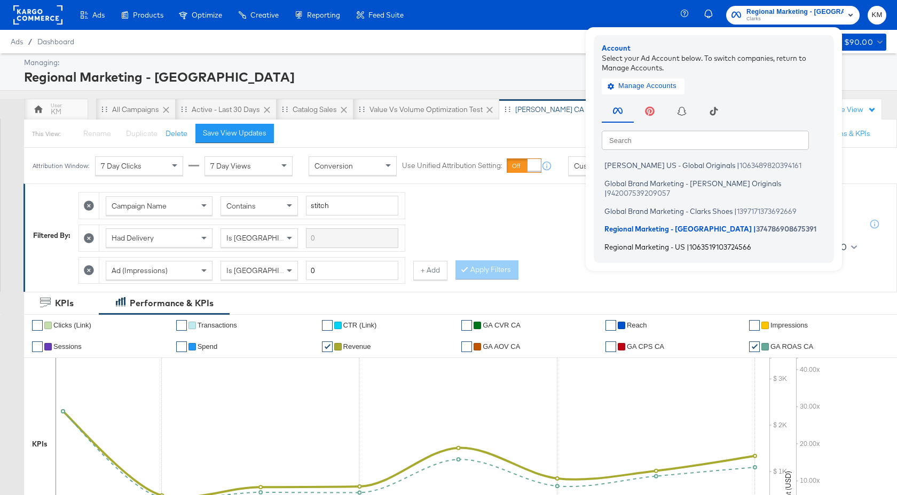
click at [685, 242] on span "Regional Marketing - US" at bounding box center [644, 246] width 81 height 9
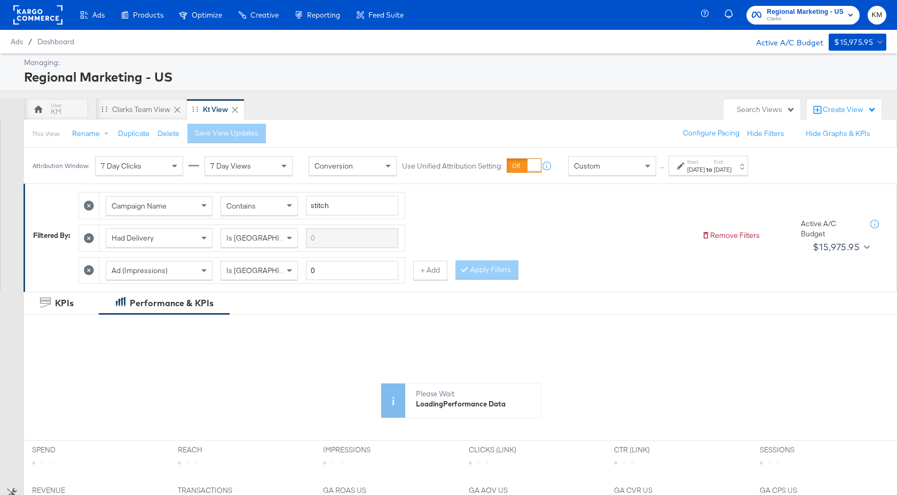
click at [731, 171] on div "[DATE]" at bounding box center [723, 169] width 18 height 9
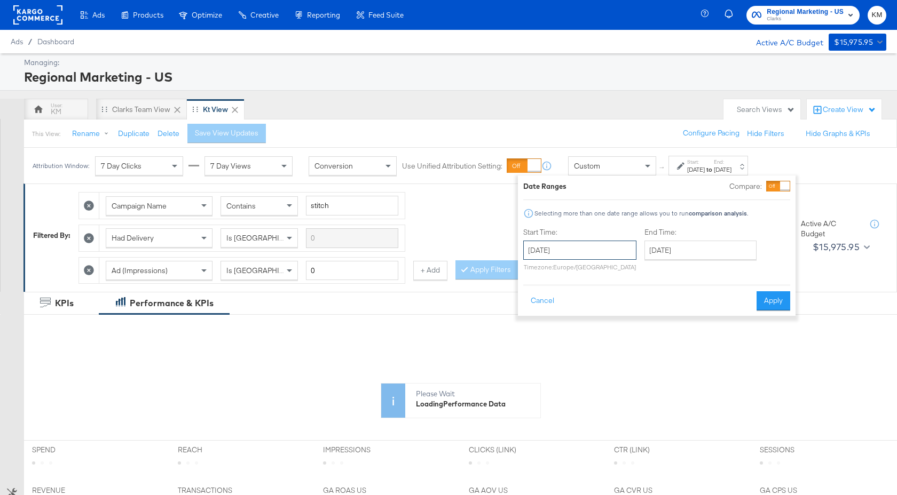
click at [615, 252] on input "[DATE]" at bounding box center [579, 250] width 113 height 19
click at [611, 273] on th "[DATE]" at bounding box center [589, 273] width 91 height 18
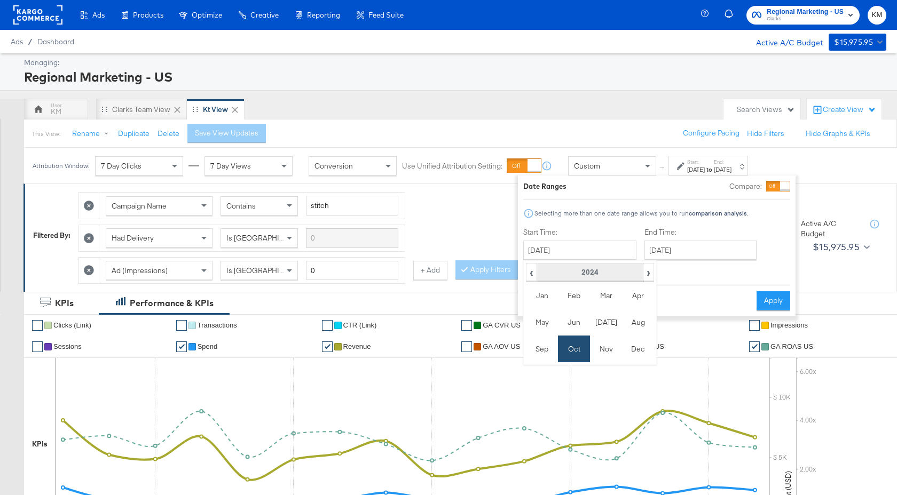
click at [610, 269] on th "2024" at bounding box center [589, 273] width 106 height 18
click at [610, 316] on td "2025" at bounding box center [606, 322] width 32 height 27
click at [549, 345] on td "Sep" at bounding box center [542, 349] width 32 height 27
click at [536, 362] on td "28" at bounding box center [535, 364] width 18 height 15
type input "[DATE]"
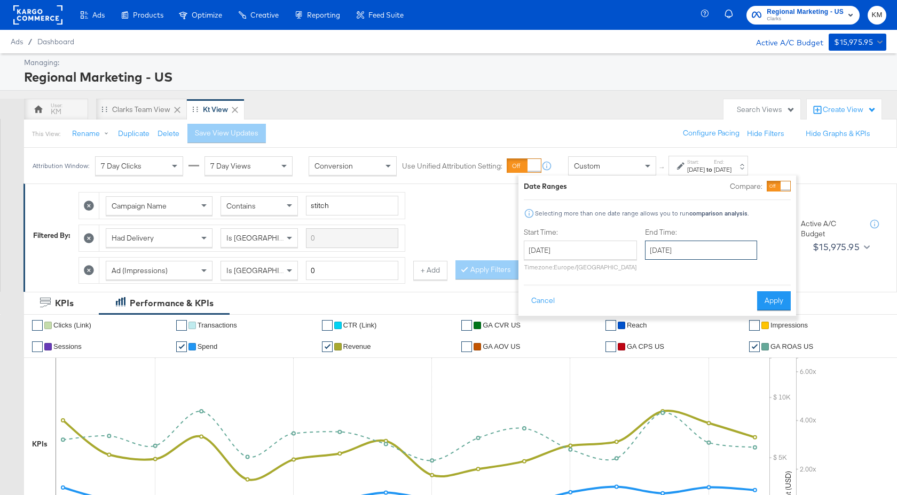
click at [691, 250] on input "[DATE]" at bounding box center [701, 250] width 112 height 19
click at [763, 270] on span "›" at bounding box center [766, 272] width 17 height 16
click at [657, 318] on td "5" at bounding box center [657, 319] width 18 height 15
type input "[DATE]"
click at [757, 304] on button "Apply" at bounding box center [770, 300] width 34 height 19
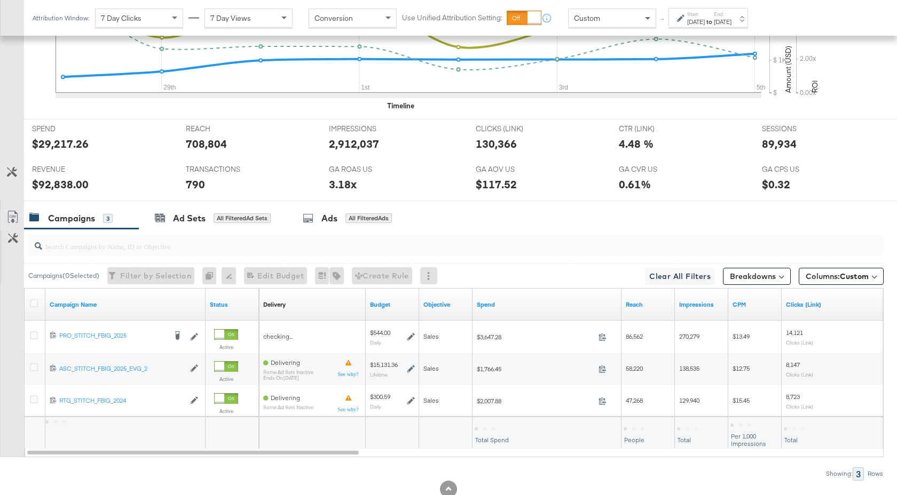
scroll to position [457, 0]
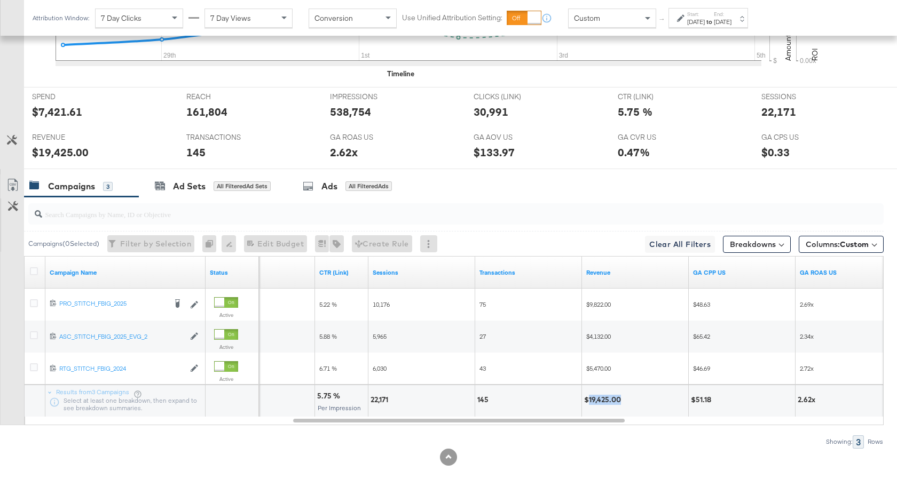
drag, startPoint x: 622, startPoint y: 401, endPoint x: 589, endPoint y: 401, distance: 32.6
click at [589, 401] on div "$19,425.00" at bounding box center [604, 400] width 40 height 10
copy div "19,425.00"
drag, startPoint x: 391, startPoint y: 400, endPoint x: 371, endPoint y: 401, distance: 19.8
click at [371, 401] on div "22,171" at bounding box center [380, 400] width 21 height 10
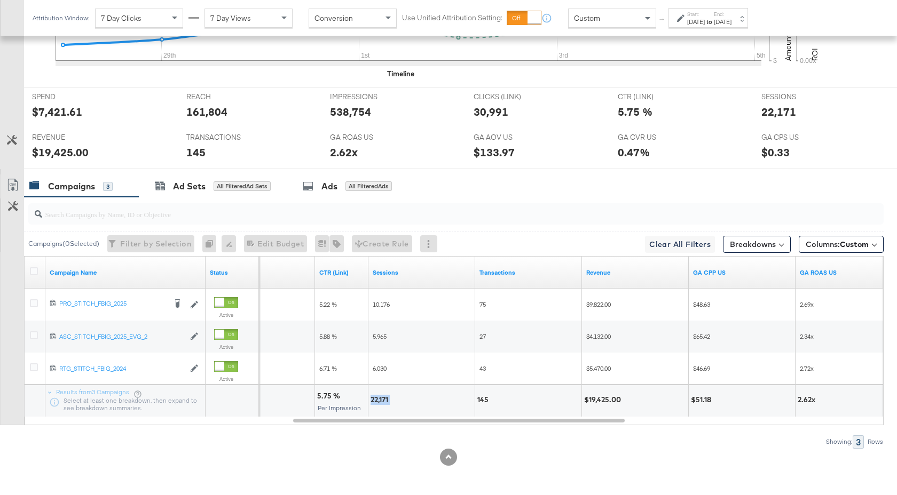
copy div "22,171"
click at [731, 16] on div "Start: [DATE] to End: [DATE]" at bounding box center [709, 18] width 44 height 15
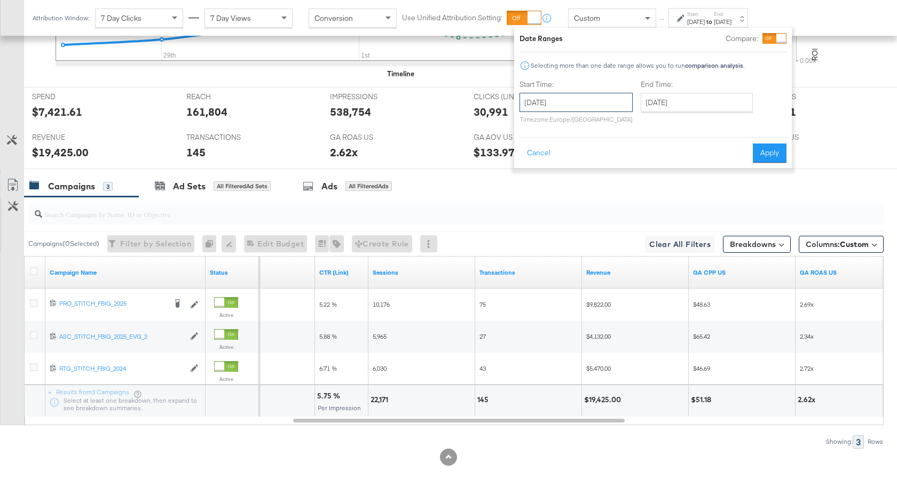
click at [596, 100] on input "[DATE]" at bounding box center [575, 102] width 113 height 19
click at [599, 127] on th "[DATE]" at bounding box center [586, 125] width 91 height 18
click at [589, 127] on th "2025" at bounding box center [586, 125] width 106 height 18
click at [574, 173] on td "2024" at bounding box center [570, 174] width 32 height 27
click at [546, 197] on td "Sep" at bounding box center [538, 201] width 32 height 27
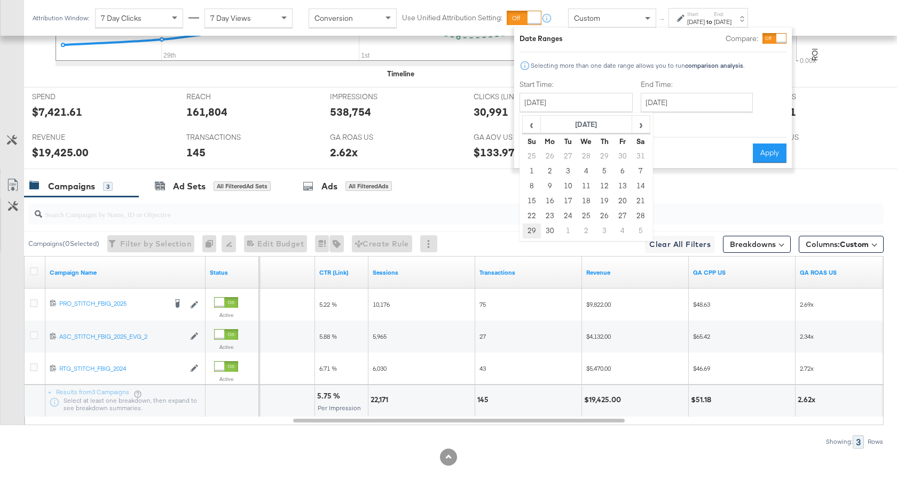
click at [529, 230] on td "29" at bounding box center [532, 231] width 18 height 15
type input "[DATE]"
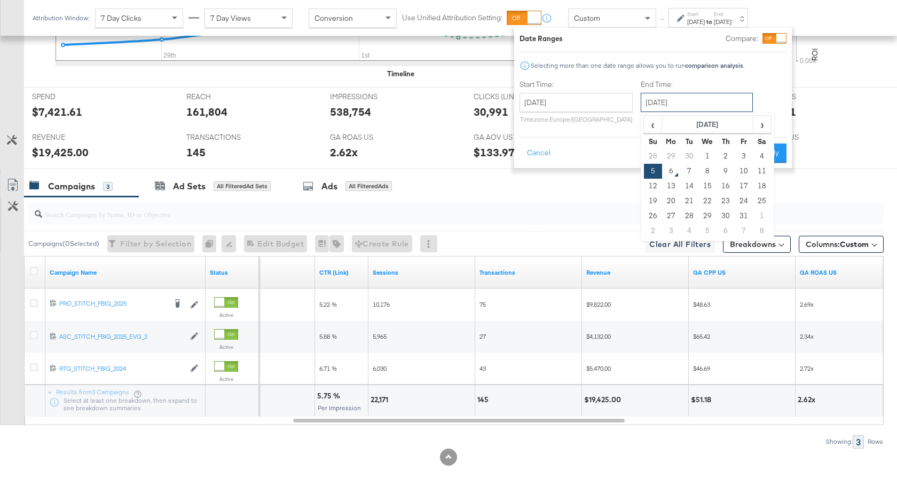
click at [690, 102] on input "[DATE]" at bounding box center [697, 102] width 112 height 19
click at [714, 119] on th "[DATE]" at bounding box center [707, 125] width 91 height 18
click at [714, 128] on th "2025" at bounding box center [707, 125] width 106 height 18
click at [698, 167] on td "2024" at bounding box center [691, 174] width 32 height 27
click at [666, 200] on td "Sep" at bounding box center [659, 201] width 32 height 27
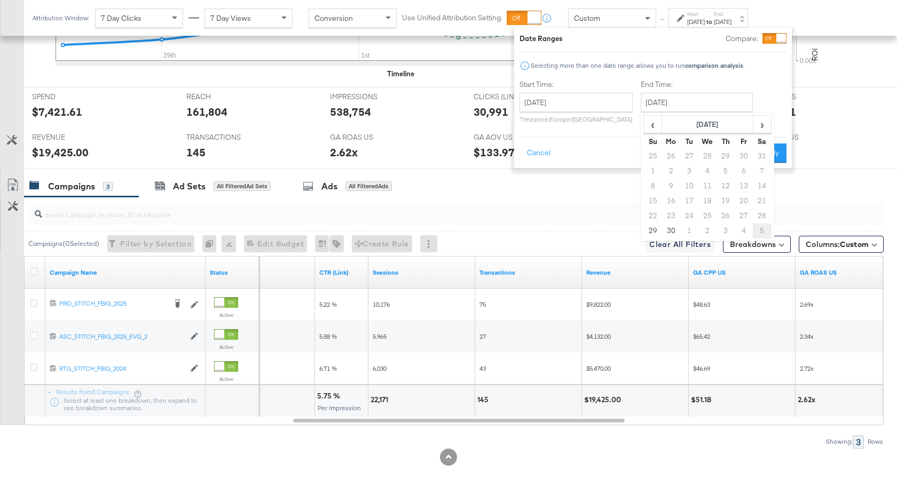
click at [762, 227] on td "5" at bounding box center [762, 231] width 18 height 15
type input "[DATE]"
click at [769, 153] on button "Apply" at bounding box center [770, 153] width 34 height 19
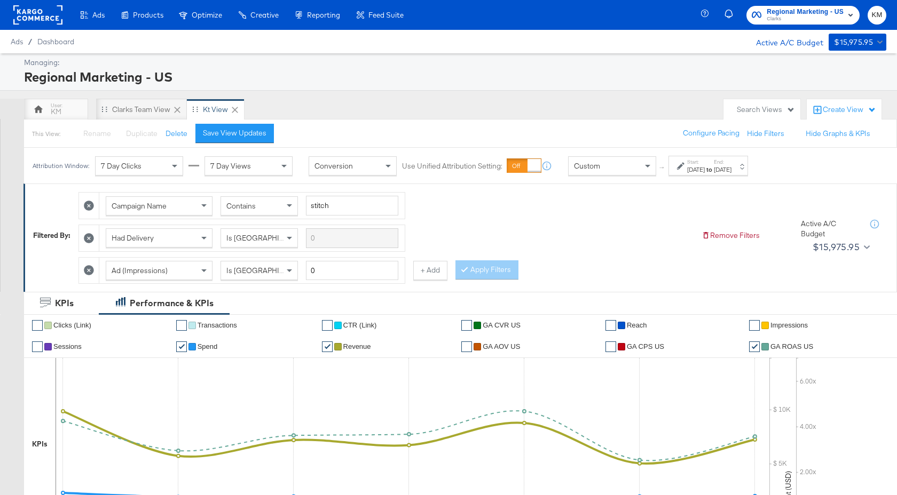
scroll to position [521, 0]
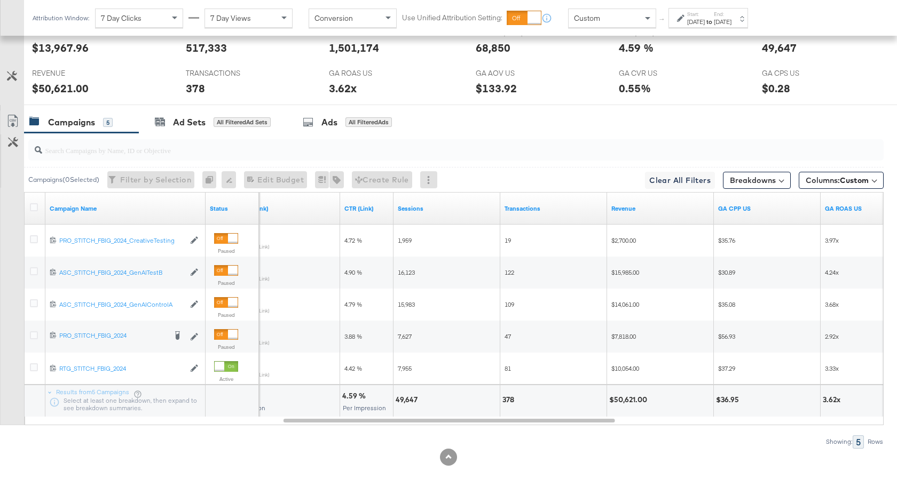
click at [141, 153] on input "search" at bounding box center [424, 146] width 764 height 21
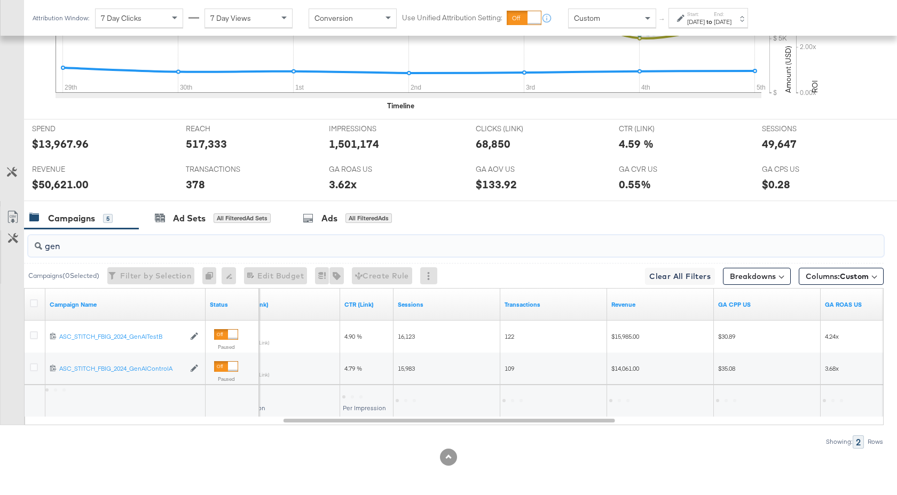
scroll to position [425, 0]
type input "g"
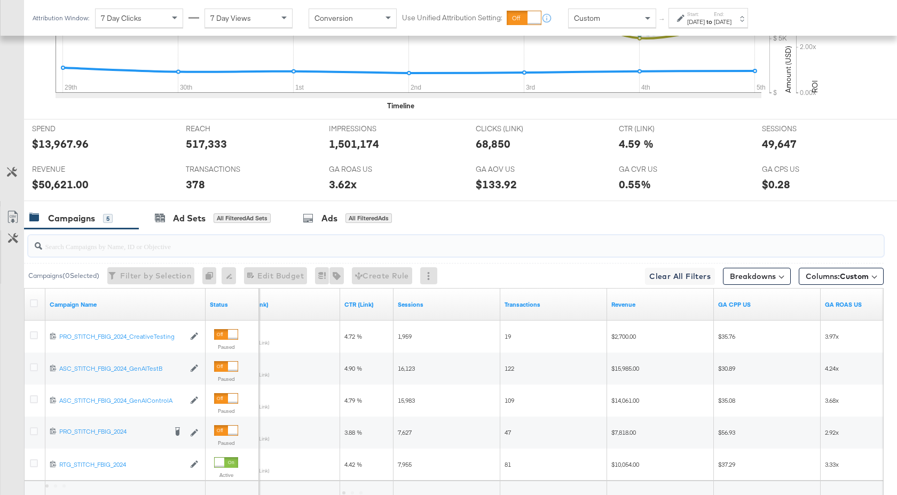
scroll to position [521, 0]
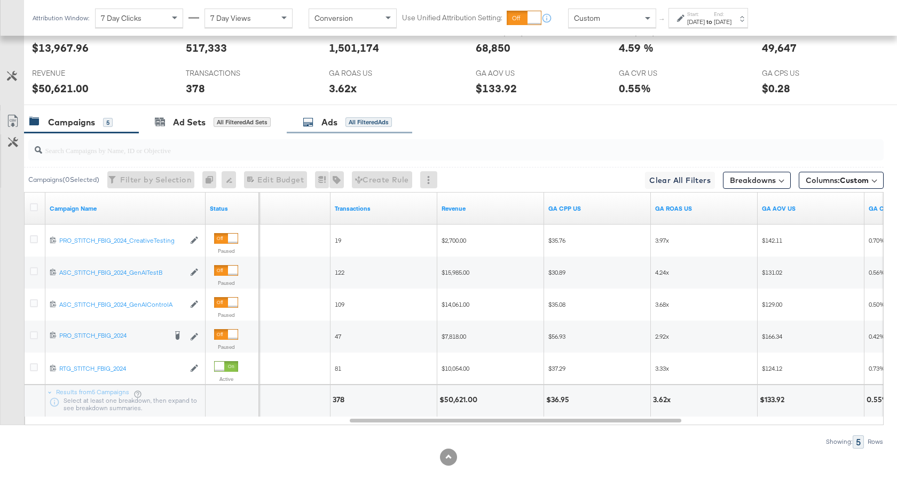
click at [338, 130] on div "Ads All Filtered Ads" at bounding box center [349, 122] width 125 height 23
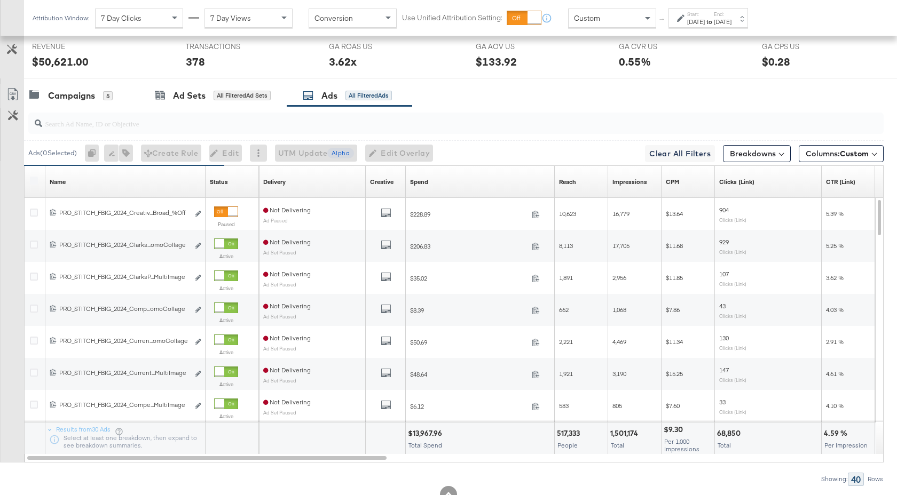
scroll to position [586, 0]
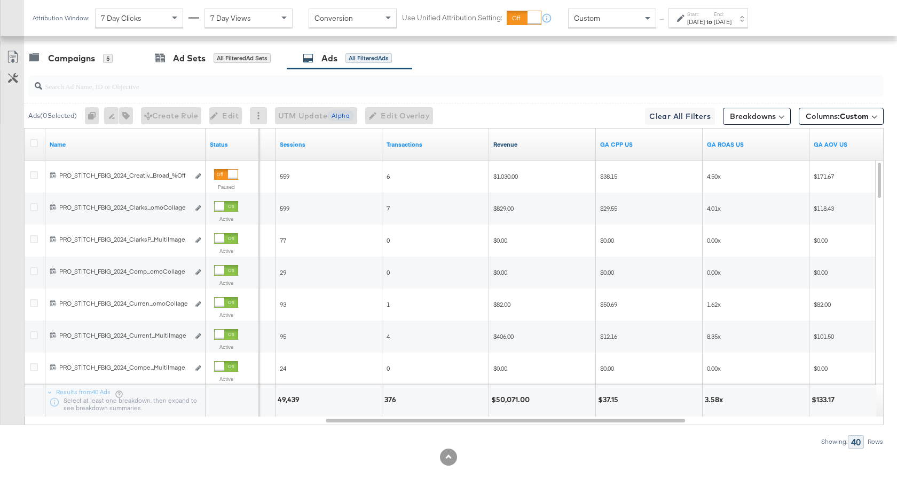
click at [536, 144] on link "Revenue" at bounding box center [542, 144] width 98 height 9
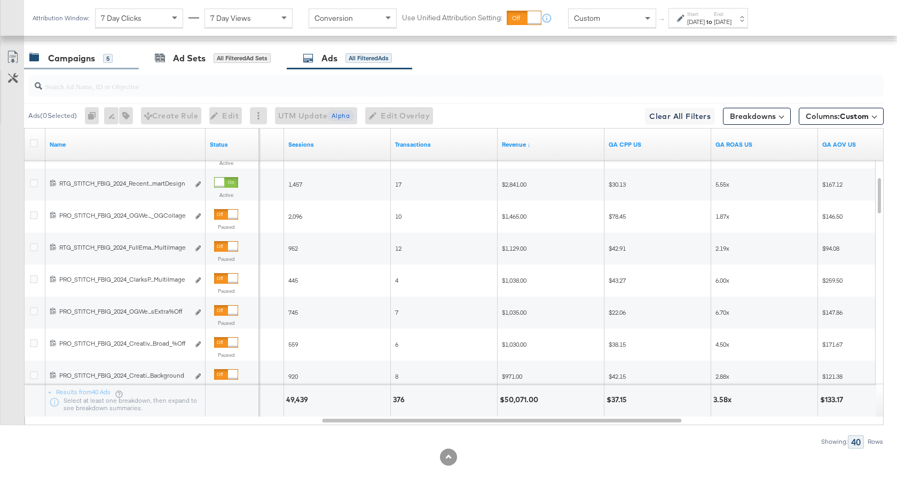
click at [86, 61] on div "Campaigns" at bounding box center [71, 58] width 47 height 12
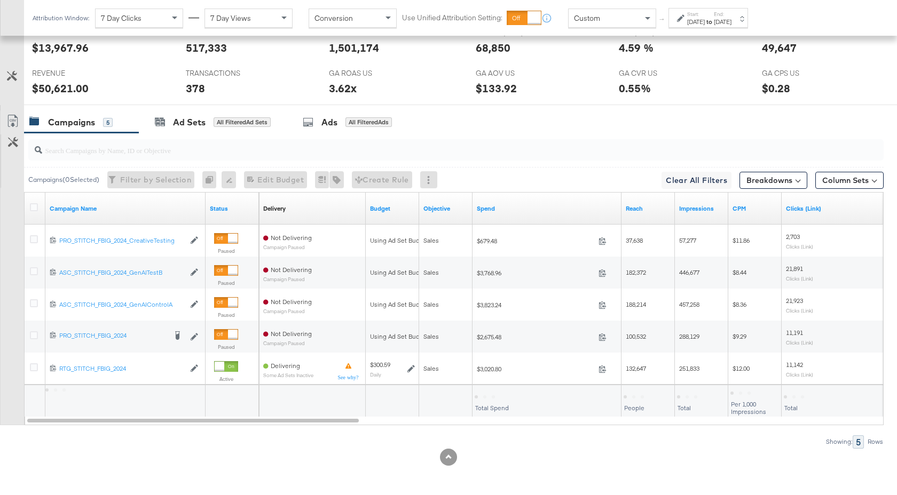
scroll to position [521, 0]
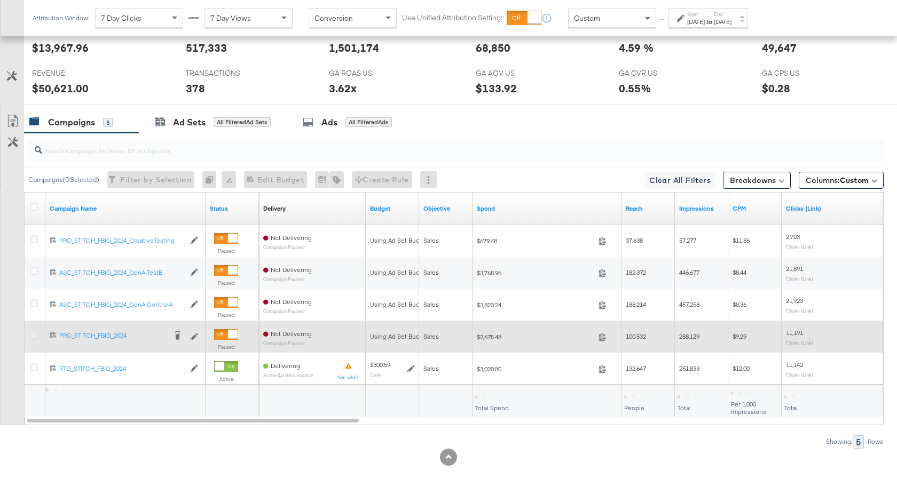
click at [36, 336] on icon at bounding box center [34, 335] width 8 height 8
click at [0, 0] on input "checkbox" at bounding box center [0, 0] width 0 height 0
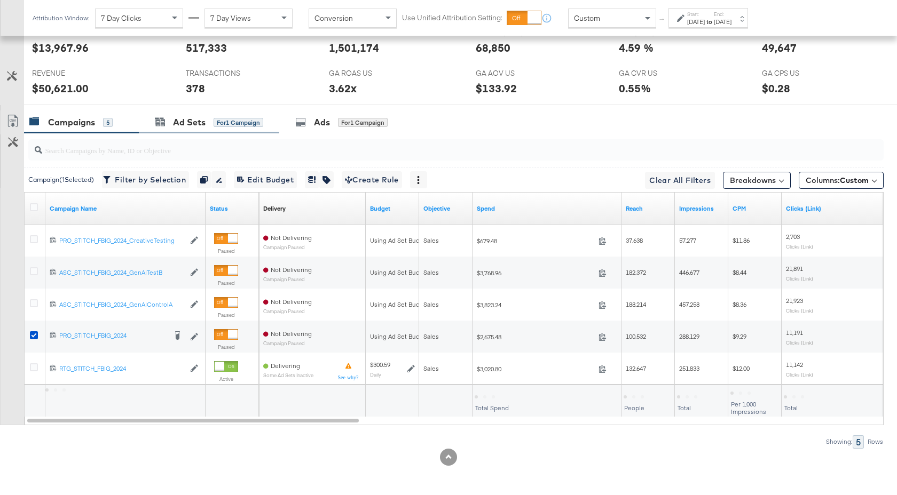
click at [191, 130] on div "Ad Sets for 1 Campaign" at bounding box center [209, 122] width 140 height 23
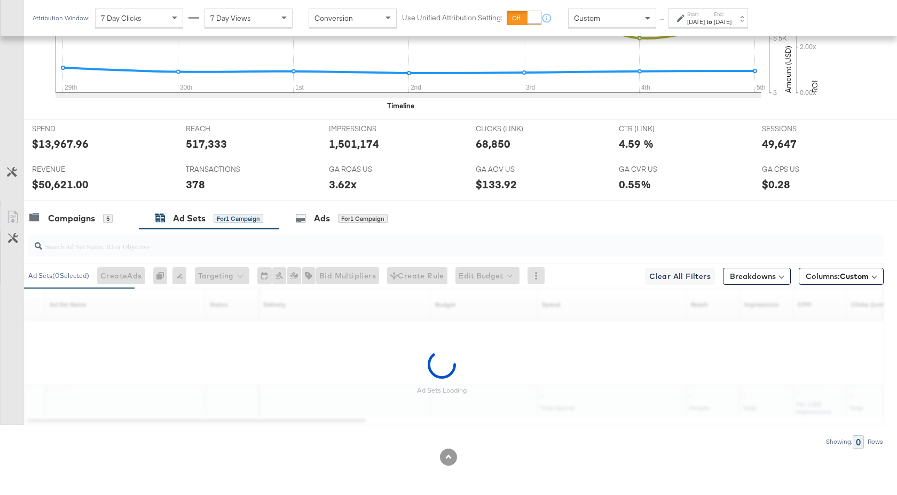
scroll to position [489, 0]
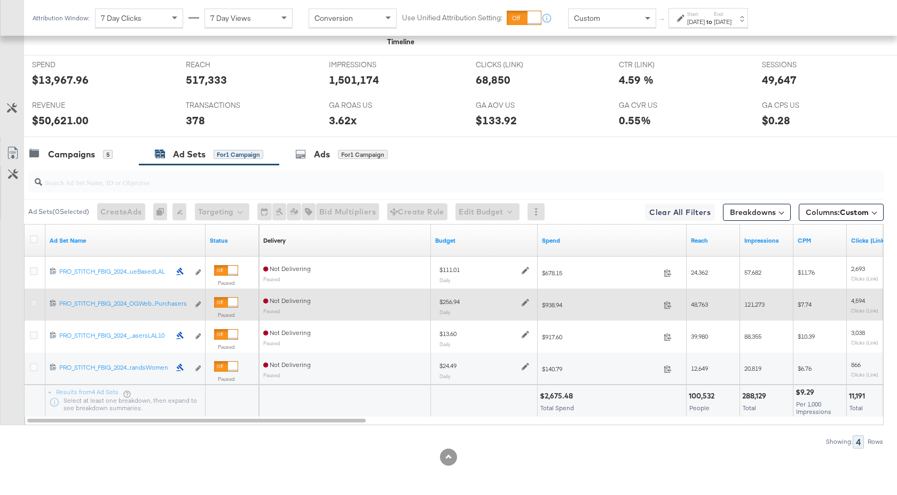
click at [33, 303] on icon at bounding box center [34, 303] width 8 height 8
click at [0, 0] on input "checkbox" at bounding box center [0, 0] width 0 height 0
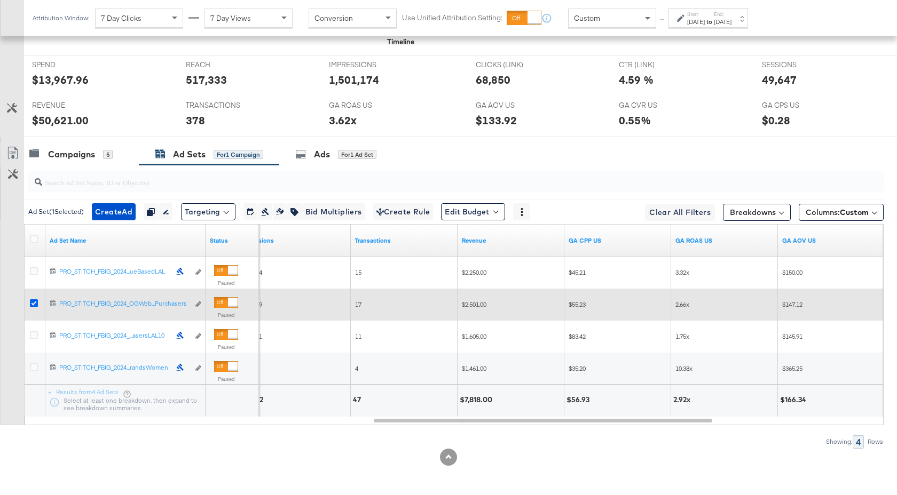
click at [32, 303] on icon at bounding box center [34, 303] width 8 height 8
click at [0, 0] on input "checkbox" at bounding box center [0, 0] width 0 height 0
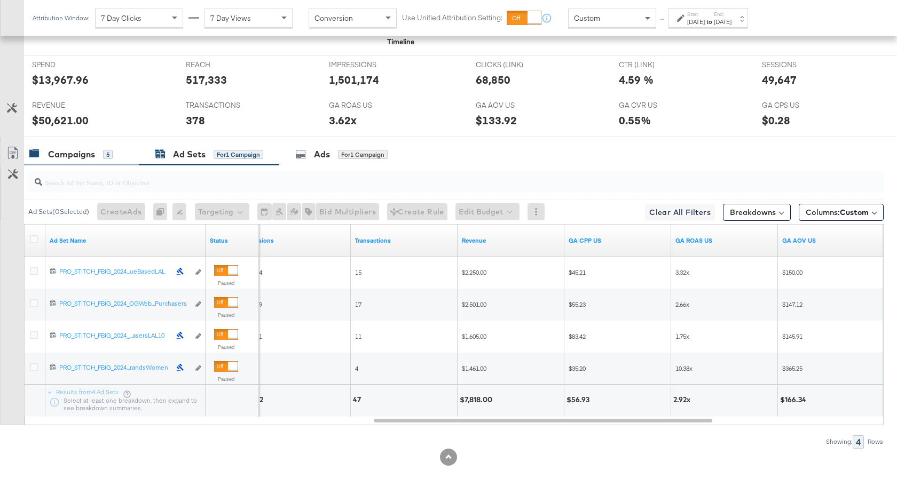
click at [82, 159] on div "Campaigns" at bounding box center [71, 154] width 47 height 12
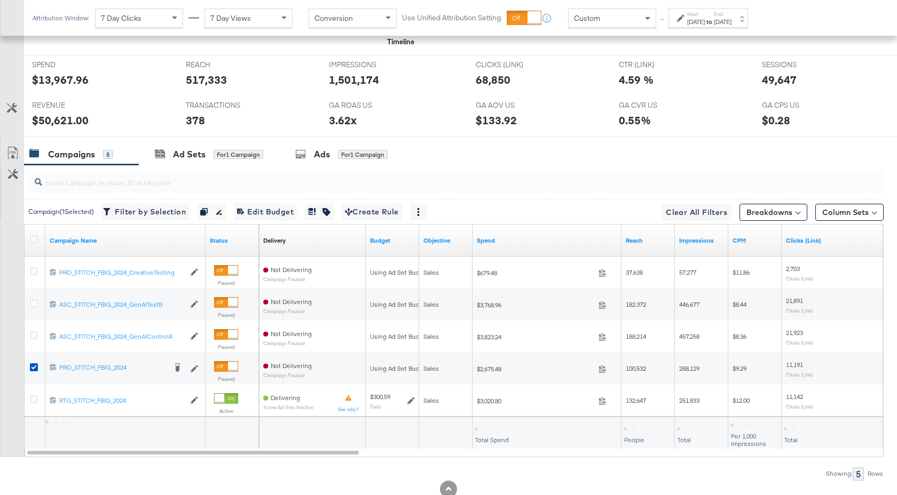
scroll to position [521, 0]
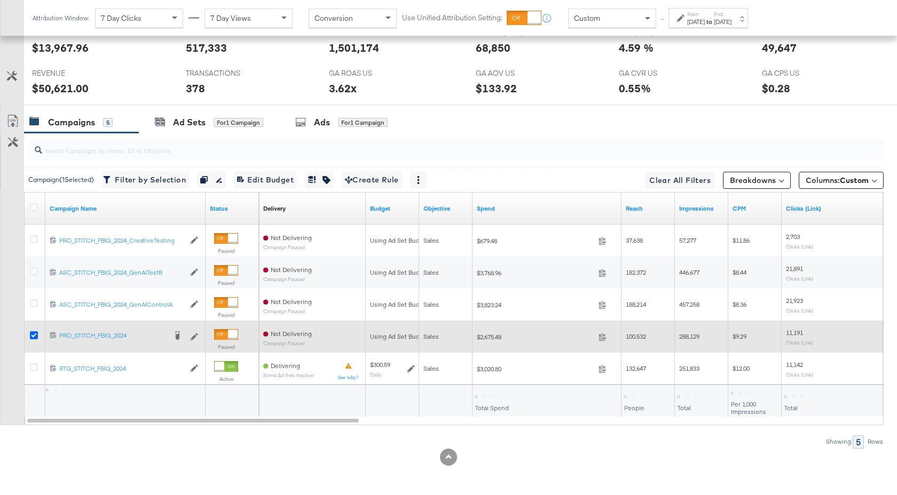
click at [37, 331] on icon at bounding box center [34, 335] width 8 height 8
click at [0, 0] on input "checkbox" at bounding box center [0, 0] width 0 height 0
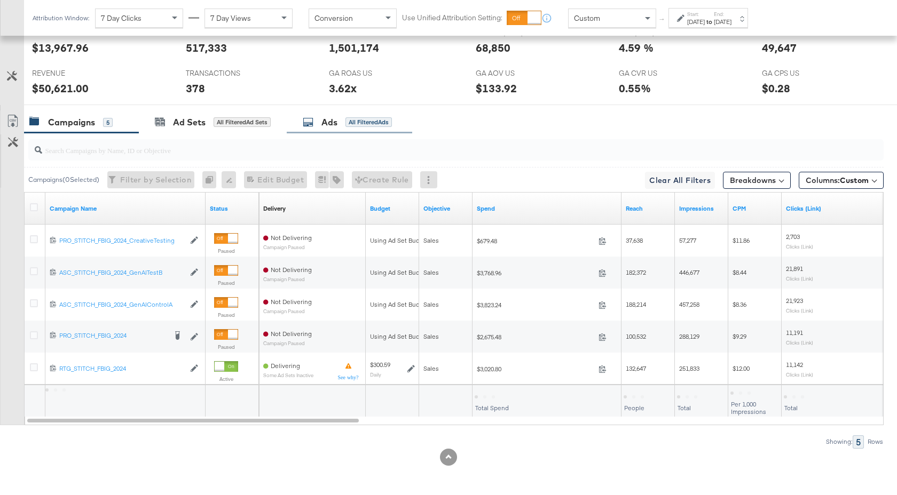
click at [336, 119] on div "Ads" at bounding box center [329, 122] width 16 height 12
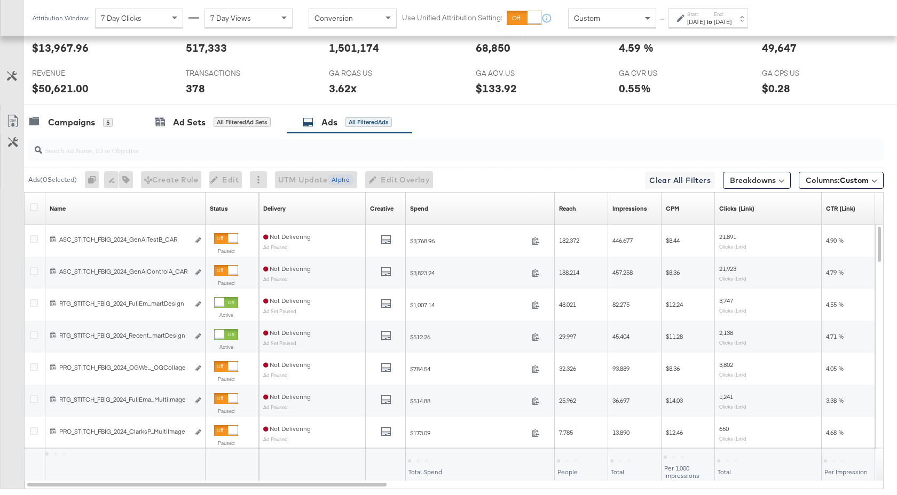
scroll to position [586, 0]
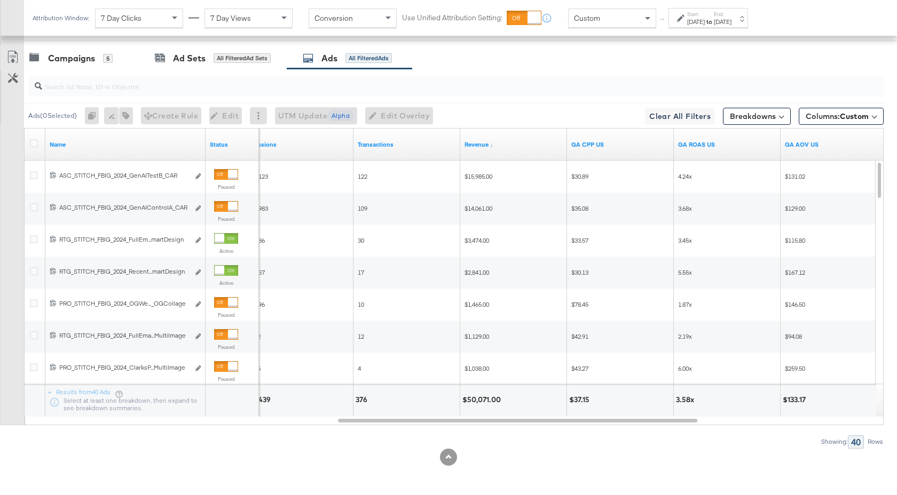
click at [188, 86] on input "search" at bounding box center [424, 82] width 764 height 21
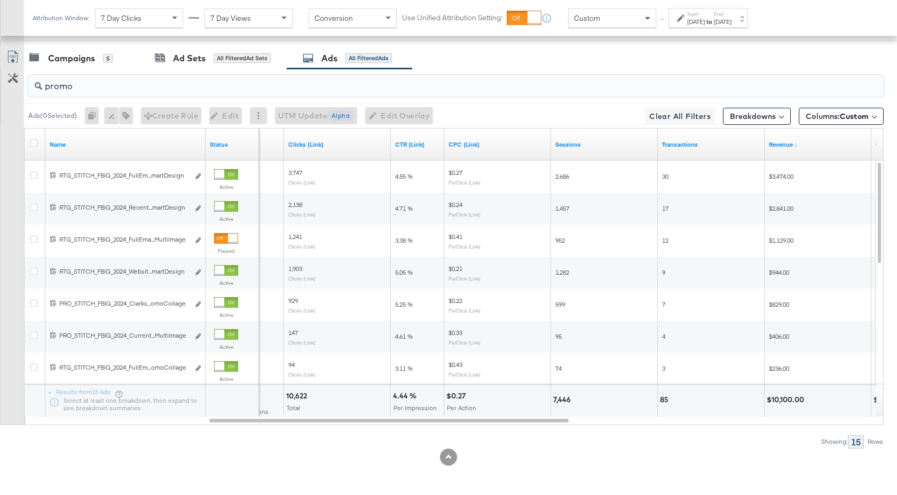
type input "promo"
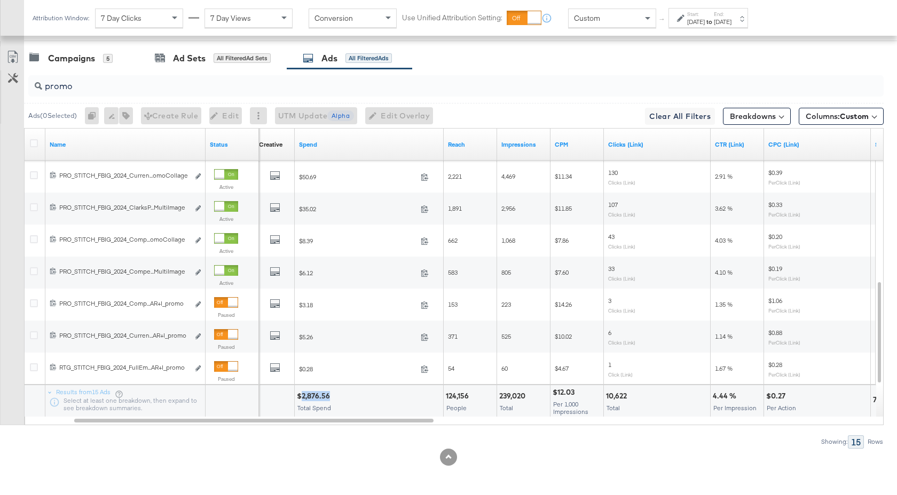
drag, startPoint x: 329, startPoint y: 396, endPoint x: 300, endPoint y: 396, distance: 28.8
click at [300, 396] on div "$2,876.56" at bounding box center [315, 396] width 36 height 10
copy div "2,876.56"
drag, startPoint x: 527, startPoint y: 397, endPoint x: 498, endPoint y: 397, distance: 28.8
click at [498, 397] on div "239,020 Total" at bounding box center [523, 401] width 53 height 32
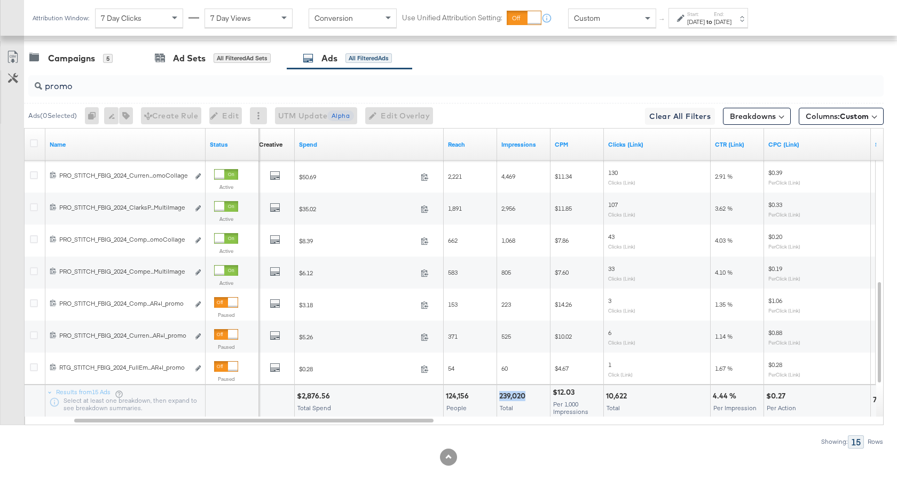
copy div "239,020"
drag, startPoint x: 627, startPoint y: 397, endPoint x: 605, endPoint y: 397, distance: 21.4
click at [606, 397] on div "10,622" at bounding box center [618, 396] width 24 height 10
copy div "10,622"
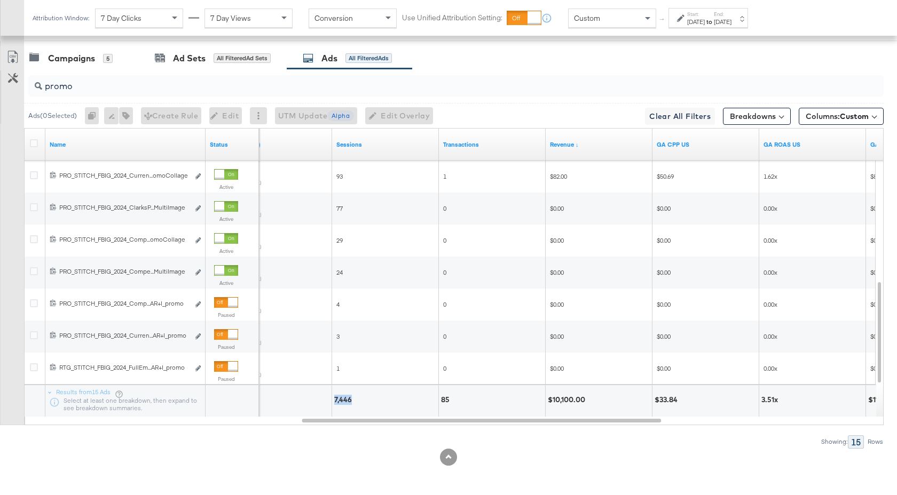
drag, startPoint x: 351, startPoint y: 401, endPoint x: 333, endPoint y: 402, distance: 17.6
click at [333, 402] on div "7,446" at bounding box center [385, 401] width 106 height 32
copy div "7,446"
drag, startPoint x: 587, startPoint y: 401, endPoint x: 551, endPoint y: 401, distance: 35.2
click at [551, 401] on div "$10,100.00" at bounding box center [568, 400] width 41 height 10
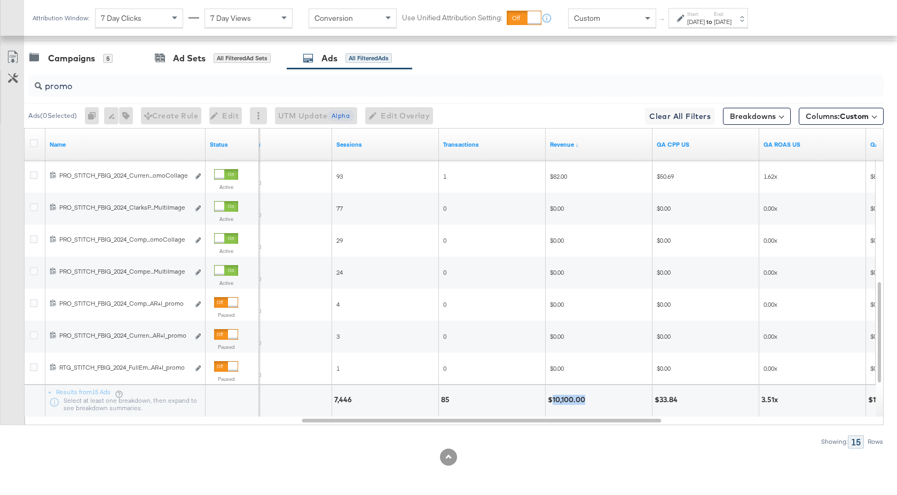
copy div "10,100.00"
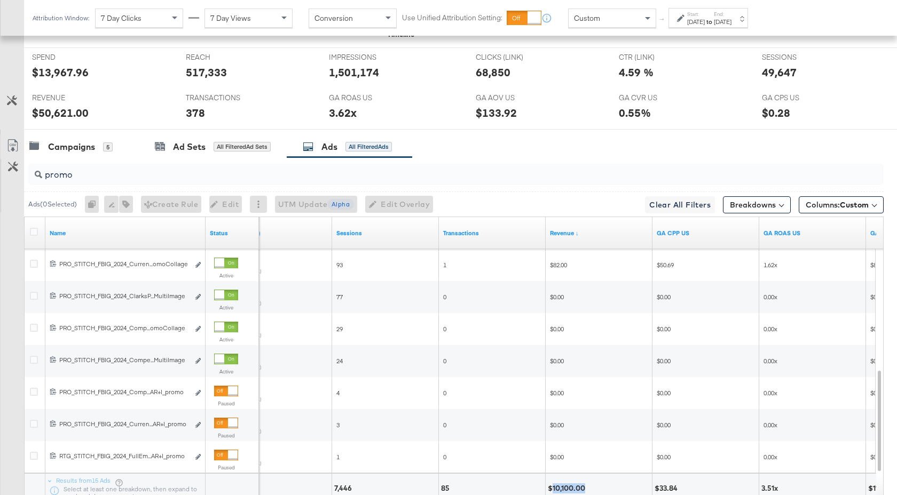
scroll to position [0, 0]
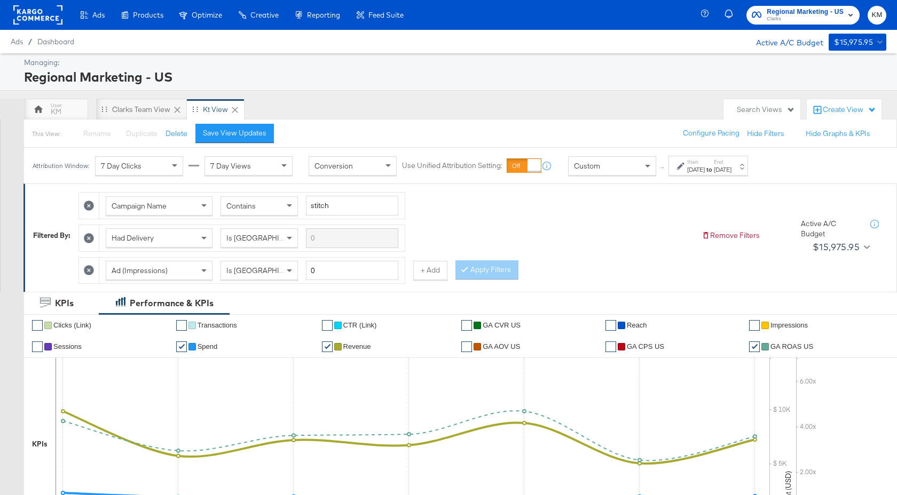
click at [798, 13] on span "Regional Marketing - US" at bounding box center [804, 11] width 77 height 11
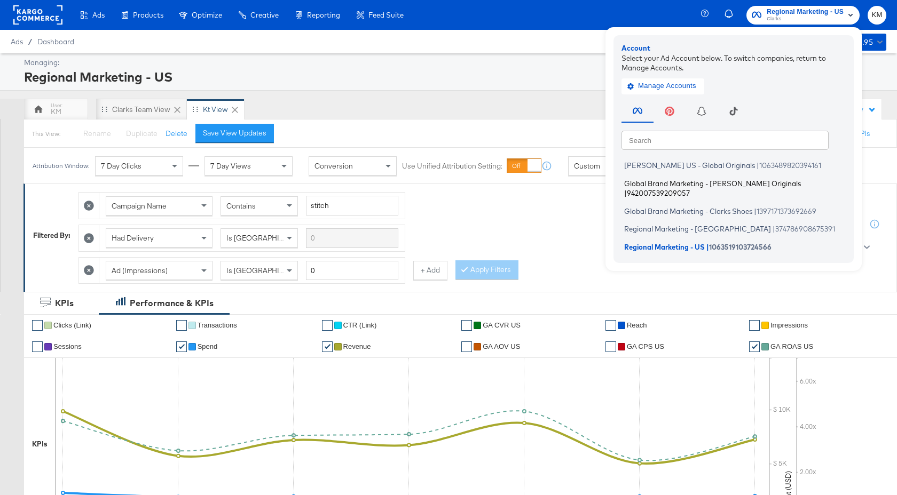
click at [732, 187] on span "Global Brand Marketing - [PERSON_NAME] Originals" at bounding box center [712, 183] width 177 height 9
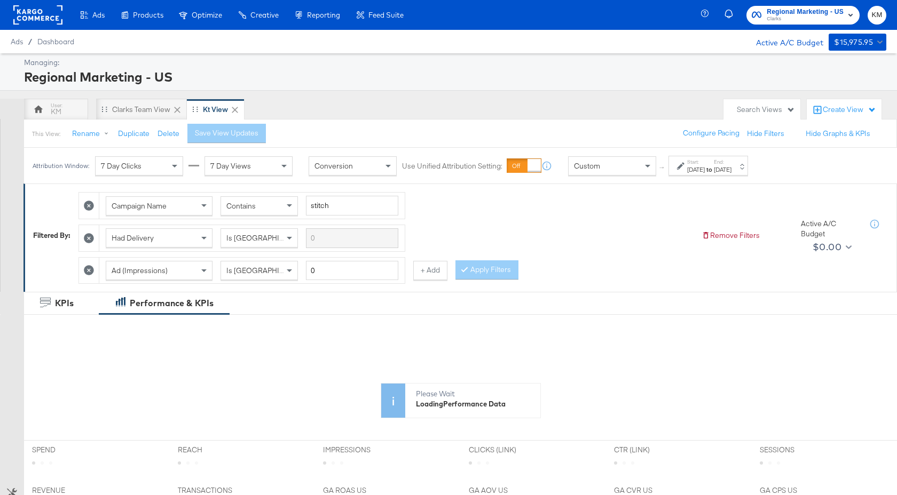
click at [714, 166] on strong "to" at bounding box center [709, 169] width 9 height 8
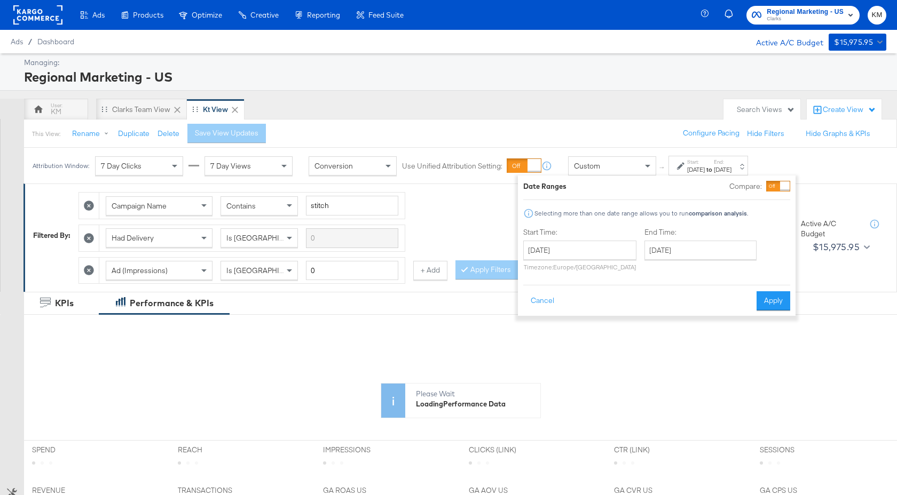
click at [584, 260] on div "[DATE] ‹ [DATE] › Su Mo Tu We Th Fr Sa 29 30 1 2 3 4 5 6 7 8 9 10 11 12 13 14 1…" at bounding box center [579, 256] width 113 height 30
click at [589, 251] on input "[DATE]" at bounding box center [579, 250] width 113 height 19
click at [601, 272] on th "[DATE]" at bounding box center [589, 273] width 91 height 18
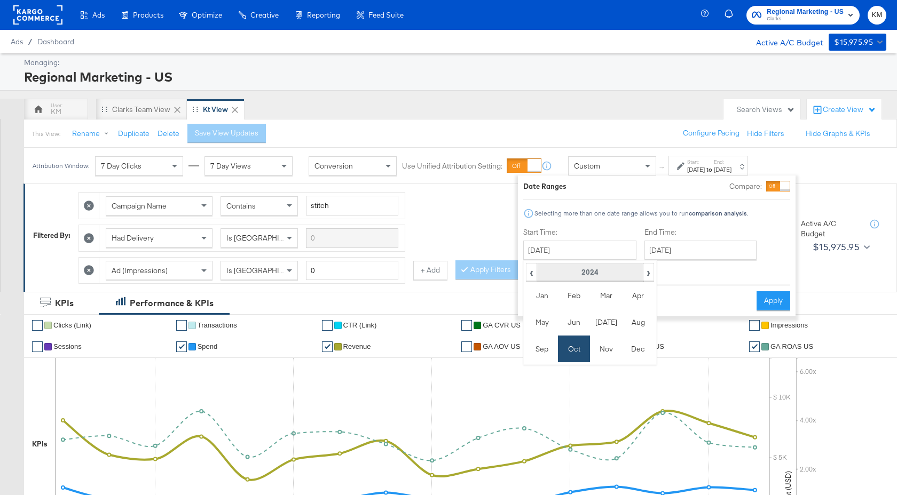
click at [610, 271] on th "2024" at bounding box center [589, 273] width 106 height 18
click at [606, 318] on td "2025" at bounding box center [606, 322] width 32 height 27
click at [541, 351] on td "Sep" at bounding box center [542, 349] width 32 height 27
click at [539, 364] on td "28" at bounding box center [535, 364] width 18 height 15
type input "[DATE]"
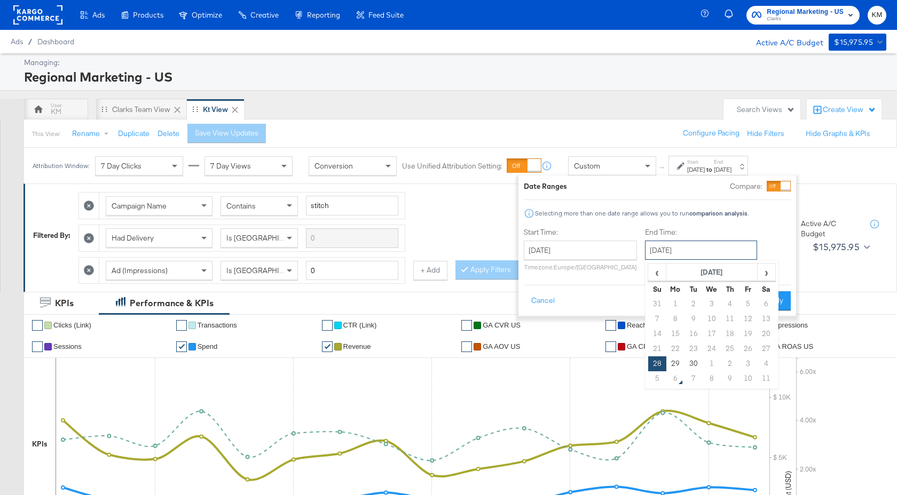
click at [699, 244] on input "[DATE]" at bounding box center [701, 250] width 112 height 19
click at [758, 365] on td "4" at bounding box center [766, 364] width 18 height 15
type input "[DATE]"
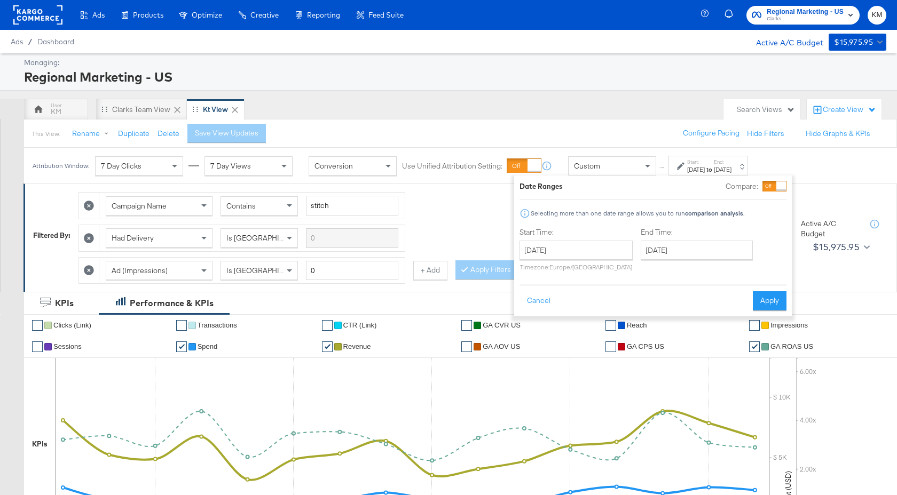
click at [772, 311] on div "Date Ranges Compare: Selecting more than one date range allows you to run compa…" at bounding box center [653, 246] width 278 height 140
click at [768, 304] on button "Apply" at bounding box center [770, 300] width 34 height 19
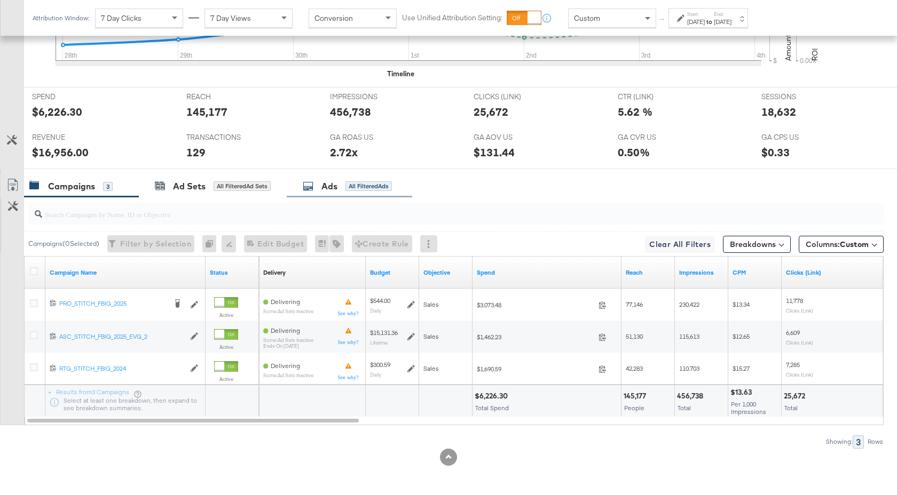
click at [323, 190] on div "Ads" at bounding box center [329, 186] width 16 height 12
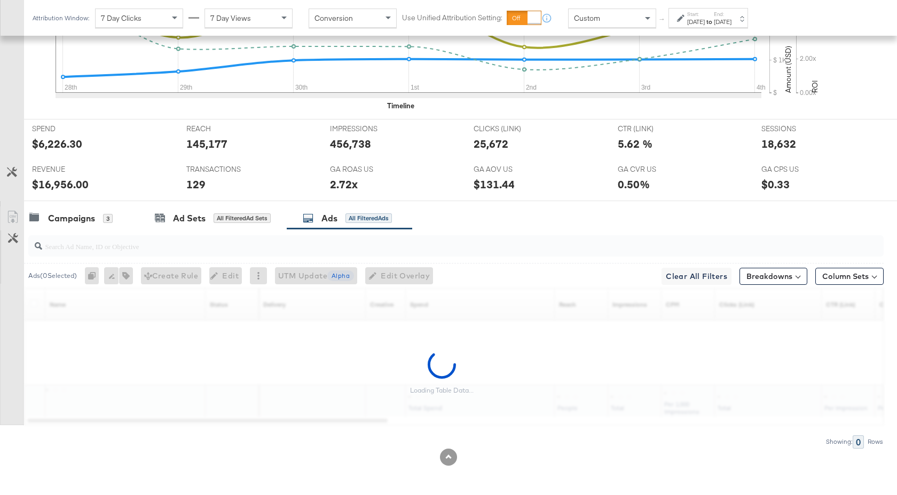
scroll to position [425, 0]
click at [188, 252] on div "Ads ( 0 Selected) 0 Rename 0 ads Tags for 0 campaigns Create Rule Edit 0 ads Ed…" at bounding box center [441, 258] width 883 height 59
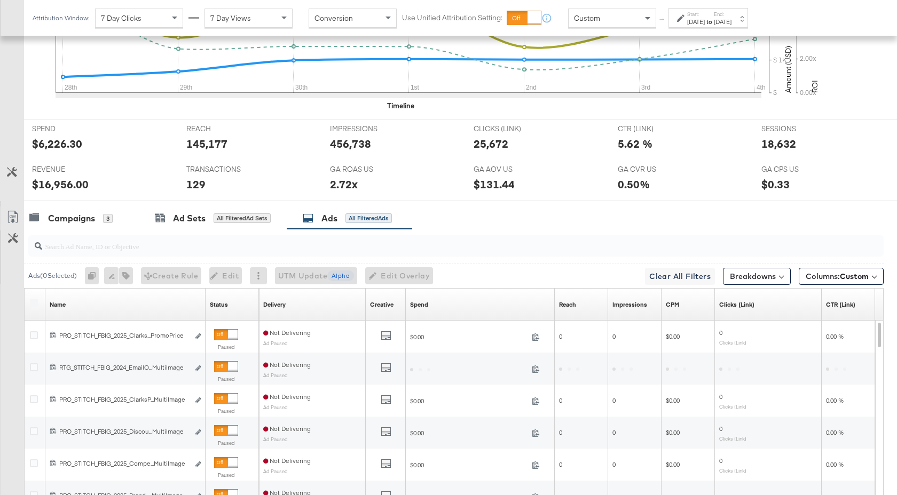
scroll to position [457, 0]
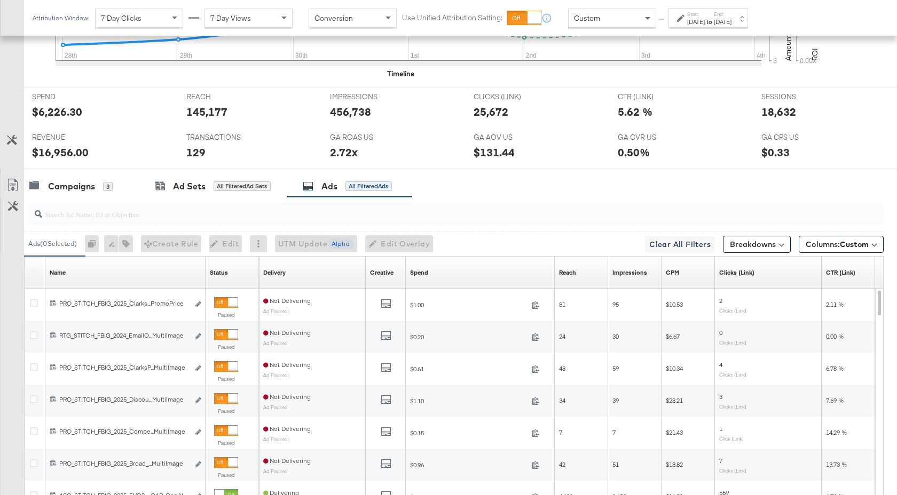
click at [173, 215] on input "search" at bounding box center [424, 210] width 764 height 21
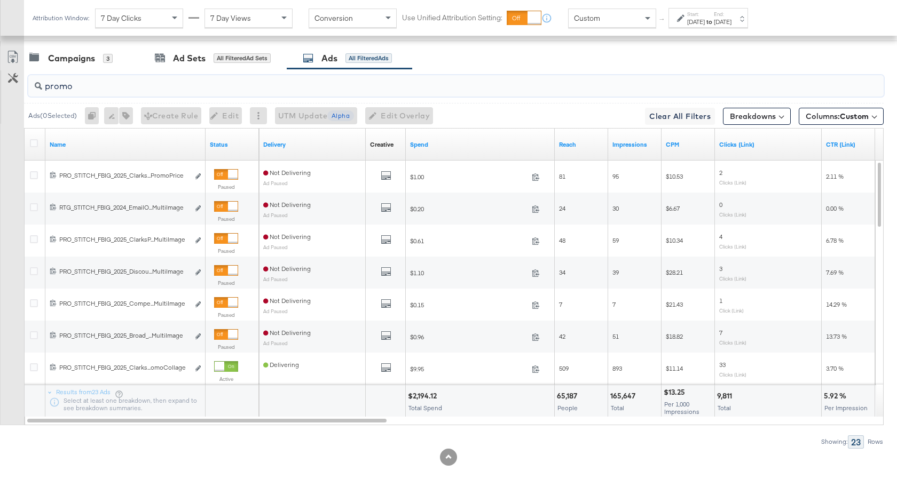
type input "promo"
drag, startPoint x: 436, startPoint y: 397, endPoint x: 413, endPoint y: 399, distance: 23.5
click at [413, 399] on div "$2,194.12" at bounding box center [424, 396] width 32 height 10
copy div "2,194.12"
drag, startPoint x: 635, startPoint y: 395, endPoint x: 610, endPoint y: 396, distance: 25.1
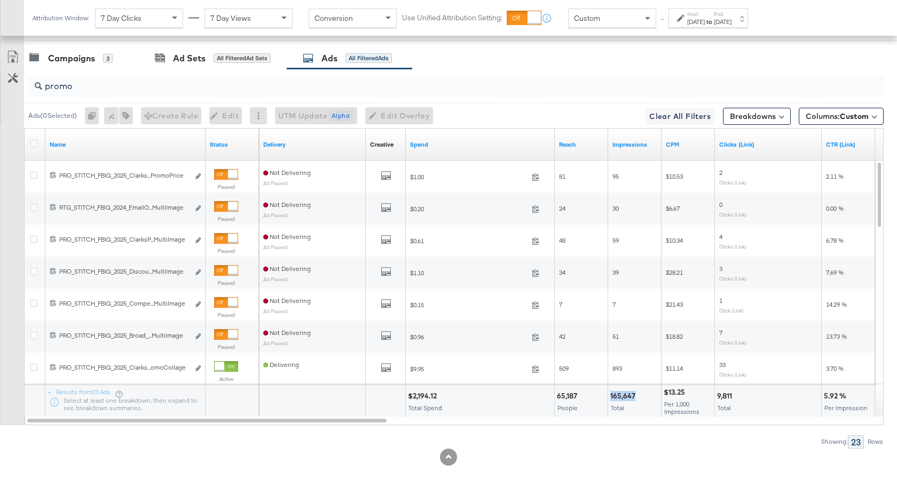
click at [610, 396] on div "165,647" at bounding box center [624, 396] width 28 height 10
copy div "165,647"
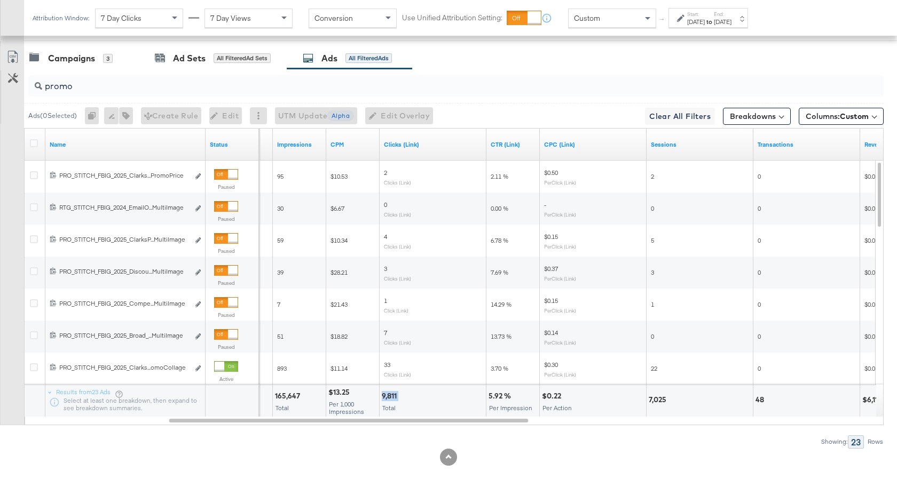
drag, startPoint x: 398, startPoint y: 398, endPoint x: 381, endPoint y: 398, distance: 17.6
click at [381, 398] on div "9,811 Total" at bounding box center [433, 401] width 106 height 32
copy div "9,811"
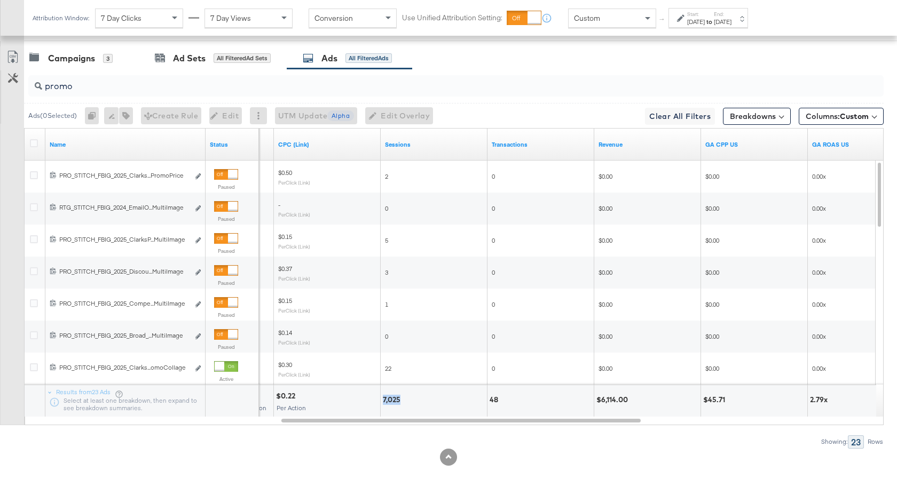
drag, startPoint x: 400, startPoint y: 400, endPoint x: 381, endPoint y: 401, distance: 19.2
click at [381, 401] on div "7,025" at bounding box center [434, 401] width 106 height 32
copy div "7,025"
drag, startPoint x: 628, startPoint y: 401, endPoint x: 600, endPoint y: 402, distance: 27.8
click at [600, 402] on div "$6,114.00" at bounding box center [613, 400] width 35 height 10
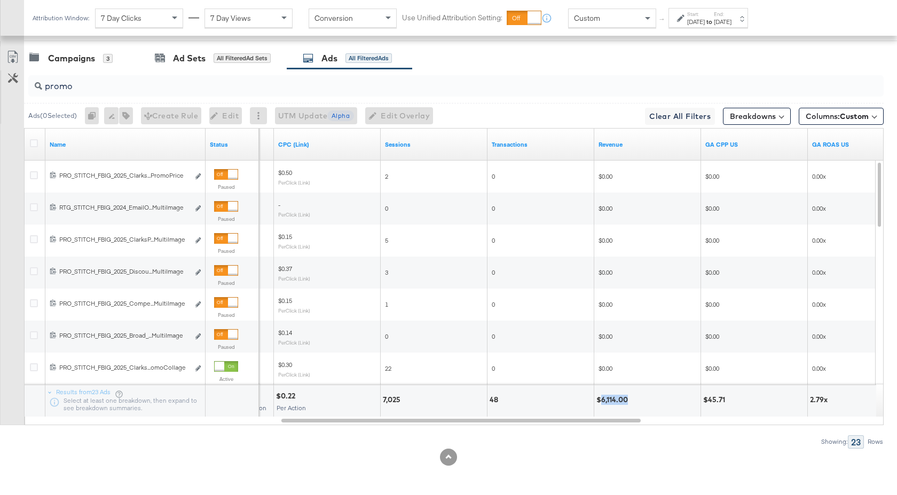
copy div "6,114.00"
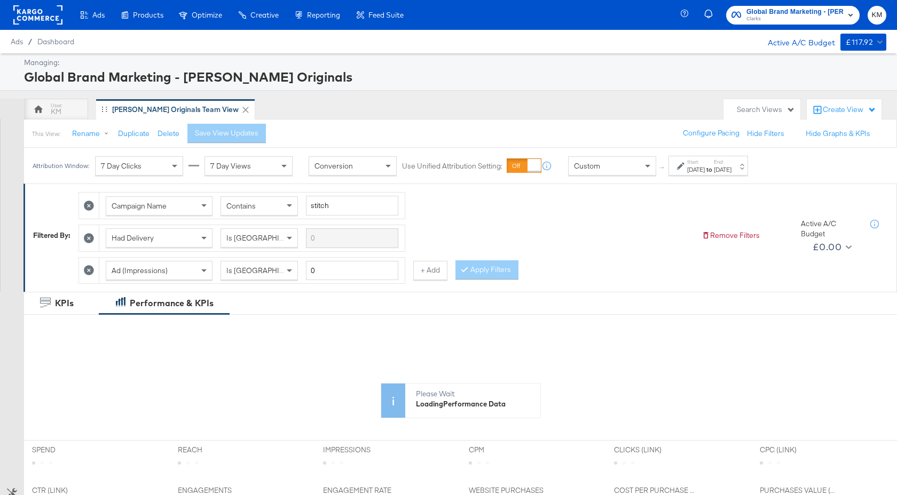
click at [705, 168] on div "[DATE]" at bounding box center [696, 169] width 18 height 9
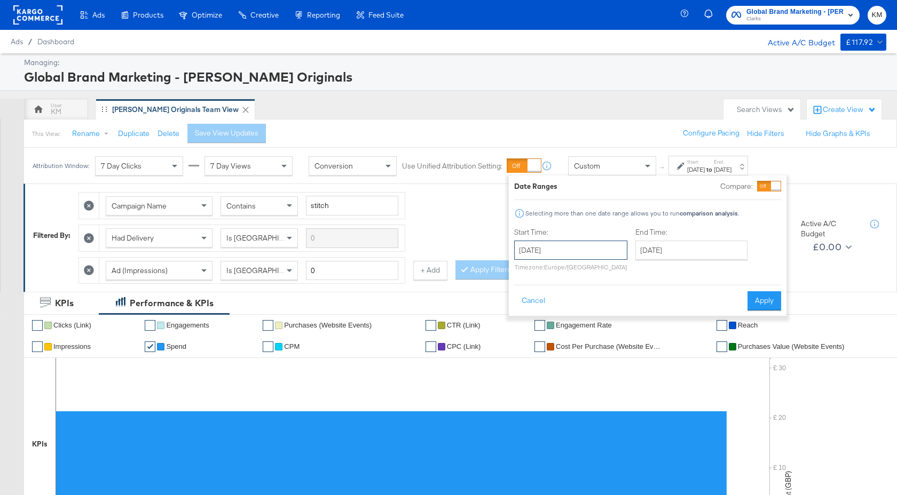
click at [606, 248] on input "[DATE]" at bounding box center [570, 250] width 113 height 19
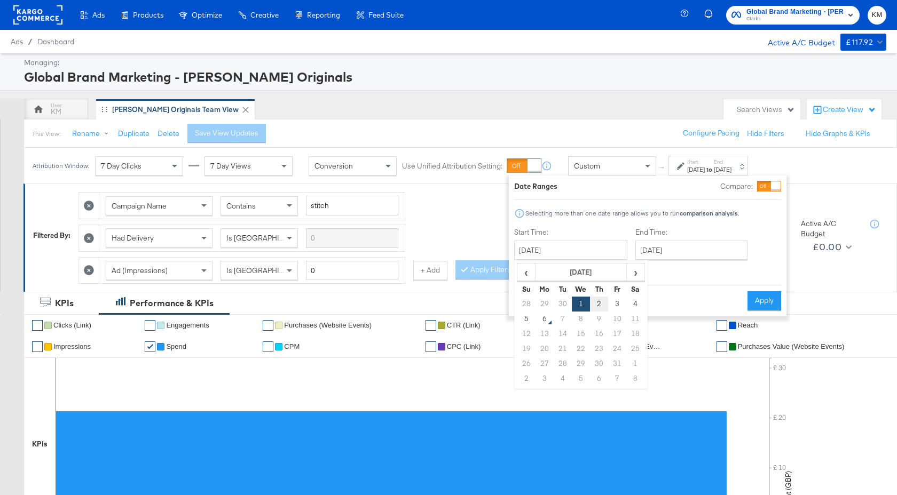
click at [600, 308] on td "2" at bounding box center [599, 304] width 18 height 15
type input "[DATE]"
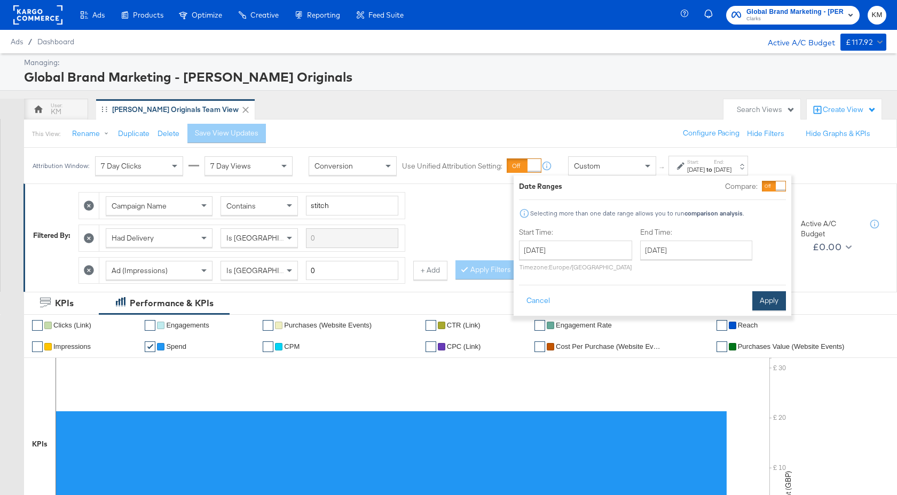
click at [760, 298] on button "Apply" at bounding box center [769, 300] width 34 height 19
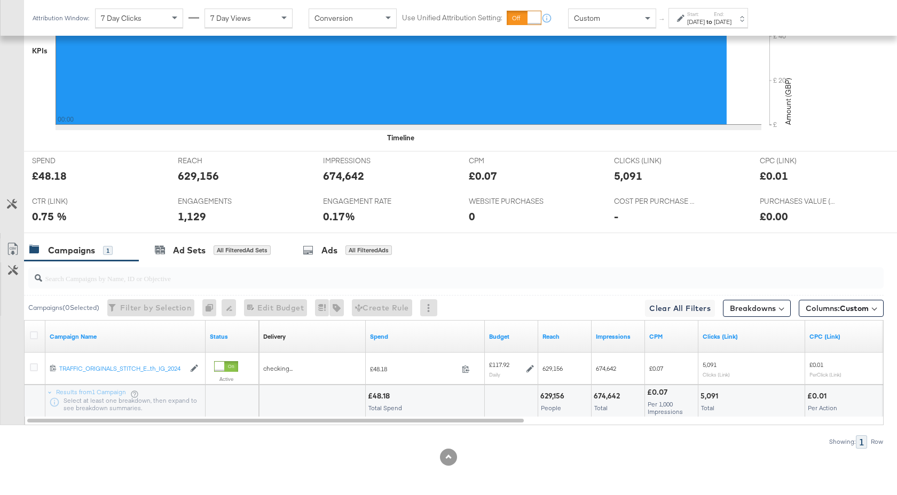
scroll to position [393, 0]
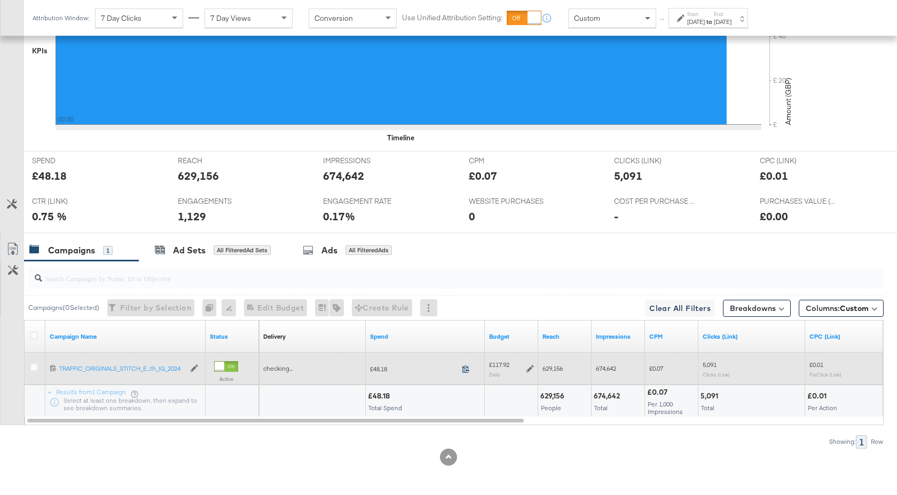
click at [465, 369] on icon at bounding box center [466, 369] width 8 height 8
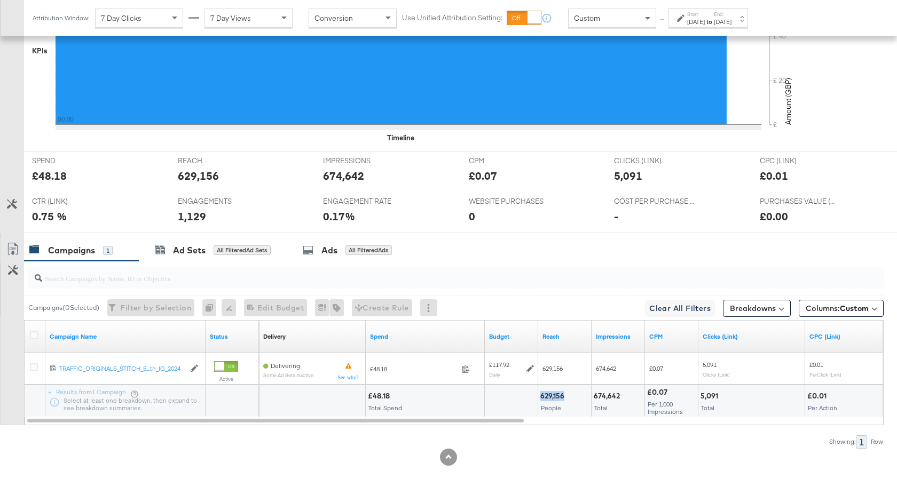
drag, startPoint x: 564, startPoint y: 398, endPoint x: 541, endPoint y: 398, distance: 23.0
click at [541, 398] on div "629,156" at bounding box center [553, 396] width 27 height 10
copy div "629,156"
drag, startPoint x: 619, startPoint y: 398, endPoint x: 593, endPoint y: 398, distance: 25.6
click at [593, 398] on div "674,642 Total" at bounding box center [617, 401] width 53 height 32
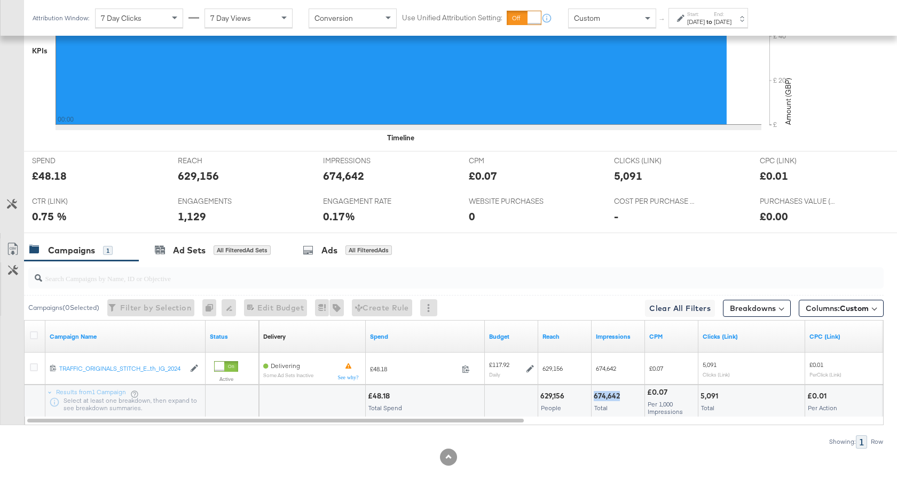
copy div "674,642"
drag, startPoint x: 718, startPoint y: 397, endPoint x: 699, endPoint y: 397, distance: 19.2
click at [699, 397] on div "5,091 Total" at bounding box center [751, 401] width 106 height 32
copy div "5,091"
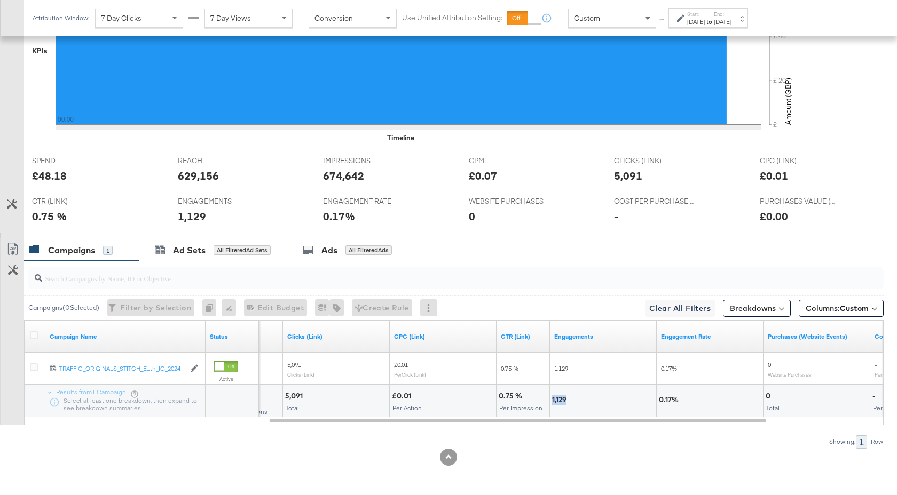
drag, startPoint x: 568, startPoint y: 400, endPoint x: 551, endPoint y: 400, distance: 17.1
click at [551, 400] on div "1,129" at bounding box center [603, 401] width 106 height 32
copy div "1,129"
